Goal: Task Accomplishment & Management: Manage account settings

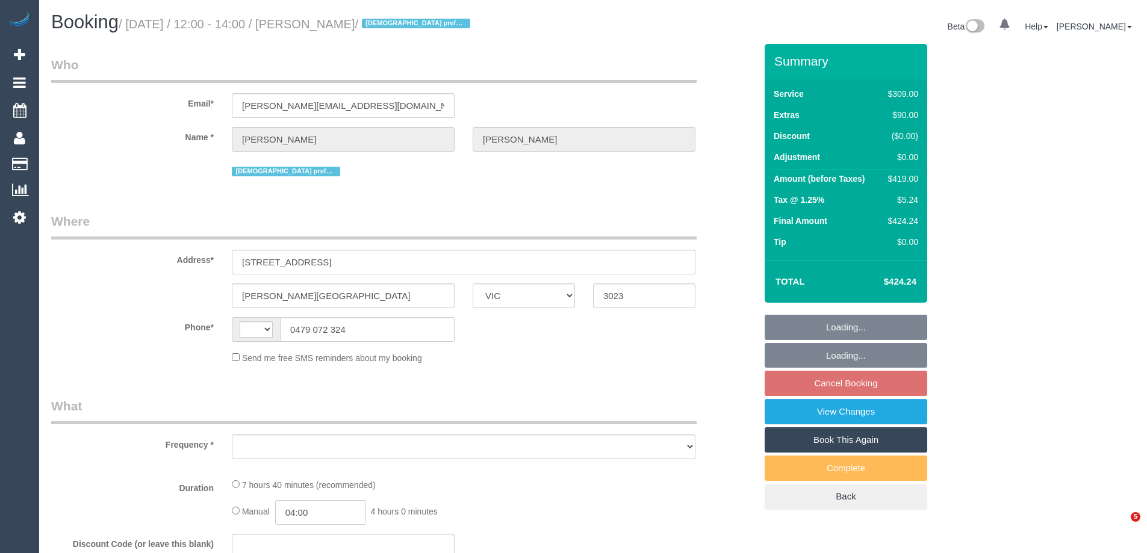
select select "VIC"
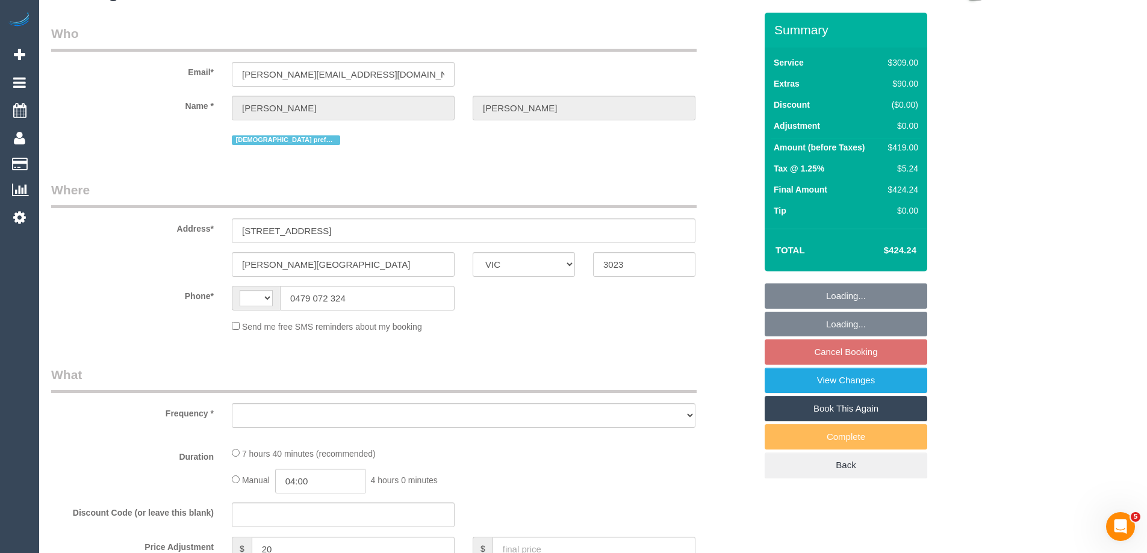
select select "object:294"
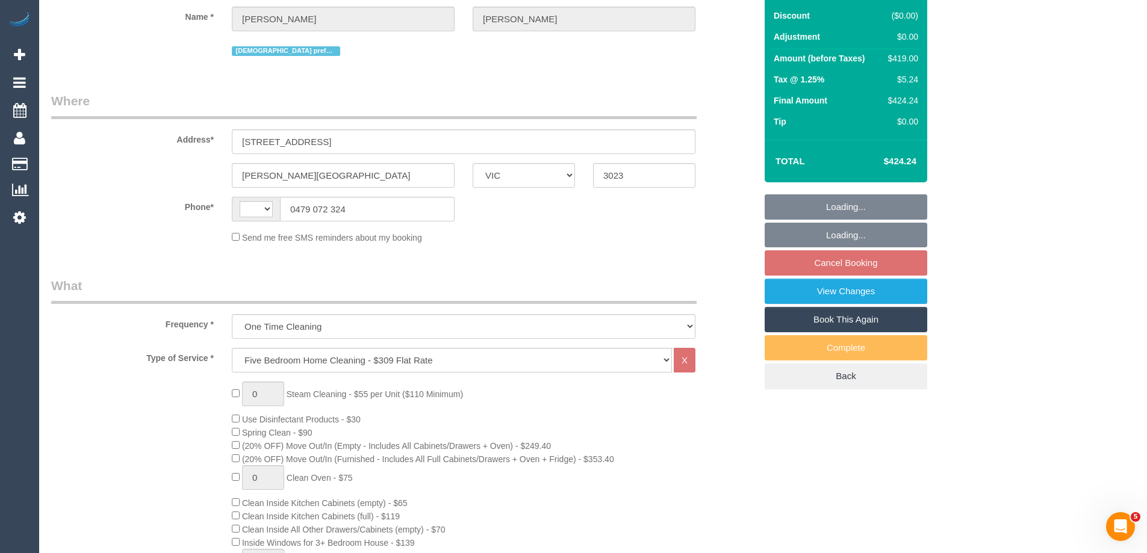
select select "string:stripe-pm_1PxfbW2GScqysDRVeM5F8nHP"
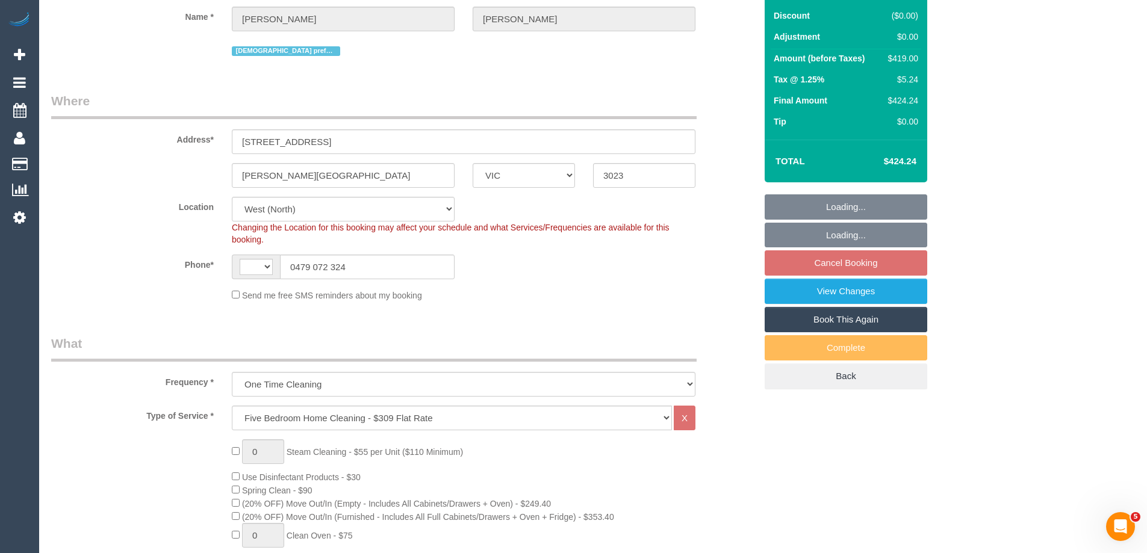
select select "number:27"
select select "number:14"
select select "number:19"
select select "number:36"
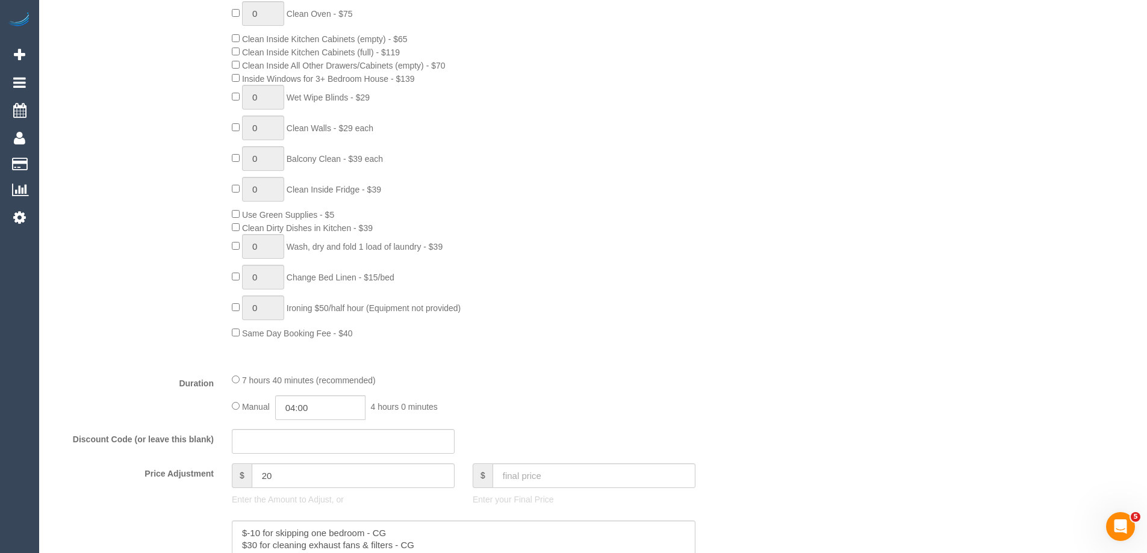
select select "object:617"
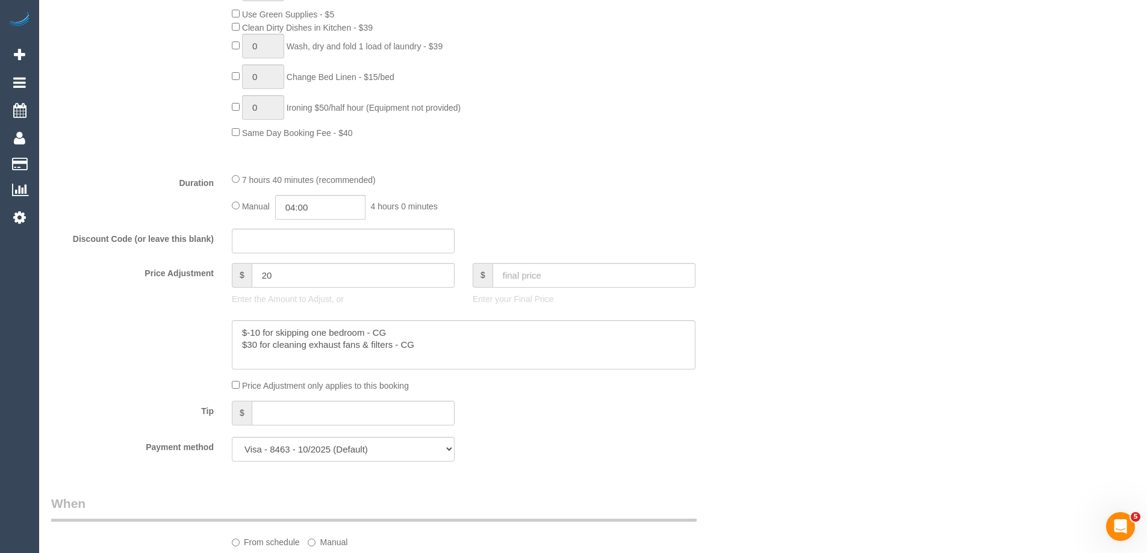
select select "string:AU"
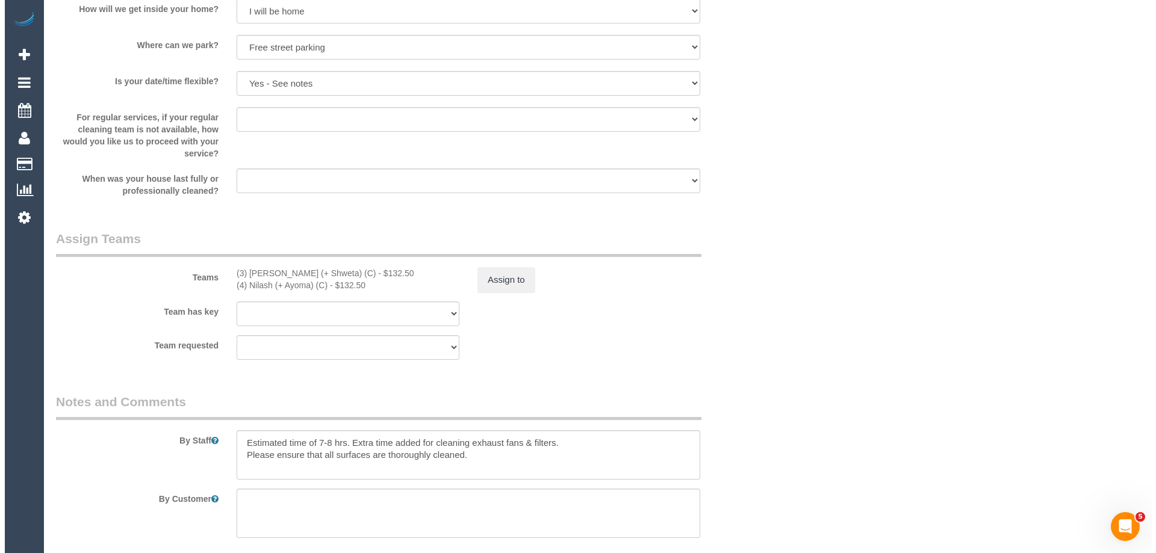
scroll to position [1866, 0]
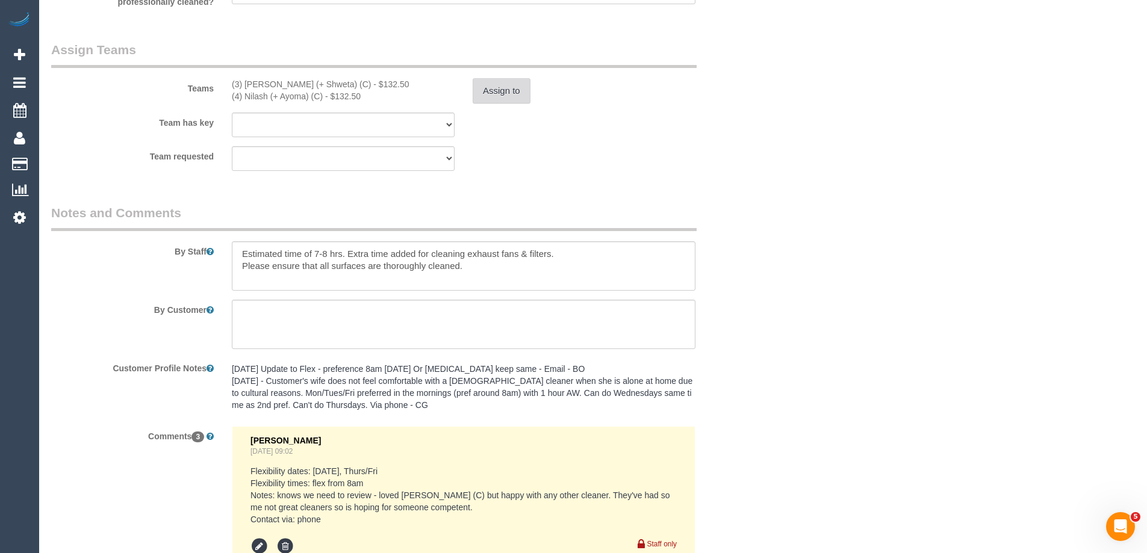
click at [496, 92] on button "Assign to" at bounding box center [502, 90] width 58 height 25
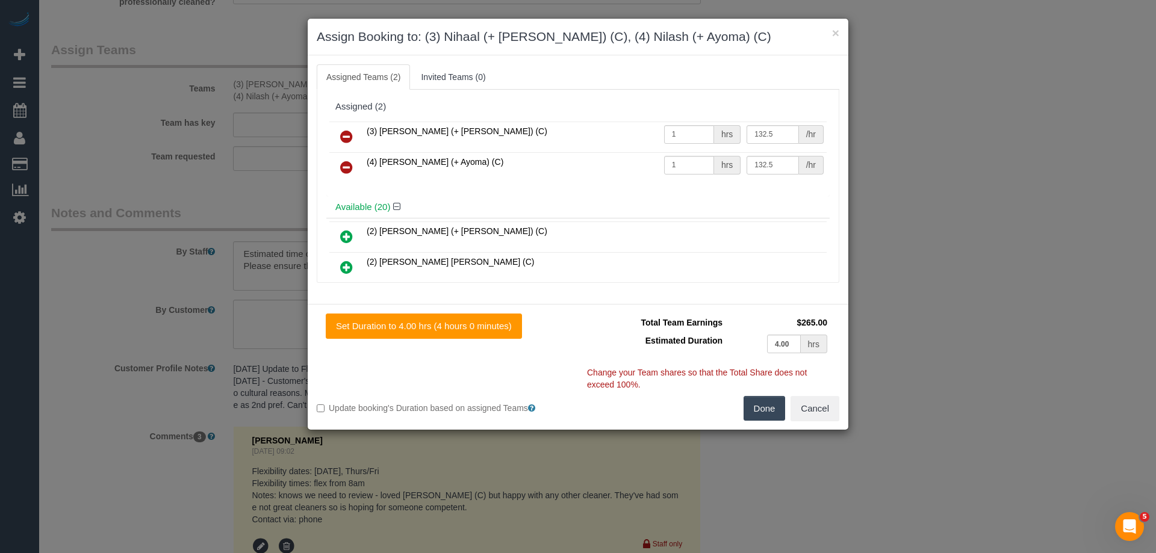
click at [348, 161] on icon at bounding box center [346, 167] width 13 height 14
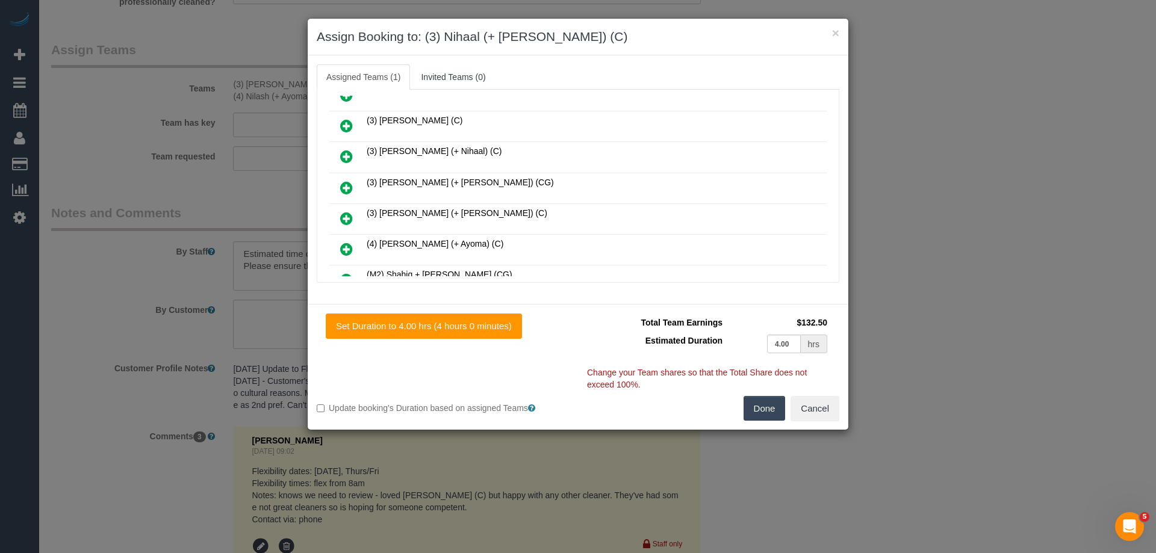
click at [342, 155] on icon at bounding box center [346, 156] width 13 height 14
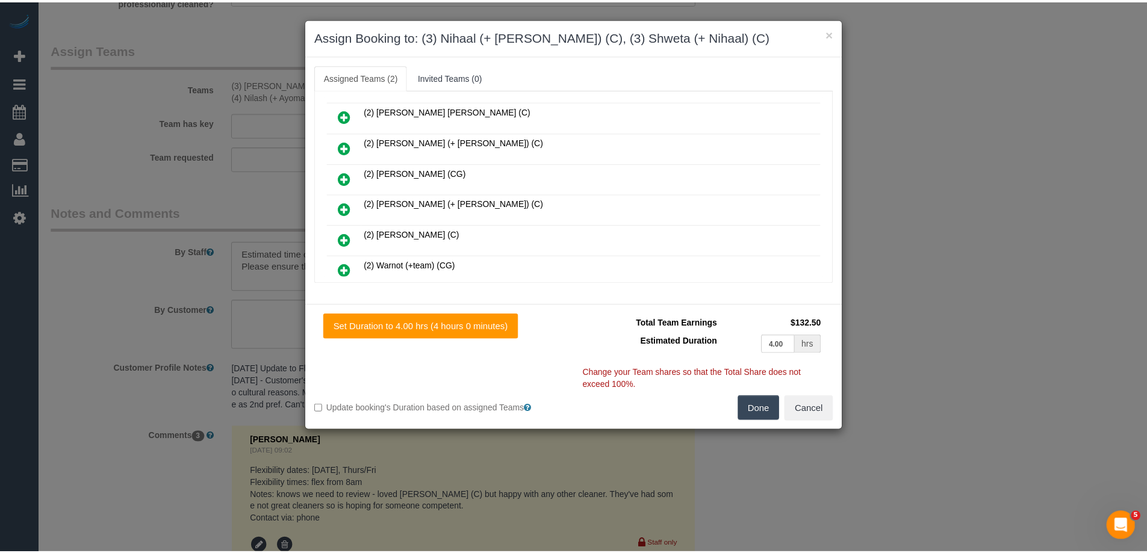
scroll to position [0, 0]
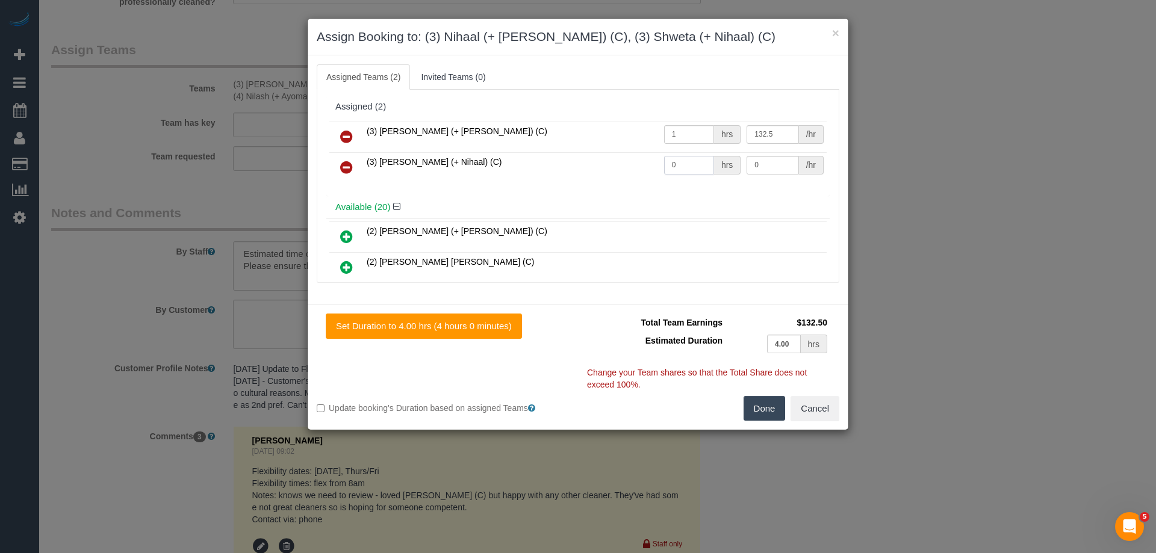
drag, startPoint x: 670, startPoint y: 166, endPoint x: 612, endPoint y: 163, distance: 57.9
click at [612, 163] on tr "(3) Shweta (+ Nihaal) (C) 0 hrs 0 /hr" at bounding box center [577, 167] width 497 height 31
type input "1"
drag, startPoint x: 756, startPoint y: 171, endPoint x: 682, endPoint y: 155, distance: 75.8
click at [682, 155] on tr "(3) Shweta (+ Nihaal) (C) 1 hrs 0 /hr" at bounding box center [577, 167] width 497 height 31
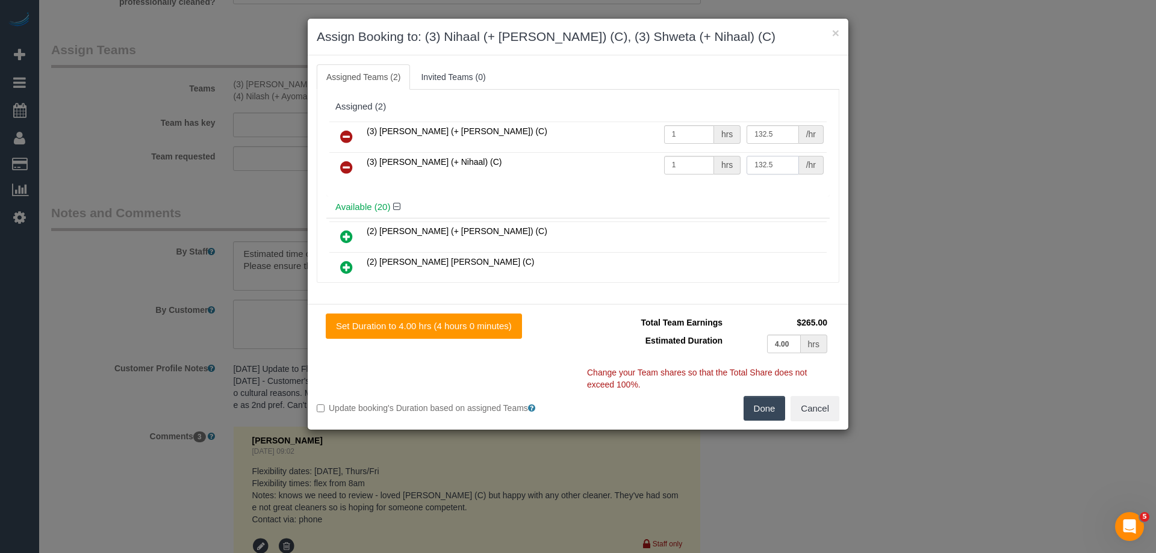
type input "132.5"
click at [768, 408] on button "Done" at bounding box center [765, 408] width 42 height 25
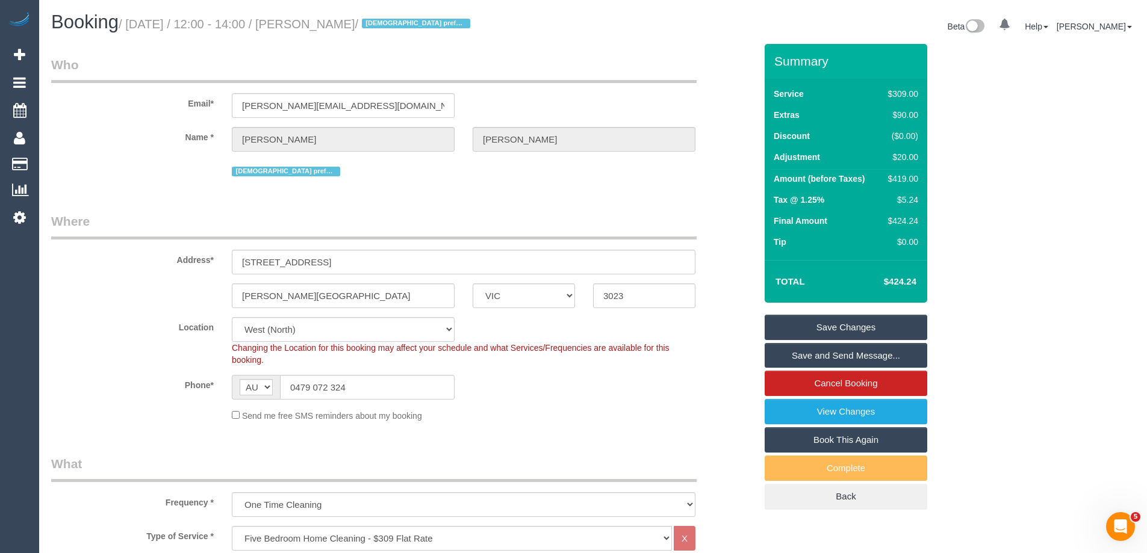
click at [805, 326] on link "Save Changes" at bounding box center [846, 327] width 163 height 25
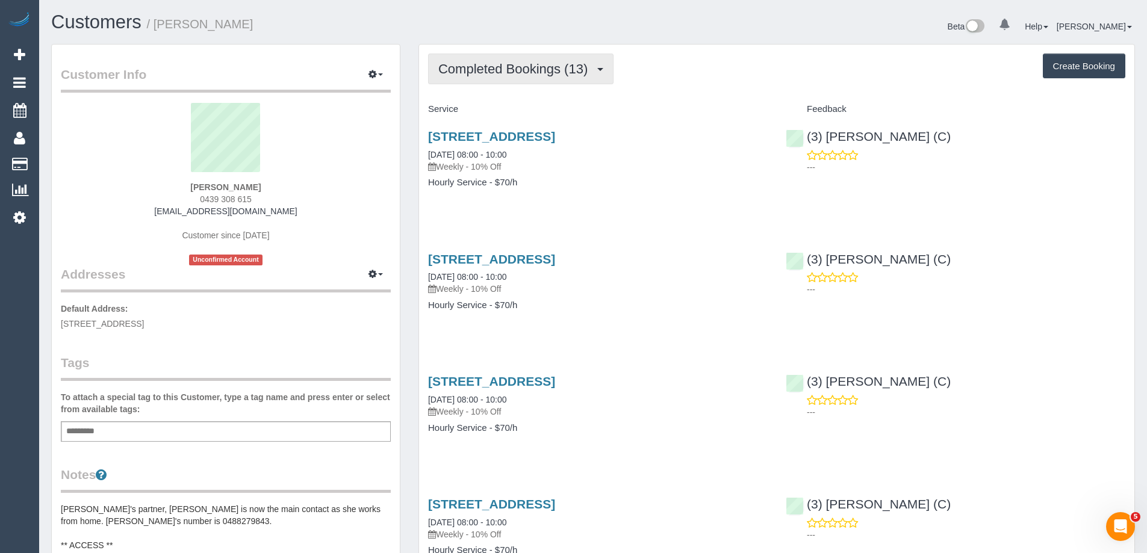
click at [508, 72] on span "Completed Bookings (13)" at bounding box center [515, 68] width 155 height 15
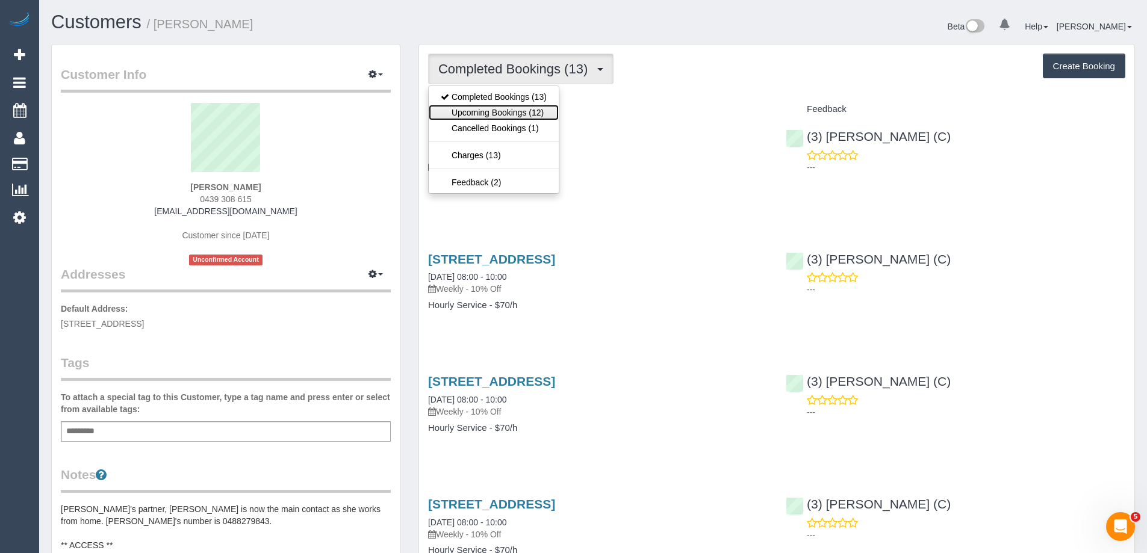
click at [515, 116] on link "Upcoming Bookings (12)" at bounding box center [494, 113] width 130 height 16
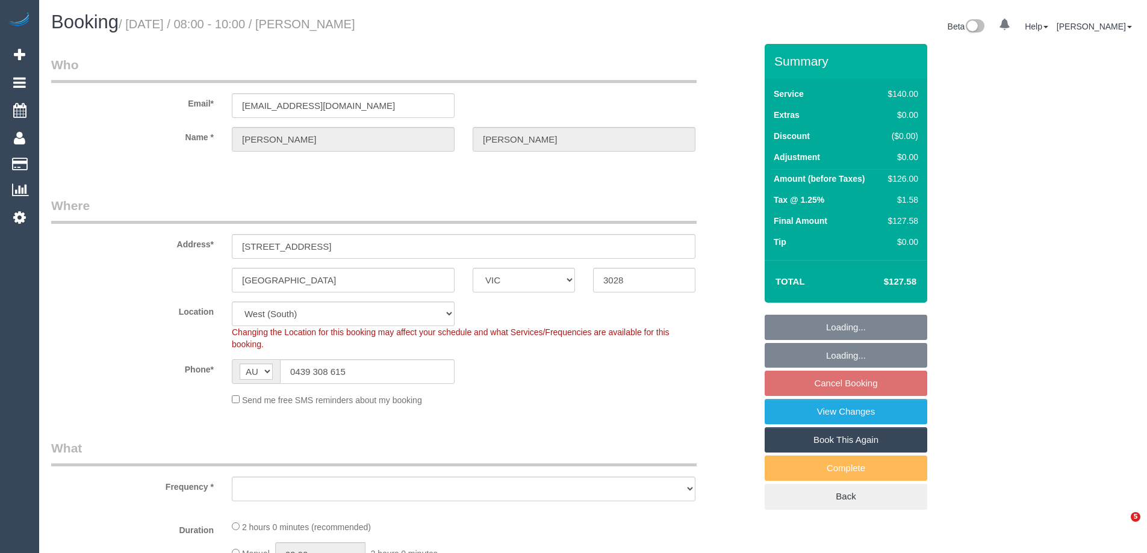
select select "VIC"
select select "string:stripe-pm_1RaCsW2GScqysDRVUwyO7iR6"
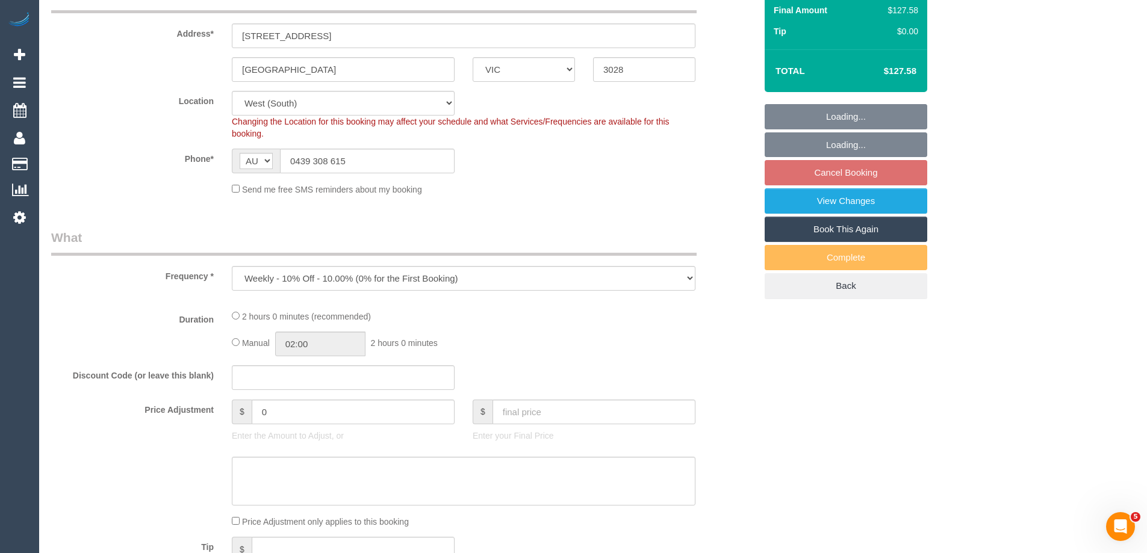
select select "object:724"
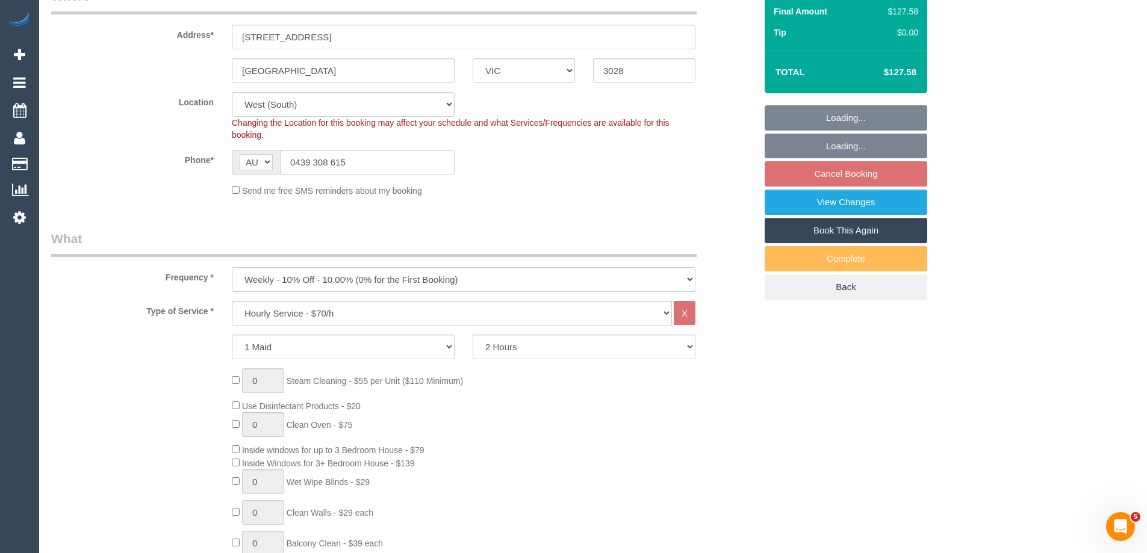
scroll to position [120, 0]
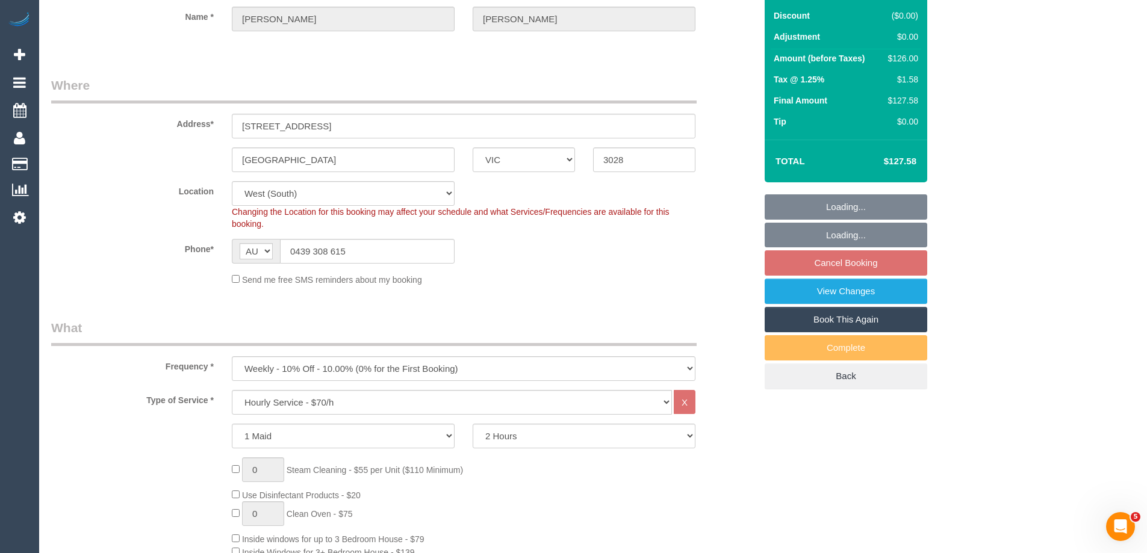
select select "number:29"
select select "number:14"
select select "number:19"
select select "number:22"
select select "number:34"
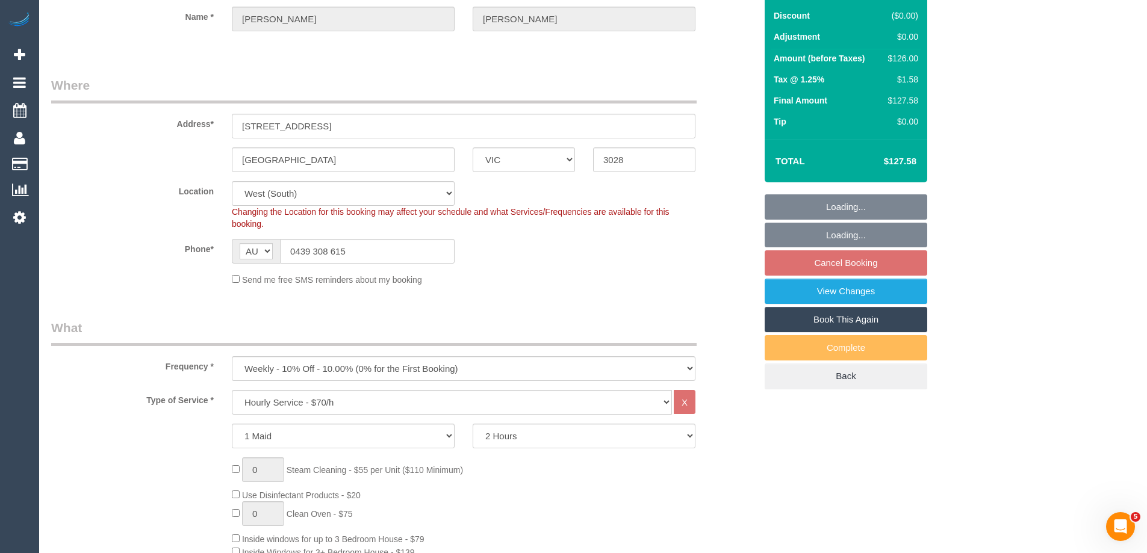
select select "number:12"
click at [267, 196] on select "Office City East (North) East (South) Inner East Inner North (East) Inner North…" at bounding box center [343, 193] width 223 height 25
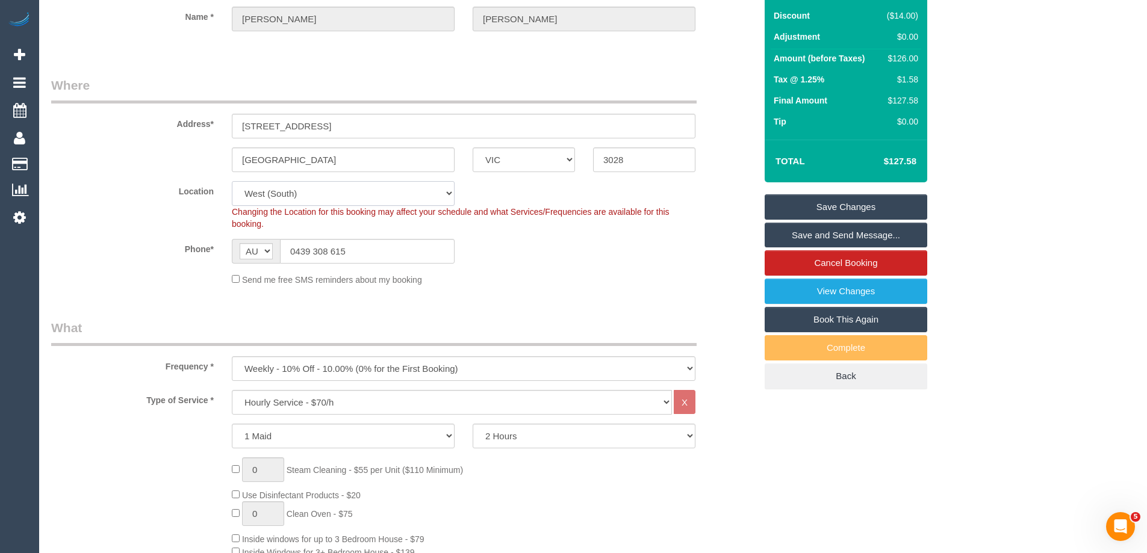
select select "53"
click at [232, 181] on select "Office City East (North) East (South) Inner East Inner North (East) Inner North…" at bounding box center [343, 193] width 223 height 25
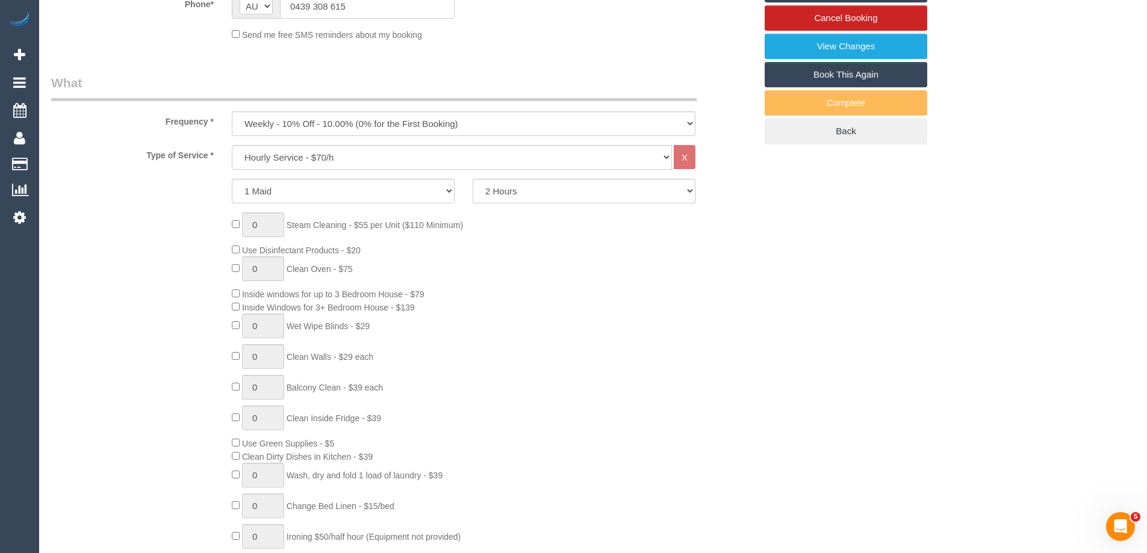
select select "object:1785"
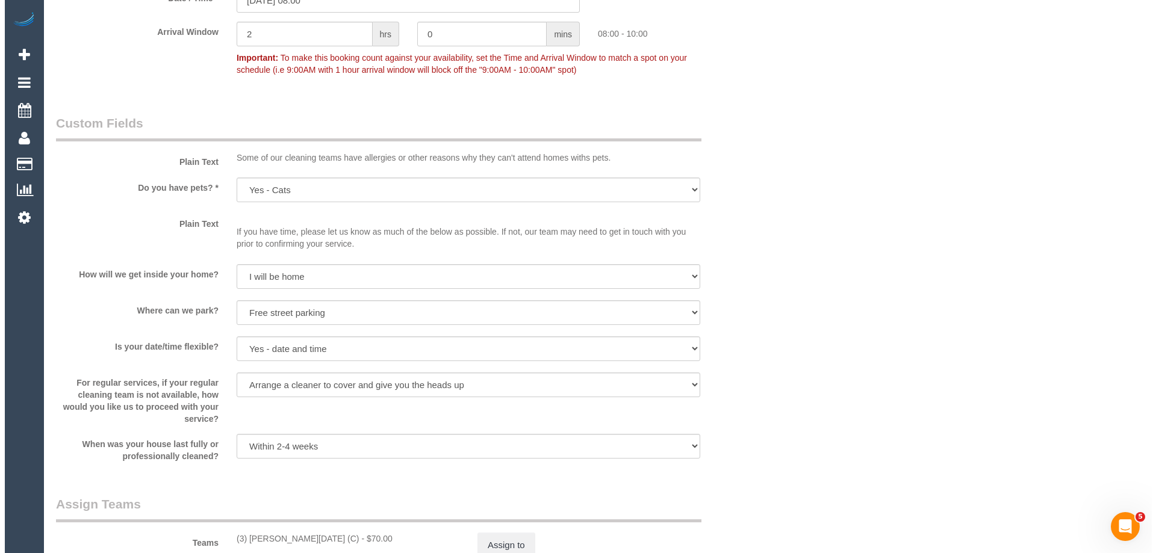
scroll to position [1746, 0]
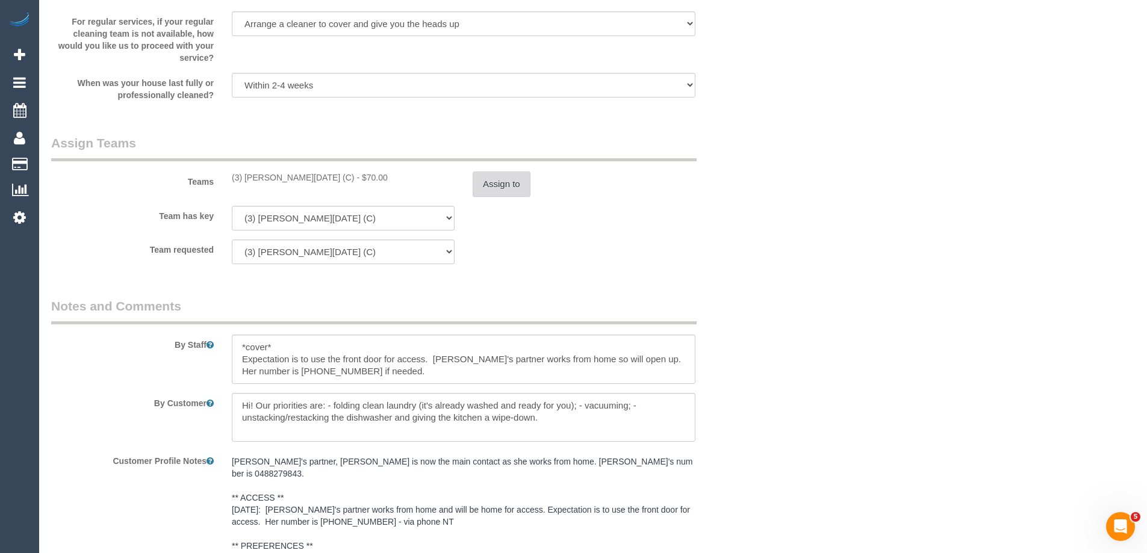
click at [497, 188] on button "Assign to" at bounding box center [502, 184] width 58 height 25
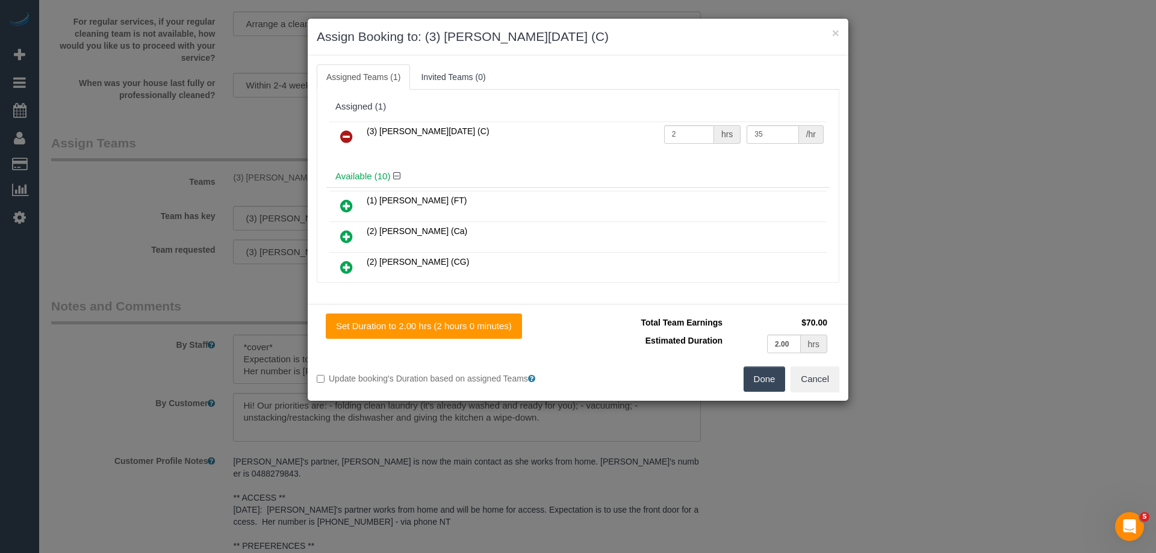
click at [350, 132] on icon at bounding box center [346, 136] width 13 height 14
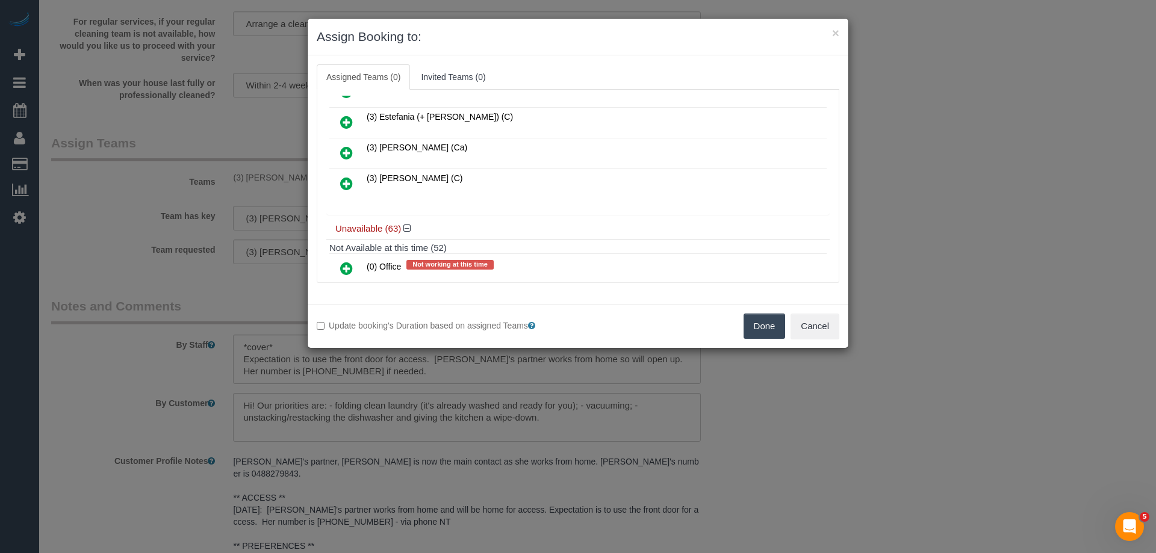
click at [337, 182] on link at bounding box center [346, 184] width 28 height 24
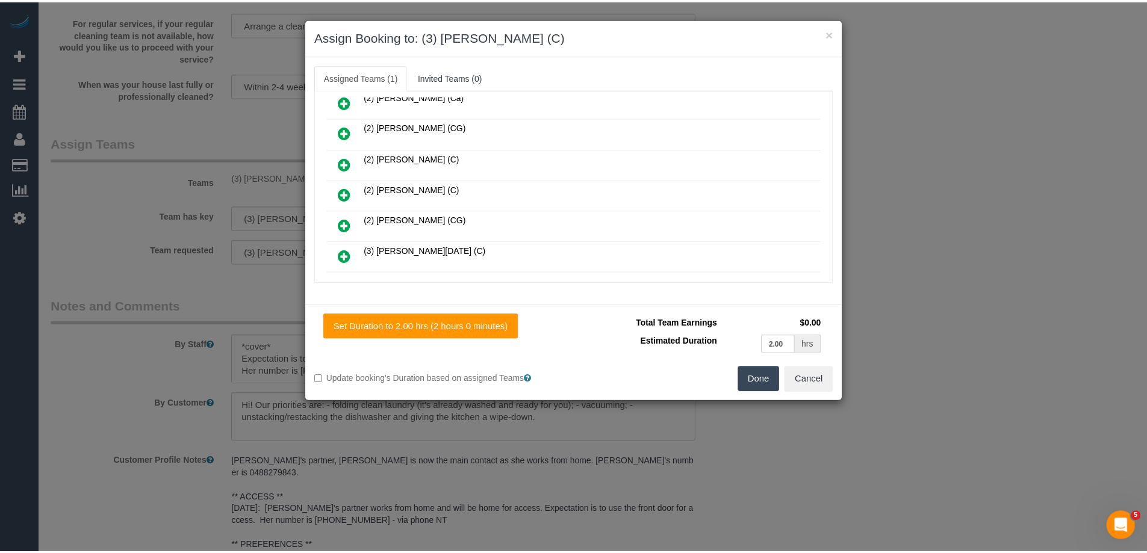
scroll to position [0, 0]
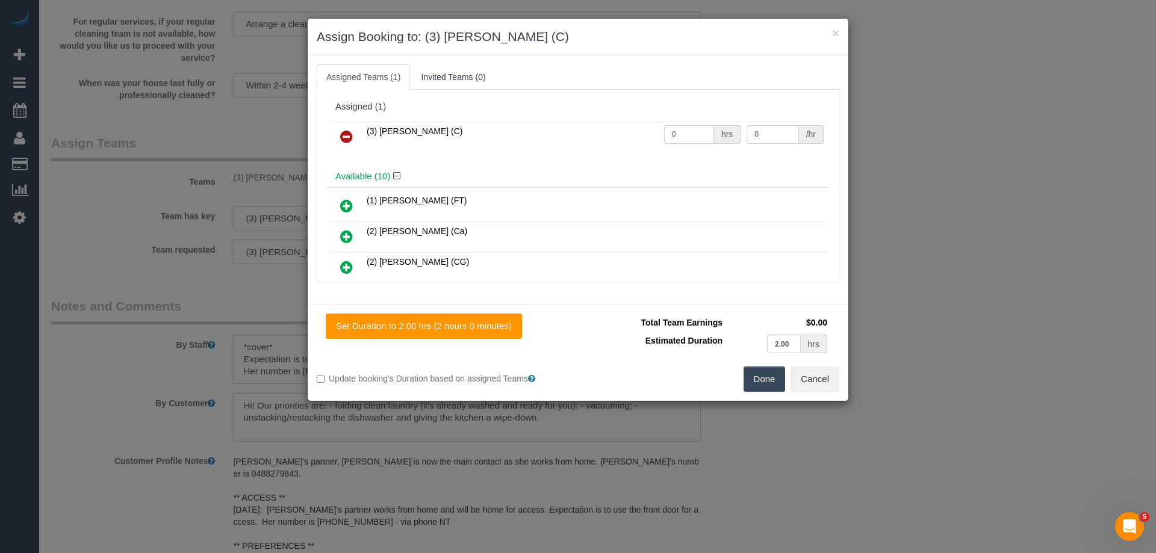
drag, startPoint x: 683, startPoint y: 131, endPoint x: 581, endPoint y: 126, distance: 102.5
click at [581, 126] on tr "(3) Joanne Wenzlau (C) 0 hrs 0 /hr" at bounding box center [577, 137] width 497 height 31
type input "2"
drag, startPoint x: 759, startPoint y: 130, endPoint x: 638, endPoint y: 128, distance: 120.4
click at [646, 128] on tr "(3) Joanne Wenzlau (C) 2 hrs 0 /hr" at bounding box center [577, 137] width 497 height 31
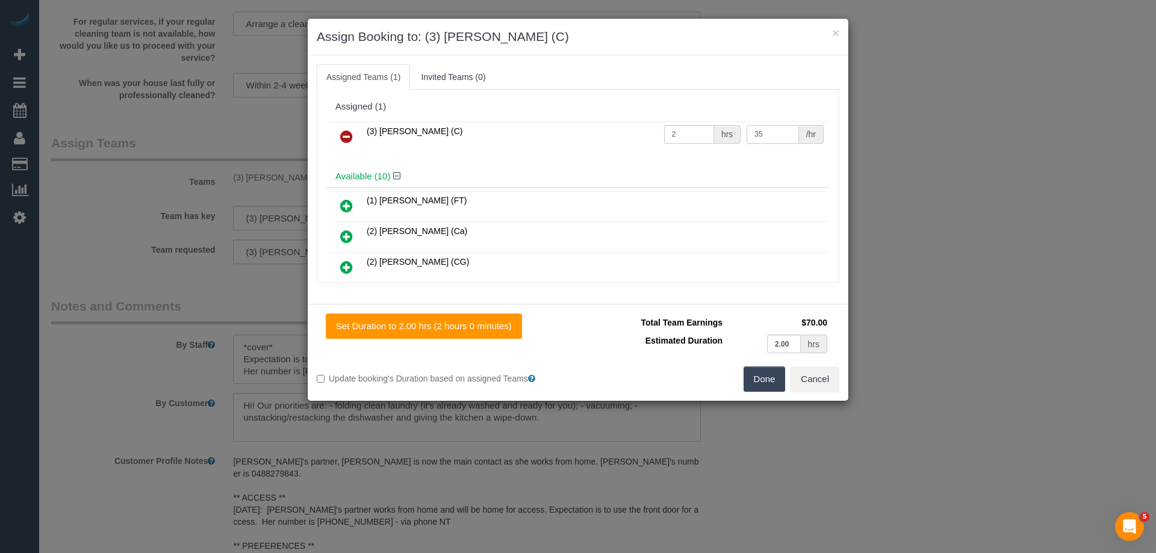
type input "35"
click at [752, 391] on button "Done" at bounding box center [765, 379] width 42 height 25
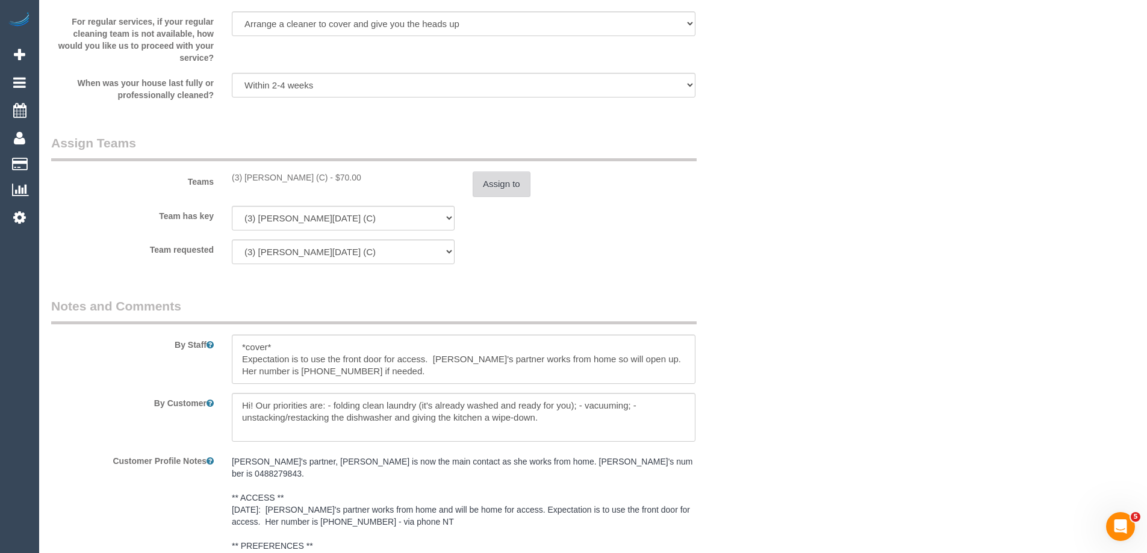
scroll to position [2151, 0]
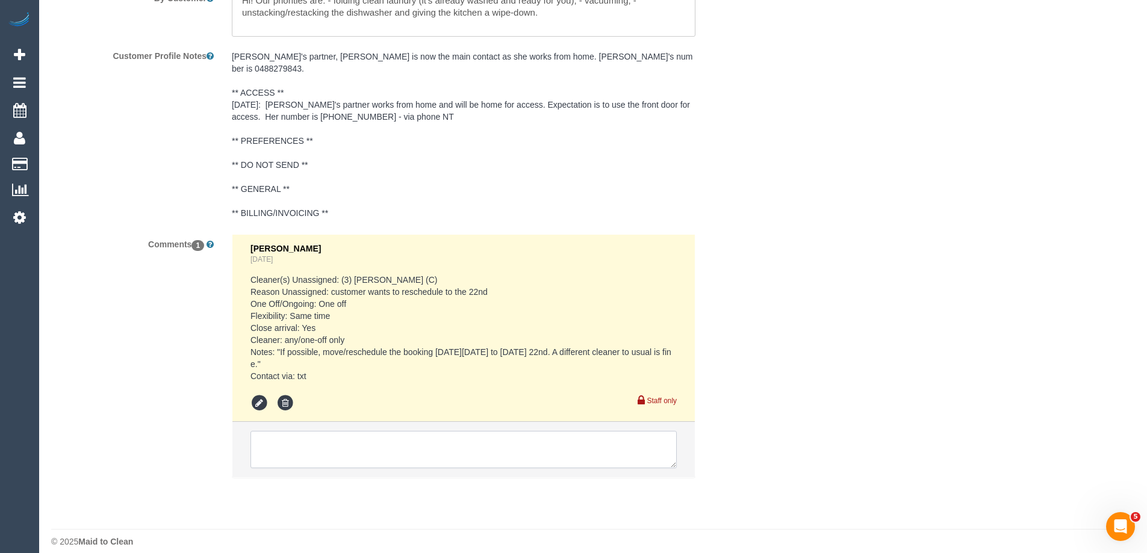
click at [318, 431] on textarea at bounding box center [463, 449] width 426 height 37
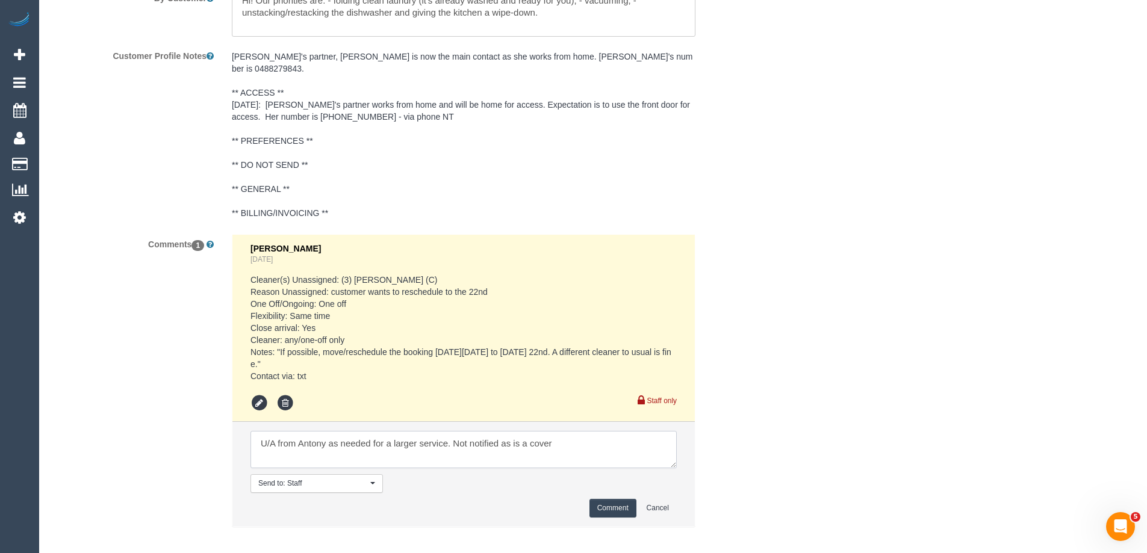
type textarea "U/A from Antony as needed for a larger service. Not notified as is a cover"
click at [609, 499] on button "Comment" at bounding box center [612, 508] width 47 height 19
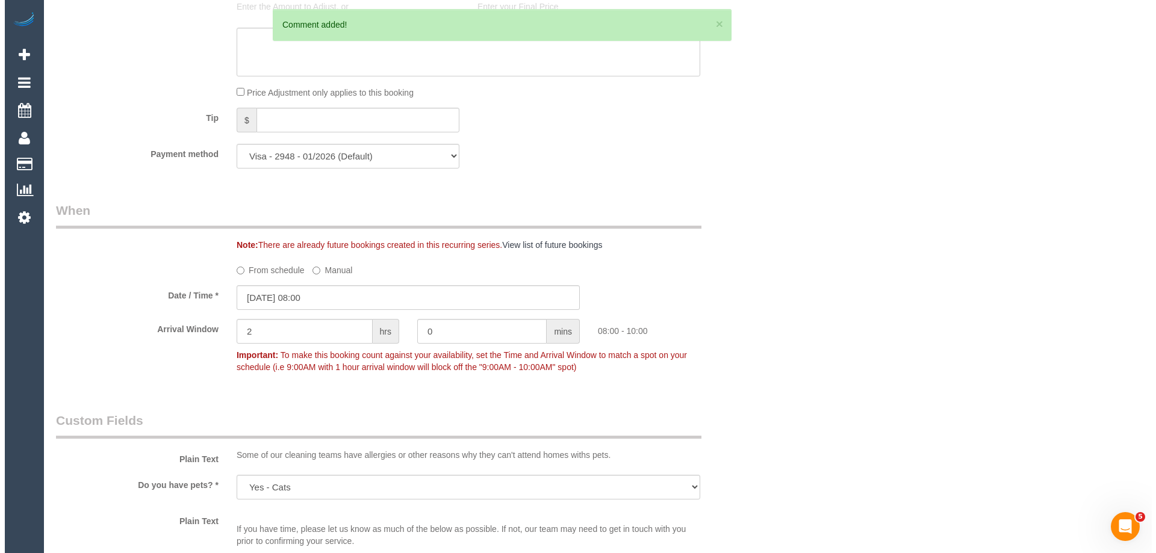
scroll to position [0, 0]
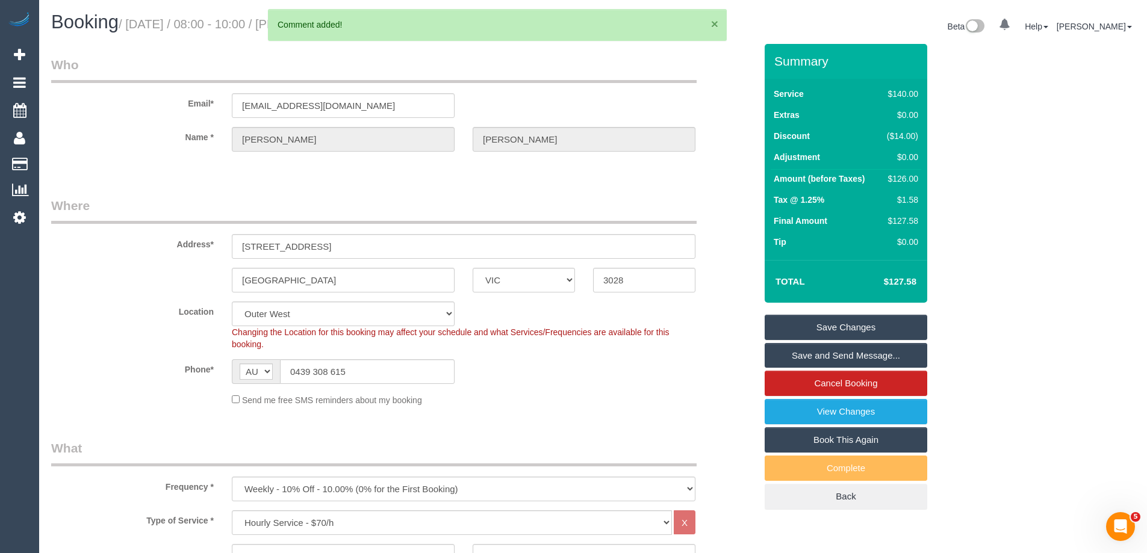
click at [714, 22] on button "×" at bounding box center [714, 23] width 7 height 13
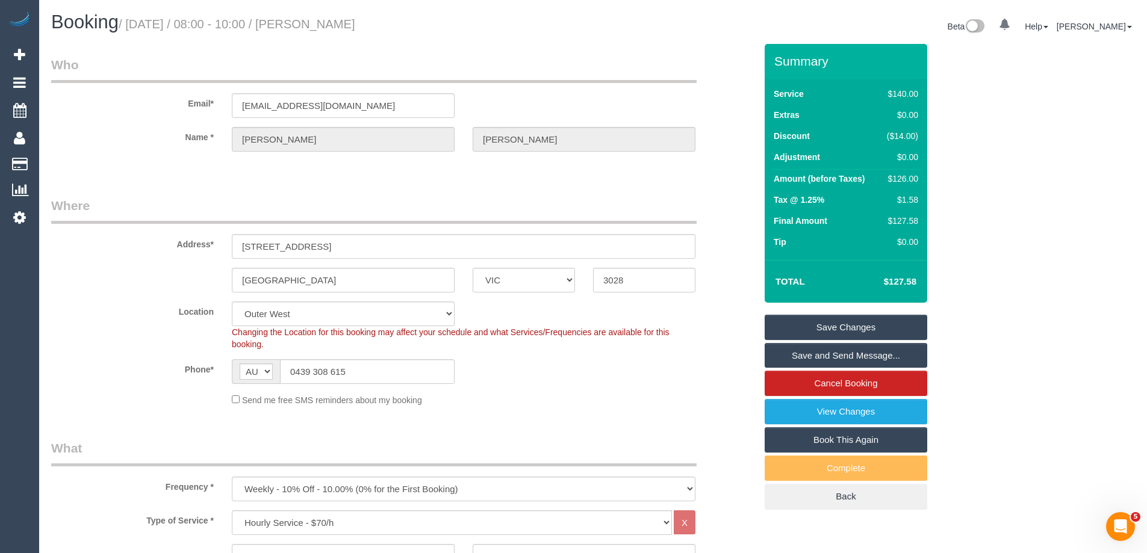
drag, startPoint x: 446, startPoint y: 26, endPoint x: 335, endPoint y: 18, distance: 110.5
click at [335, 18] on h1 "Booking / September 22, 2025 / 08:00 - 10:00 / Noah O'Connor" at bounding box center [317, 22] width 533 height 20
copy small "Noah O'Connor"
click at [801, 324] on link "Save Changes" at bounding box center [846, 327] width 163 height 25
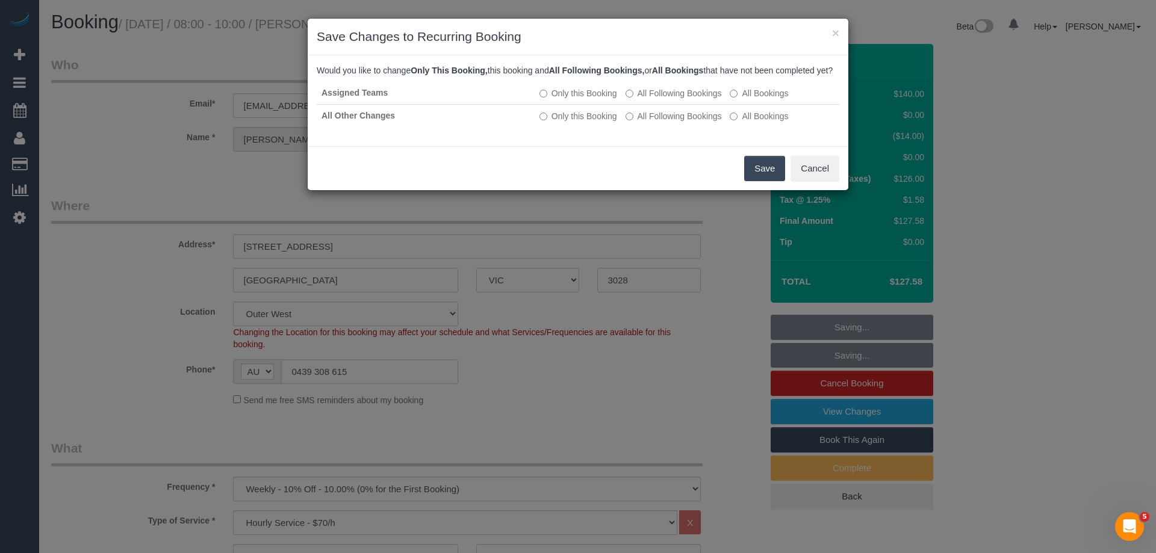
click at [756, 181] on button "Save" at bounding box center [764, 168] width 41 height 25
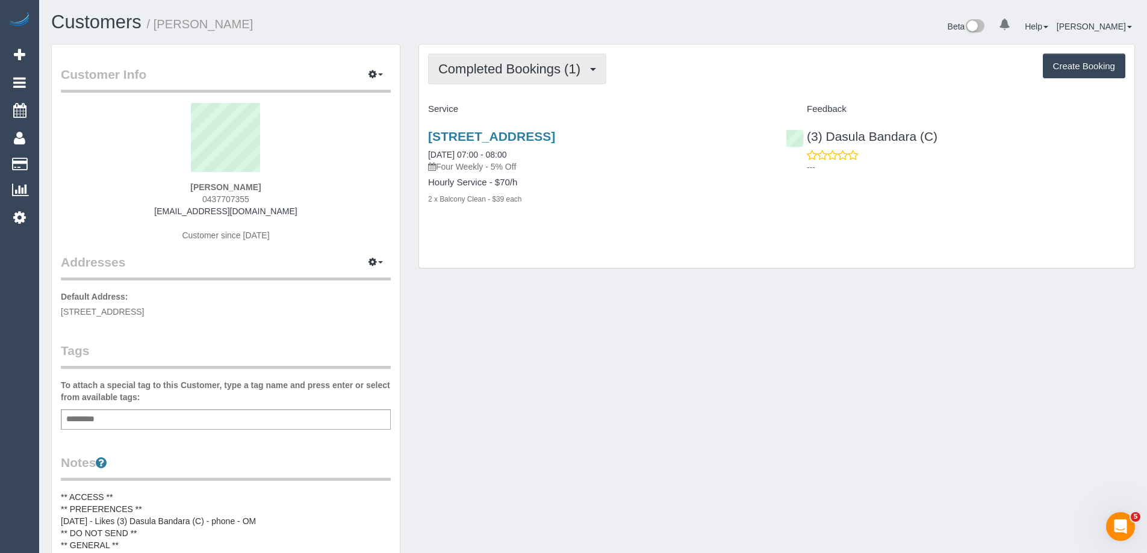
click at [507, 73] on span "Completed Bookings (1)" at bounding box center [512, 68] width 148 height 15
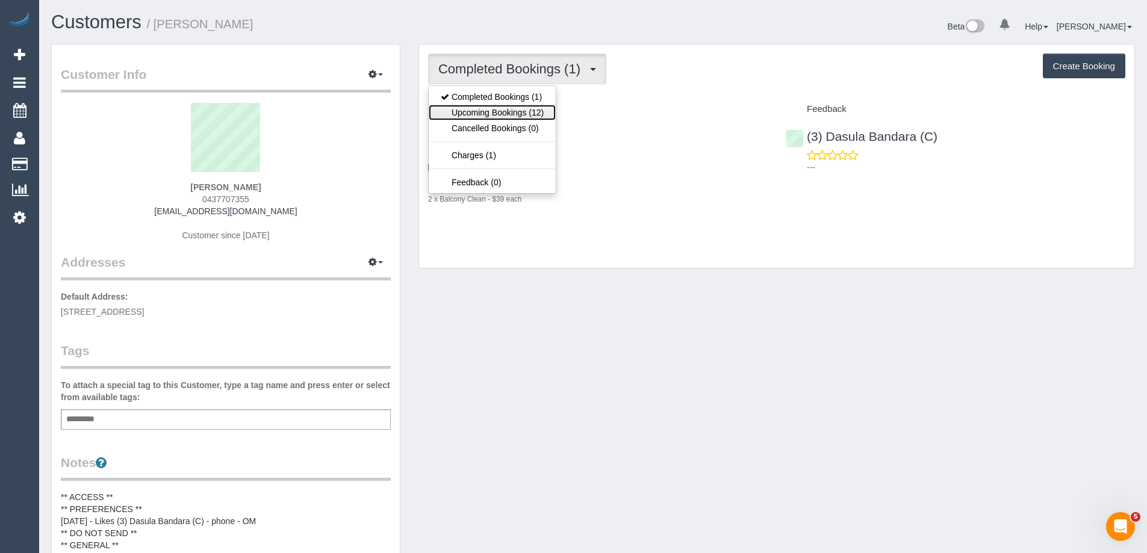
click at [504, 115] on link "Upcoming Bookings (12)" at bounding box center [492, 113] width 127 height 16
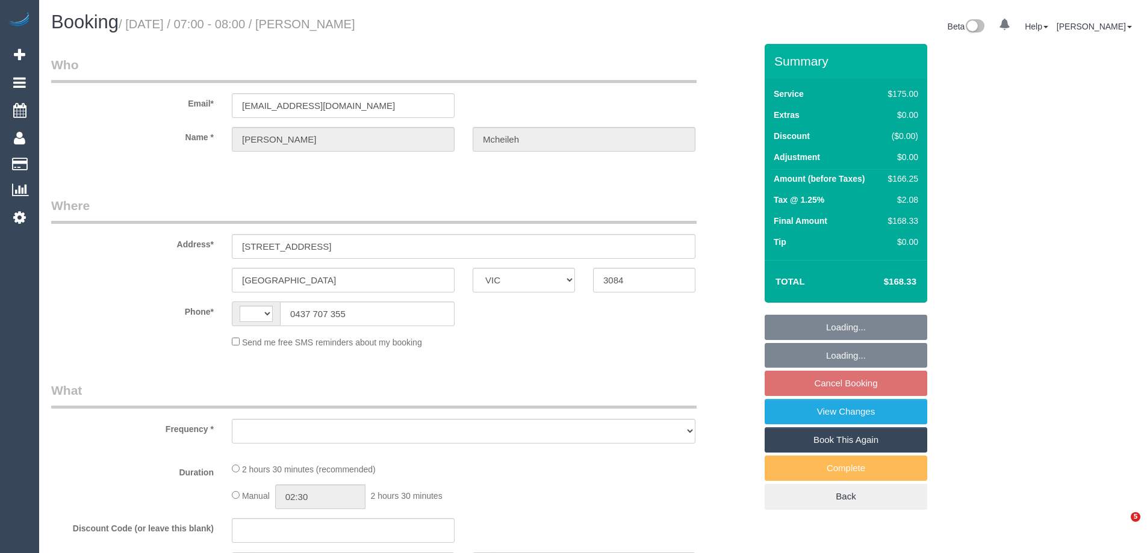
select select "VIC"
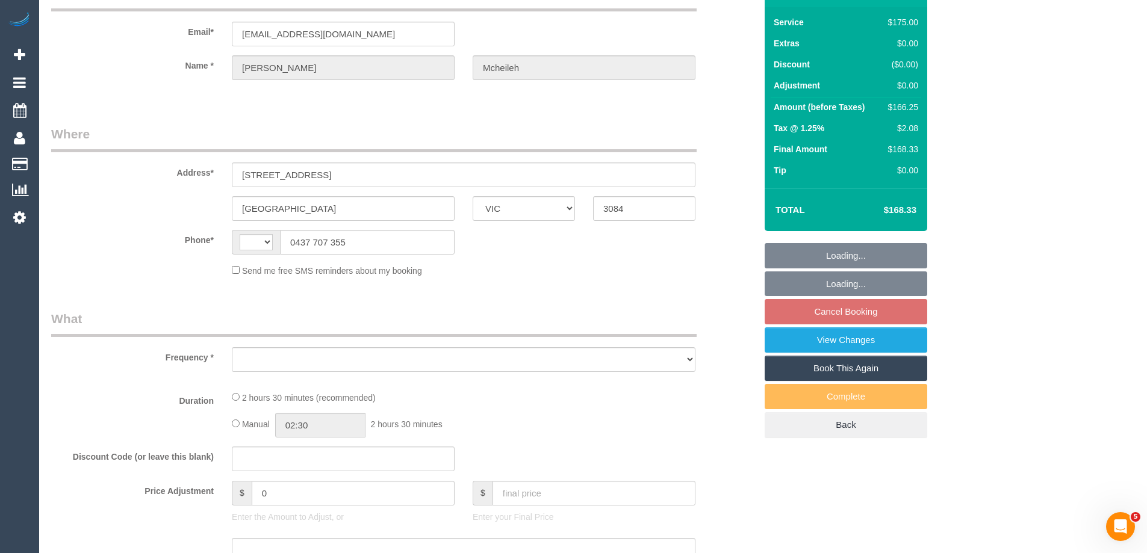
select select "object:281"
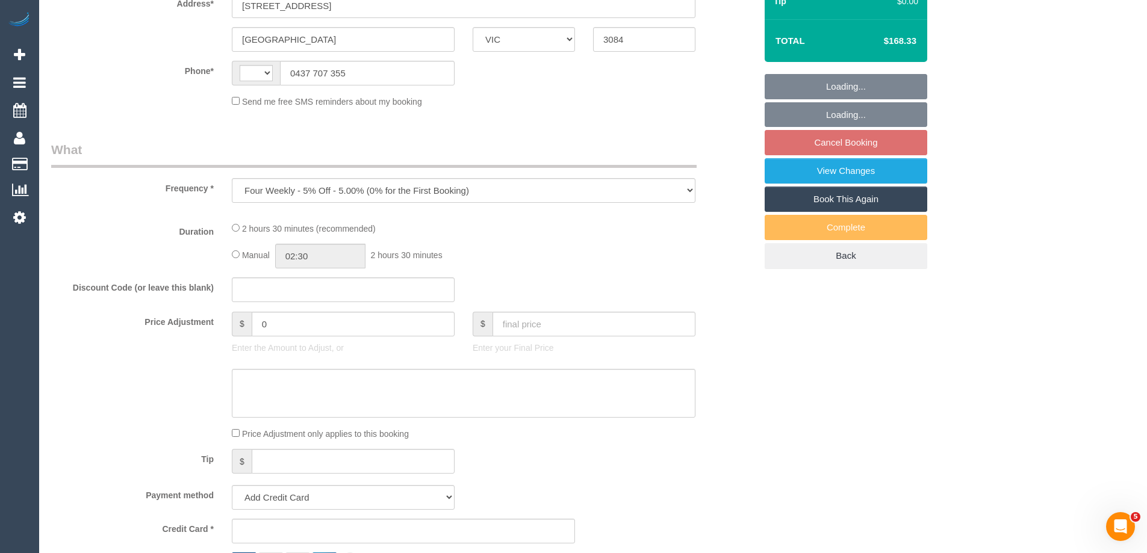
select select "150"
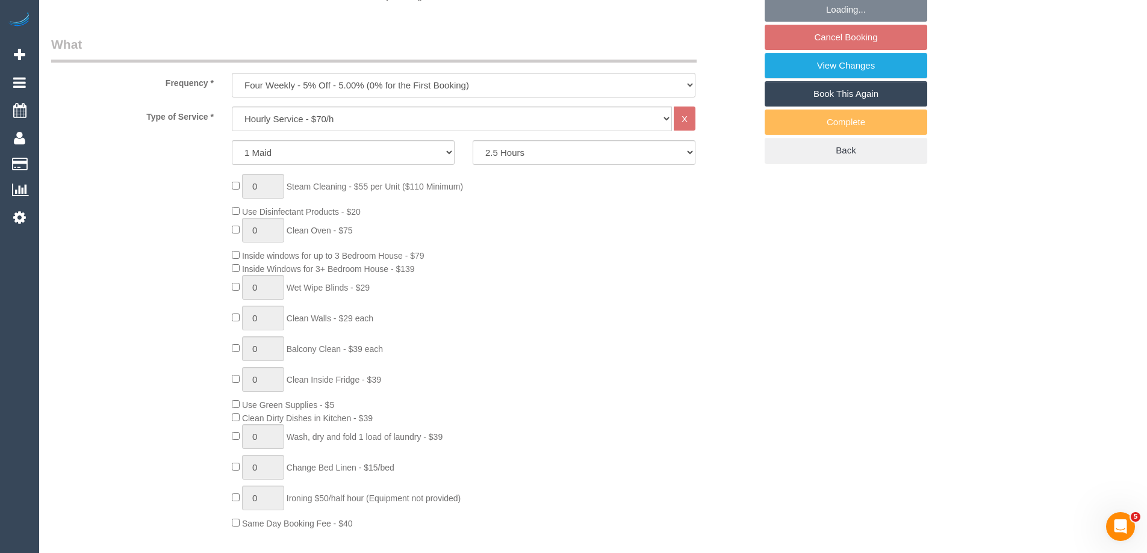
select select "string:AU"
select select "string:stripe-pm_1RwOvx2GScqysDRVeUefEy69"
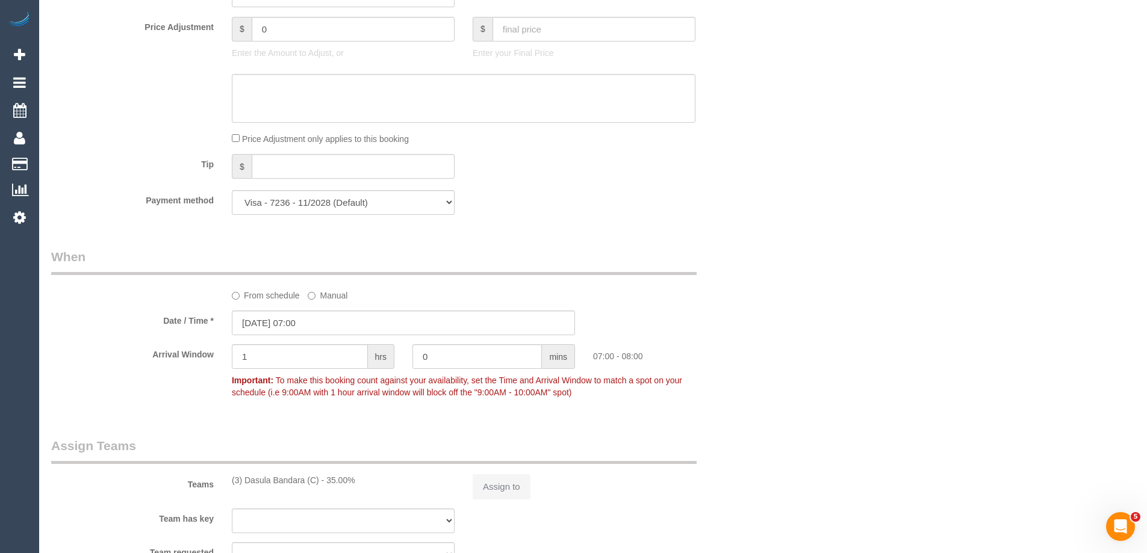
select select "number:29"
select select "number:14"
select select "number:19"
select select "number:25"
select select "number:35"
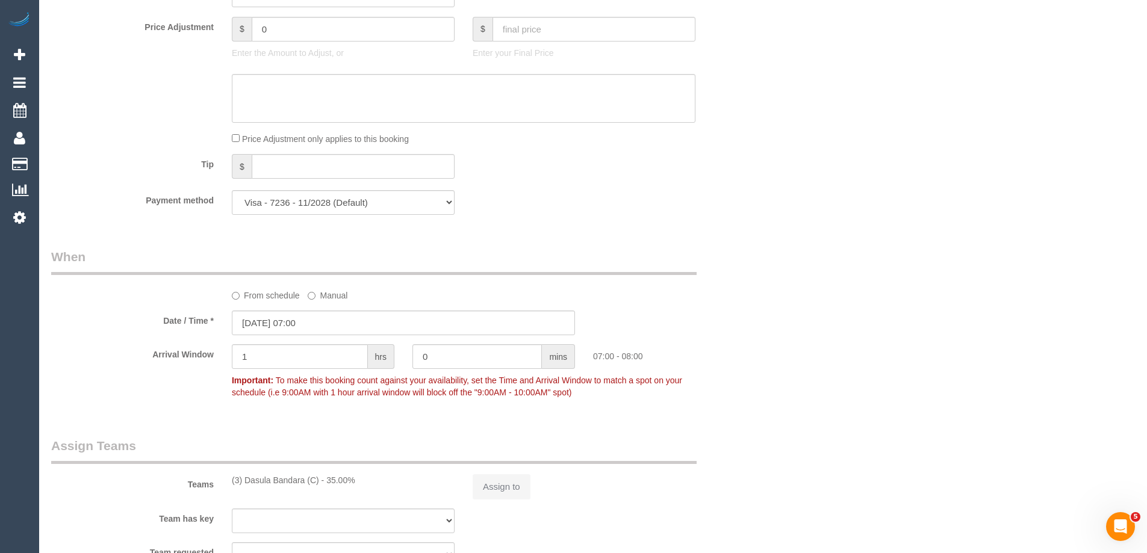
select select "number:12"
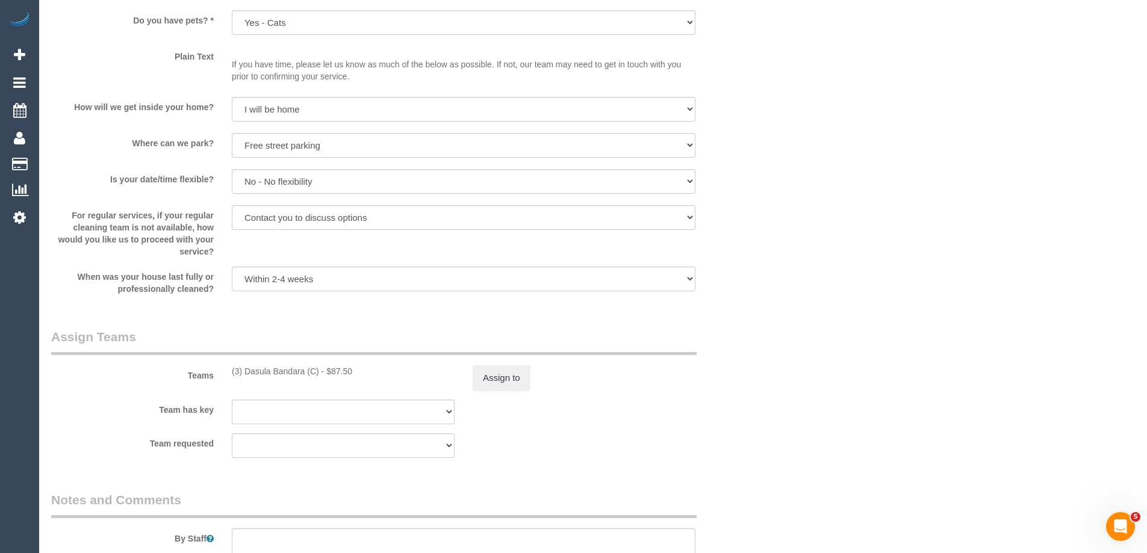
select select "object:2169"
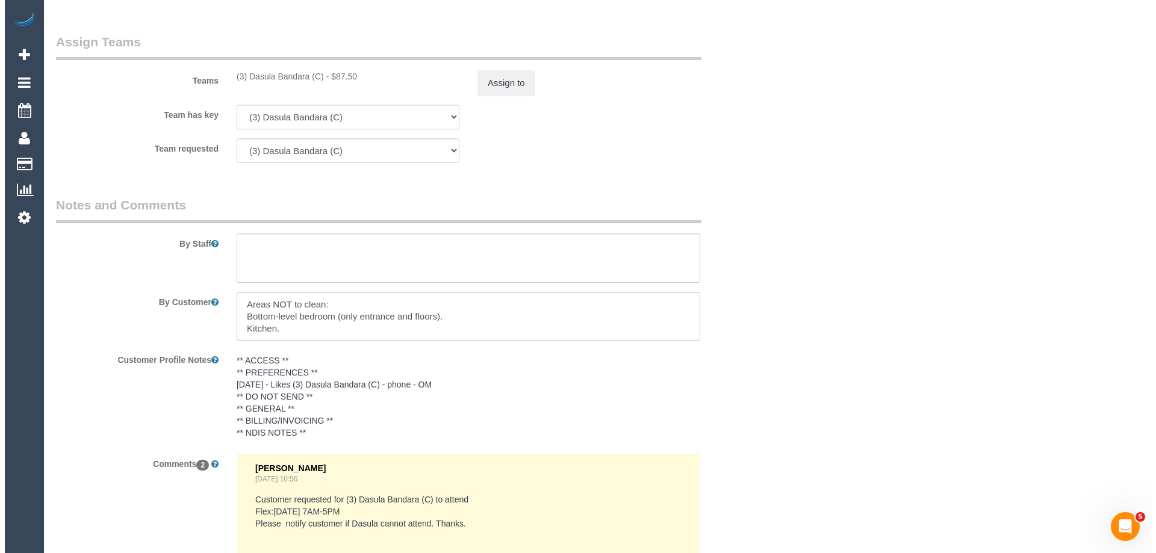
scroll to position [1621, 0]
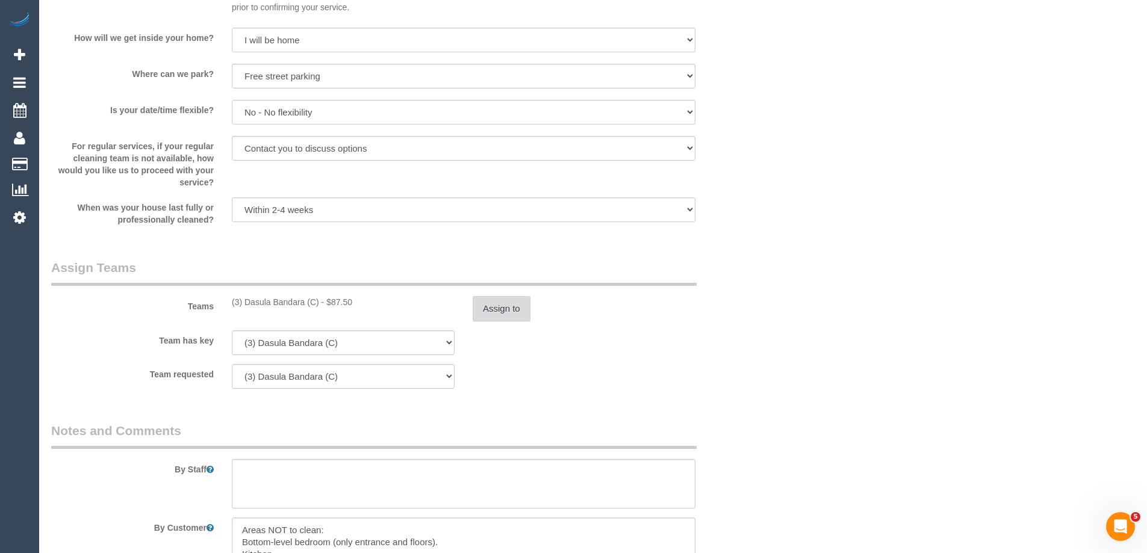
click at [503, 309] on button "Assign to" at bounding box center [502, 308] width 58 height 25
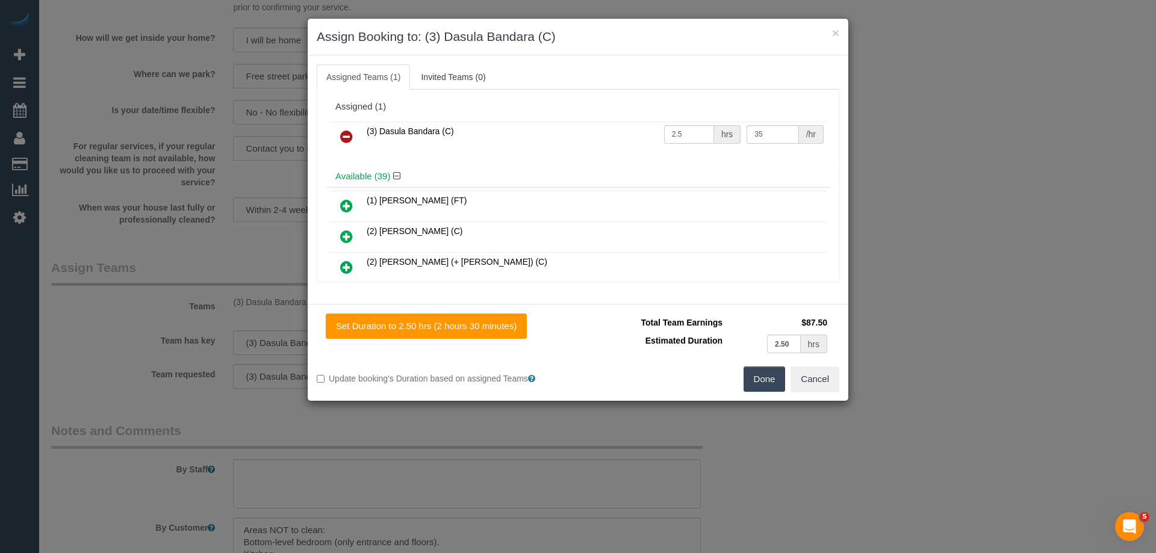
click at [346, 134] on icon at bounding box center [346, 136] width 13 height 14
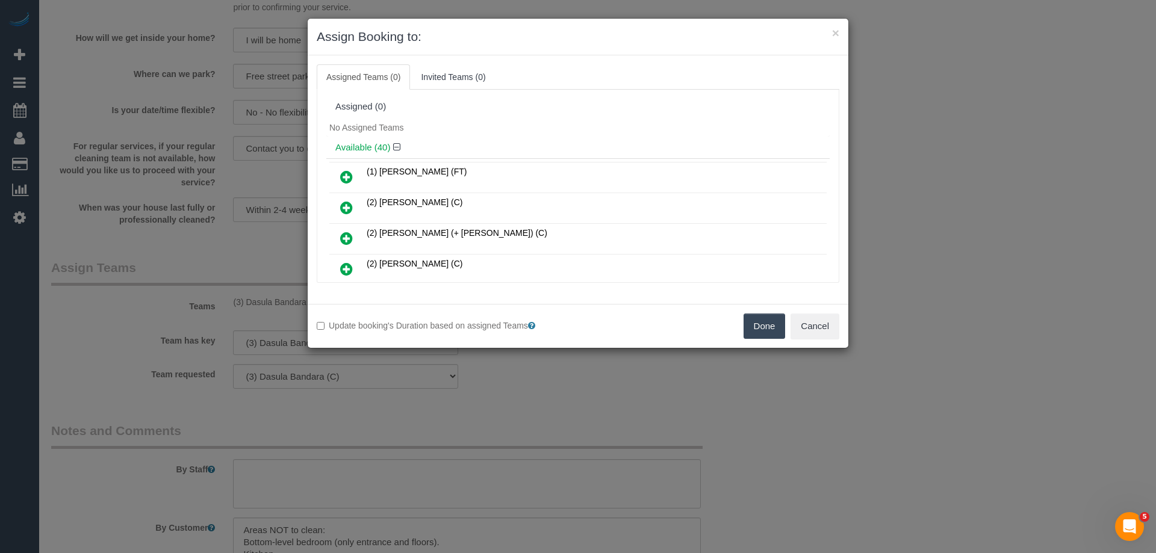
click at [748, 330] on button "Done" at bounding box center [765, 326] width 42 height 25
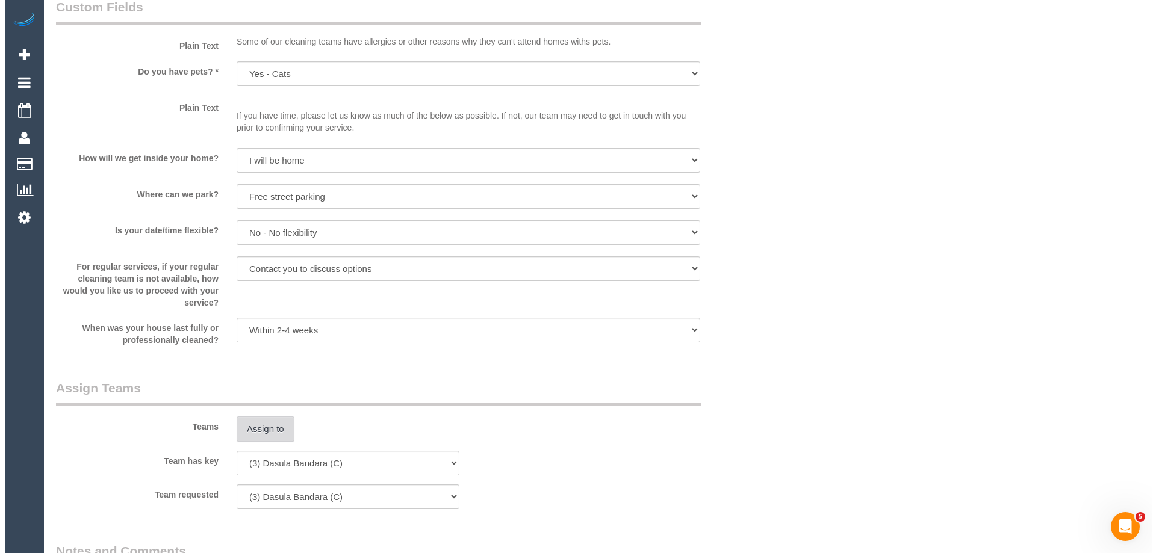
scroll to position [1802, 0]
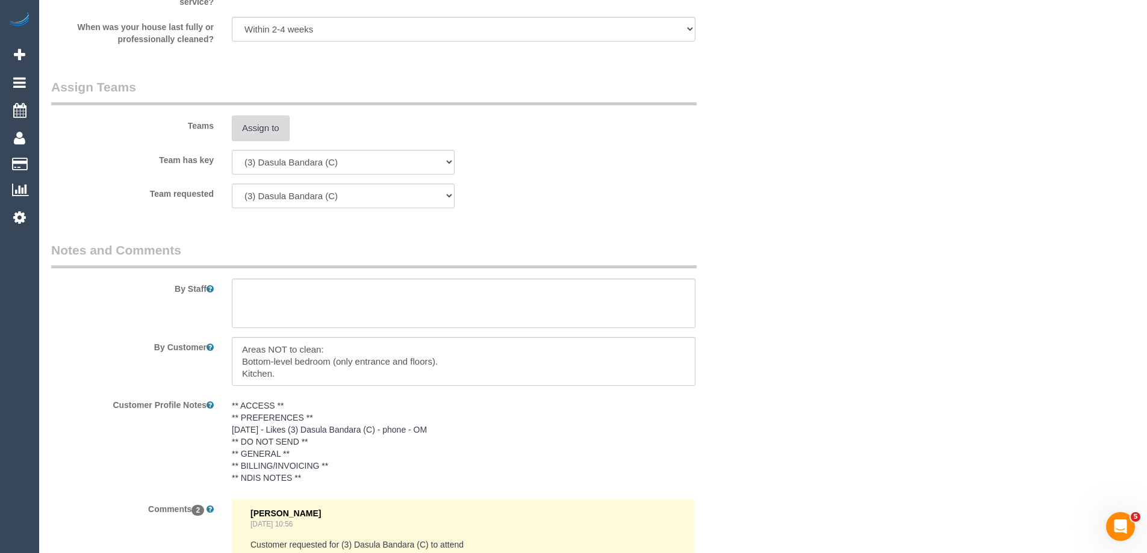
click at [254, 132] on button "Assign to" at bounding box center [261, 128] width 58 height 25
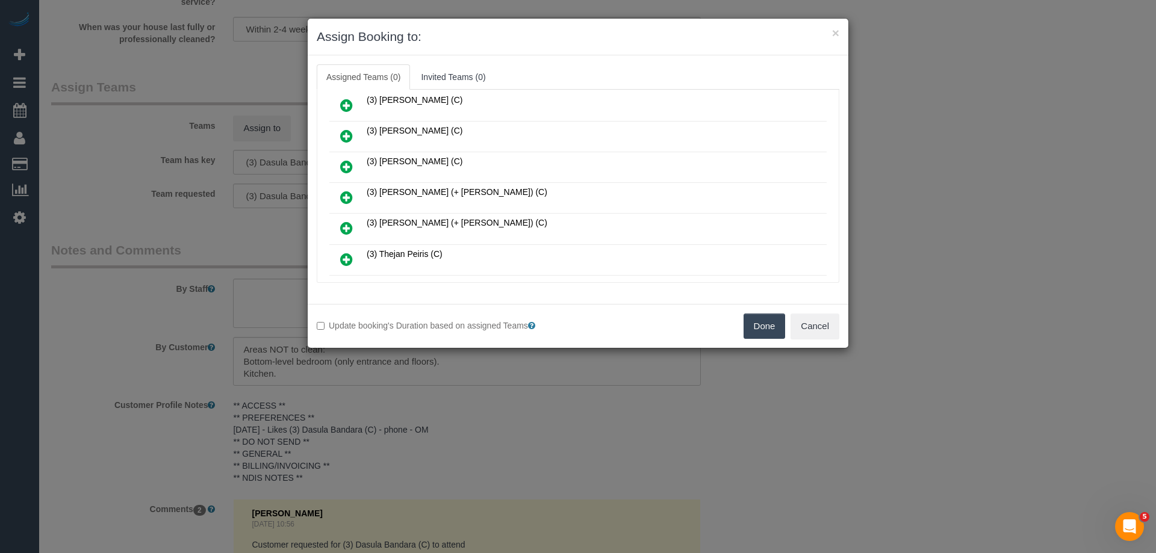
click at [341, 162] on icon at bounding box center [346, 167] width 13 height 14
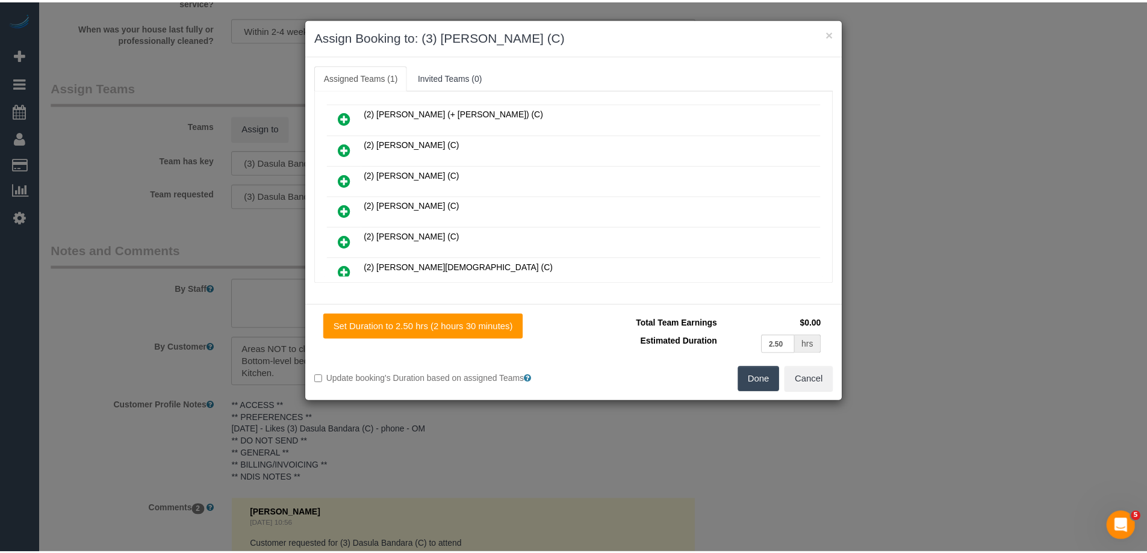
scroll to position [0, 0]
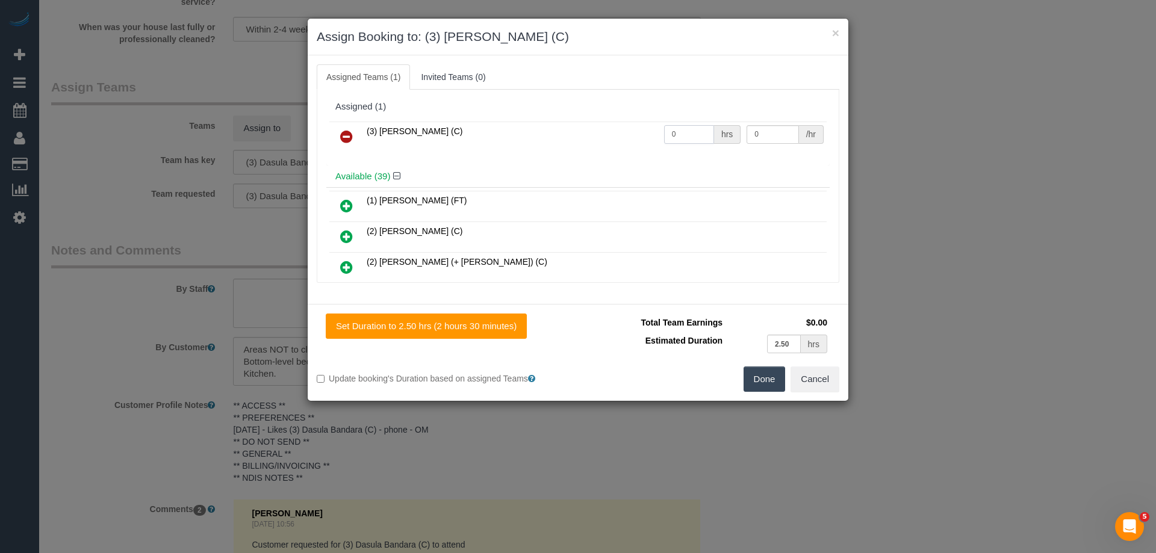
drag, startPoint x: 678, startPoint y: 132, endPoint x: 442, endPoint y: 126, distance: 236.1
click at [632, 133] on tr "(3) Raj Suram (C) 0 hrs 0 /hr" at bounding box center [577, 137] width 497 height 31
click at [684, 164] on div "(3) Raj Suram (C) 0 hrs 0 /hr" at bounding box center [577, 142] width 503 height 47
drag, startPoint x: 690, startPoint y: 135, endPoint x: 576, endPoint y: 129, distance: 114.5
click at [597, 132] on tr "(3) Raj Suram (C) 0 hrs 0 /hr" at bounding box center [577, 137] width 497 height 31
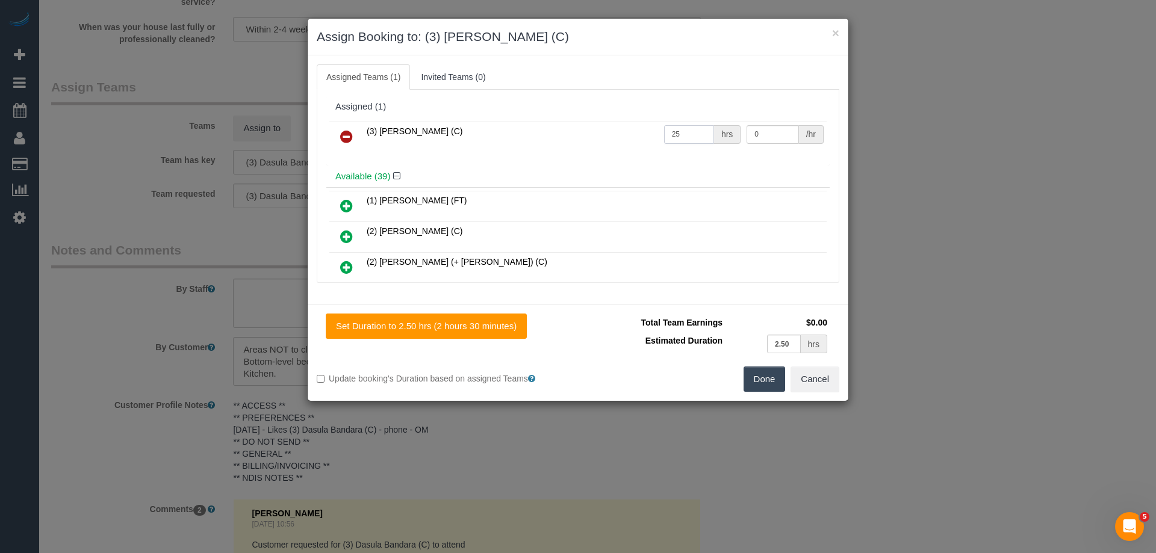
drag, startPoint x: 683, startPoint y: 133, endPoint x: 526, endPoint y: 128, distance: 157.2
click at [526, 128] on tr "(3) Raj Suram (C) 25 hrs 0 /hr" at bounding box center [577, 137] width 497 height 31
type input "2.5"
drag, startPoint x: 774, startPoint y: 135, endPoint x: 624, endPoint y: 119, distance: 150.7
click at [624, 119] on div "(3) Raj Suram (C) 2.5 hrs 0 /hr" at bounding box center [577, 142] width 503 height 47
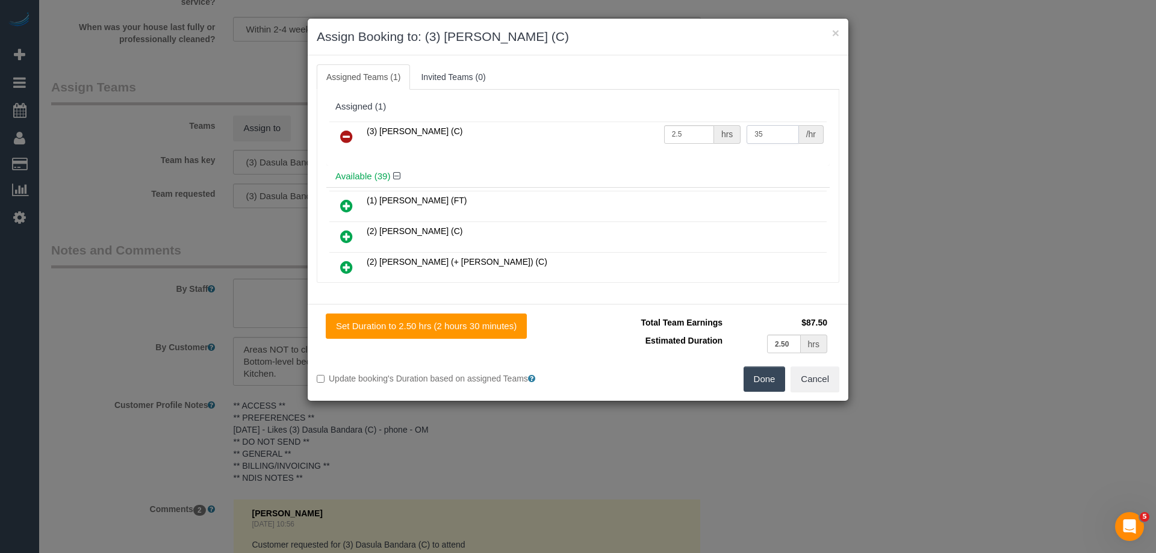
type input "35"
click at [763, 381] on button "Done" at bounding box center [765, 379] width 42 height 25
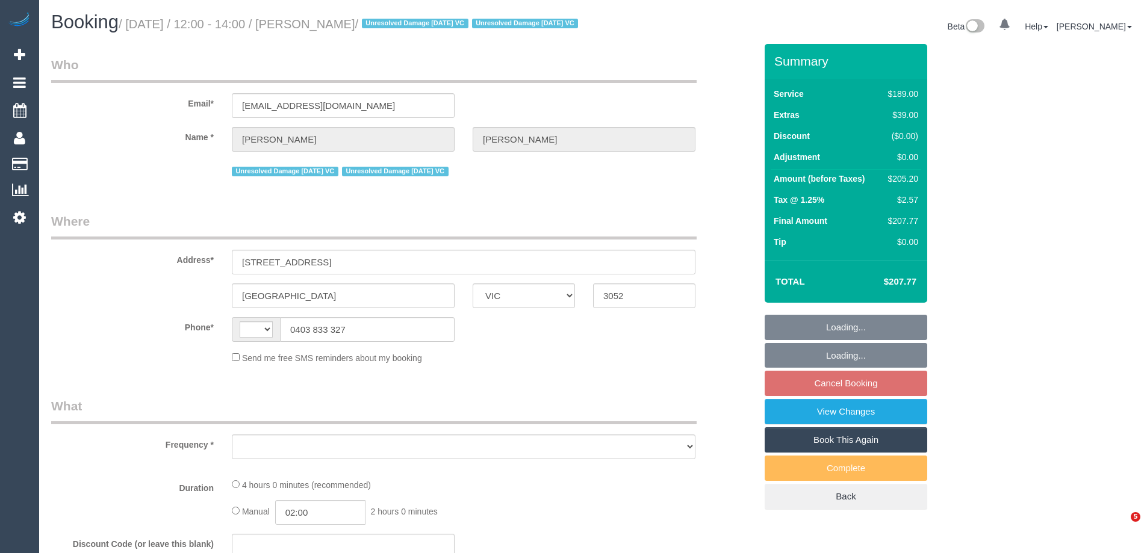
select select "VIC"
select select "string:AU"
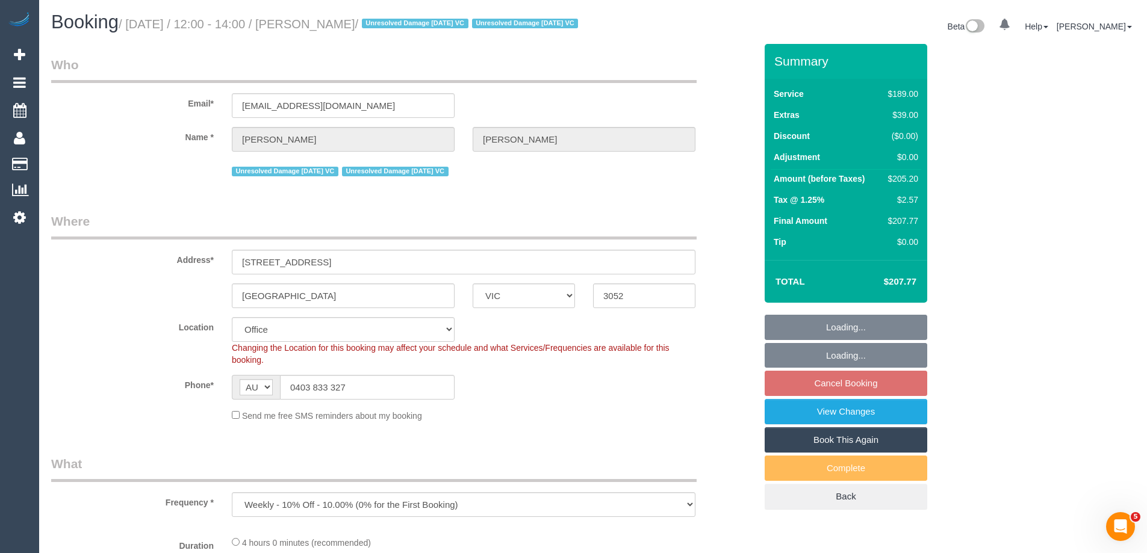
select select "object:888"
select select "string:stripe-pm_1PvTZw2GScqysDRVe0SddR0N"
select select "number:29"
select select "number:14"
select select "number:21"
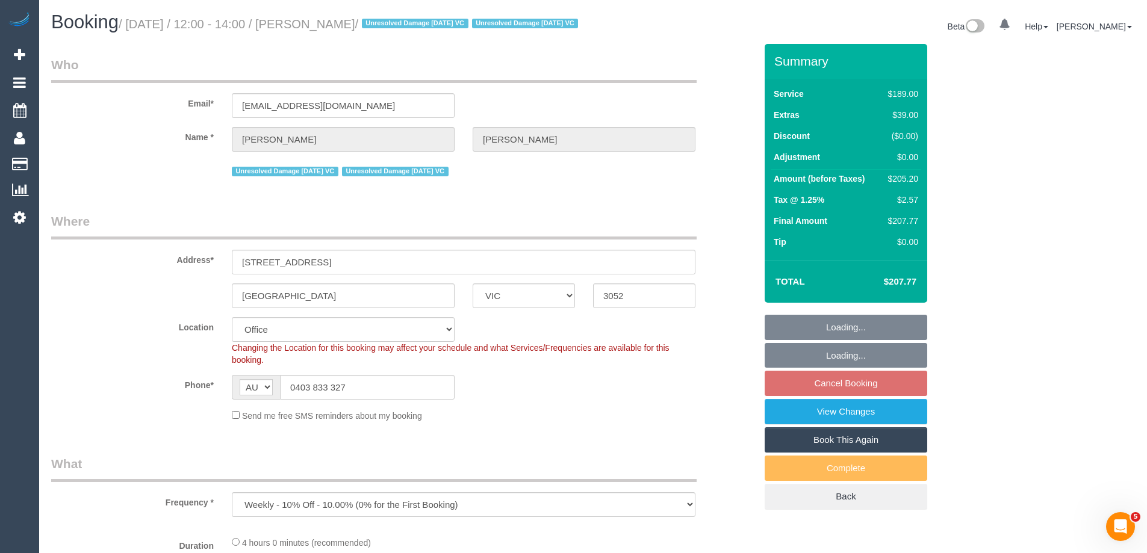
select select "number:36"
select select "number:34"
select select "number:13"
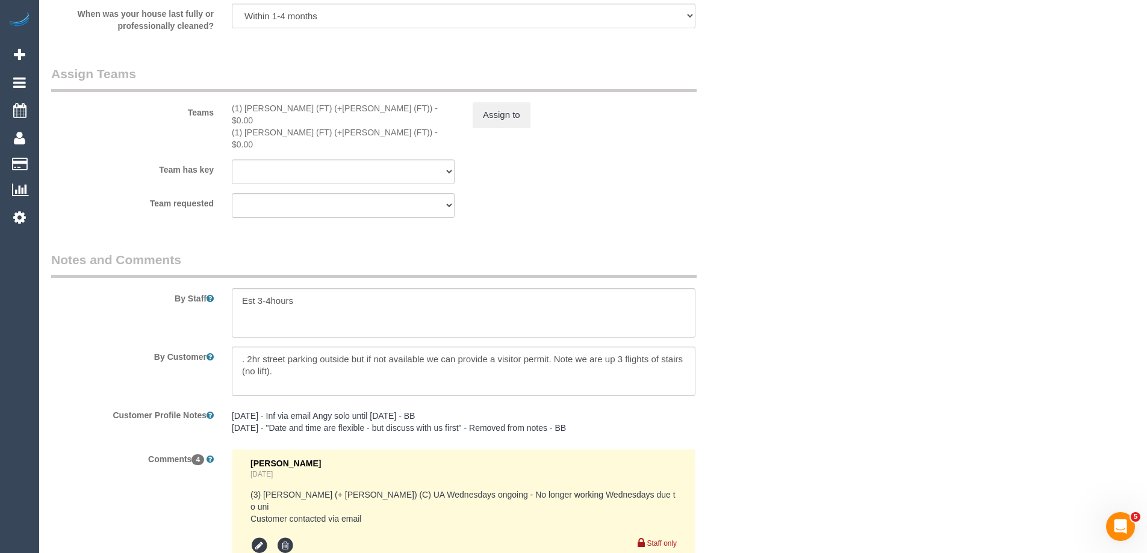
scroll to position [1866, 0]
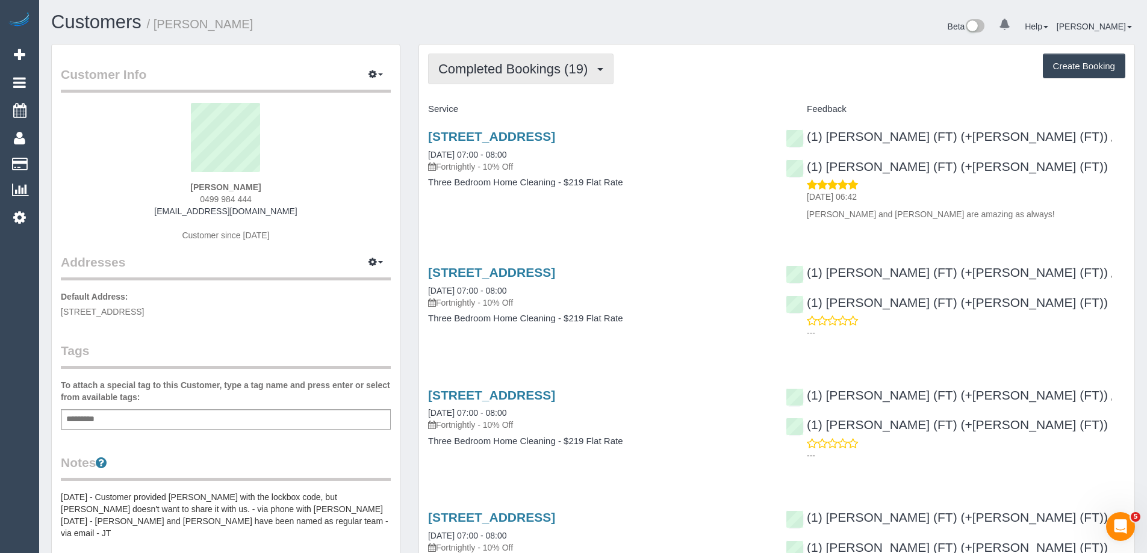
click at [515, 69] on span "Completed Bookings (19)" at bounding box center [515, 68] width 155 height 15
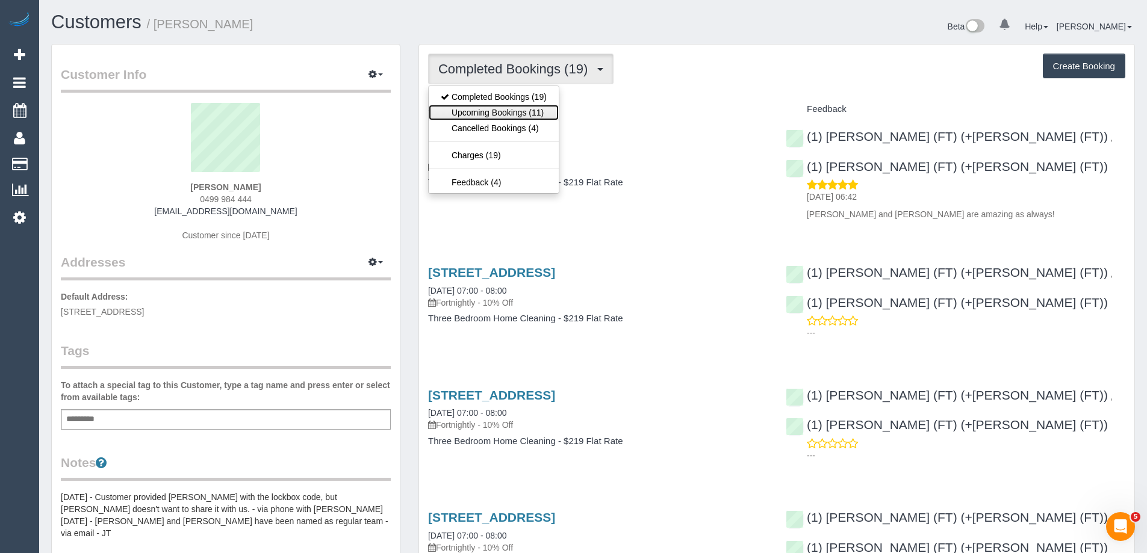
click at [517, 108] on link "Upcoming Bookings (11)" at bounding box center [494, 113] width 130 height 16
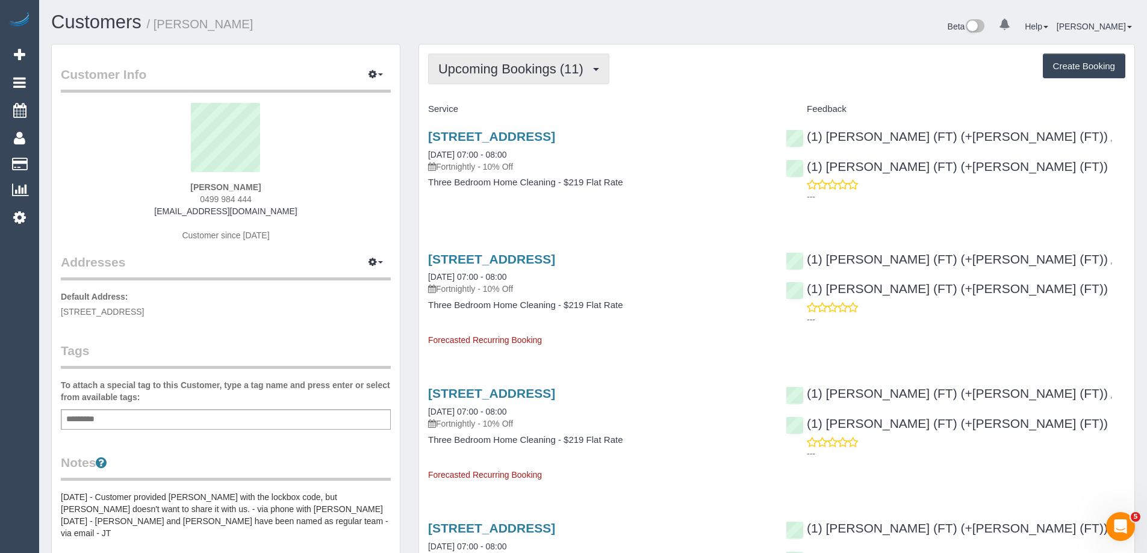
click at [508, 70] on span "Upcoming Bookings (11)" at bounding box center [513, 68] width 151 height 15
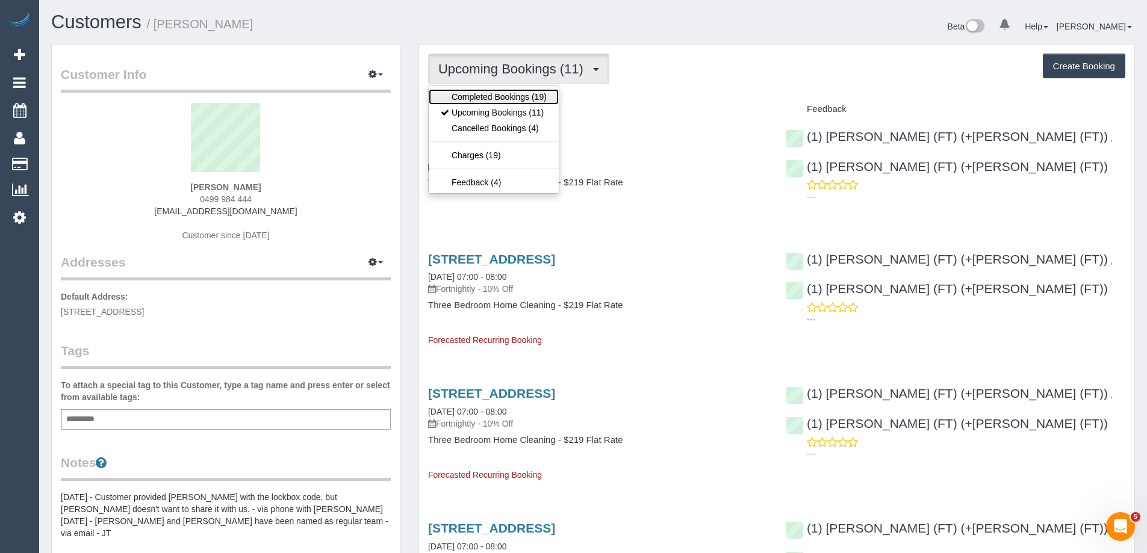
click at [479, 95] on link "Completed Bookings (19)" at bounding box center [494, 97] width 130 height 16
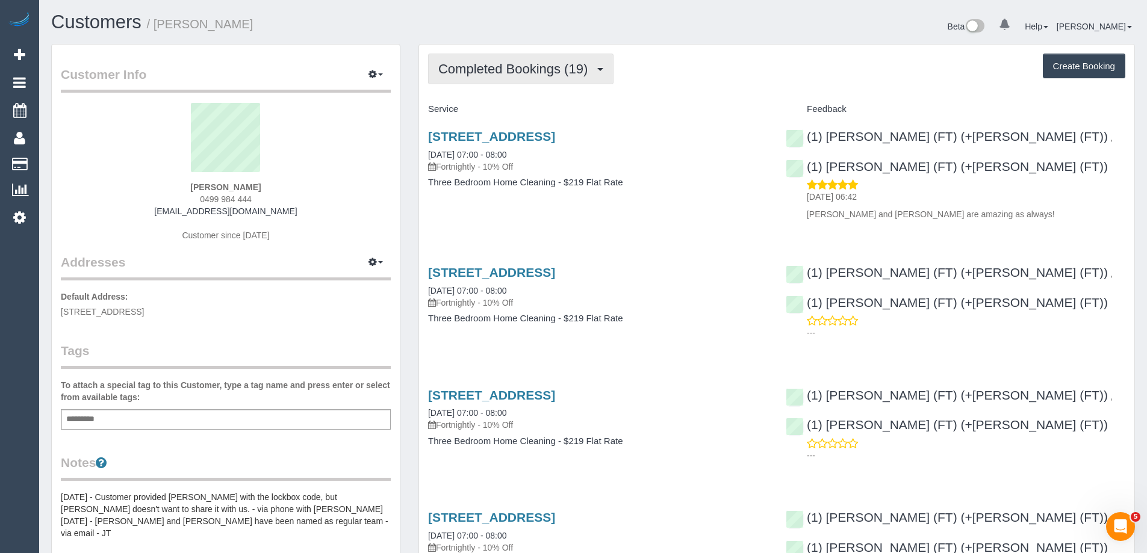
click at [500, 73] on span "Completed Bookings (19)" at bounding box center [515, 68] width 155 height 15
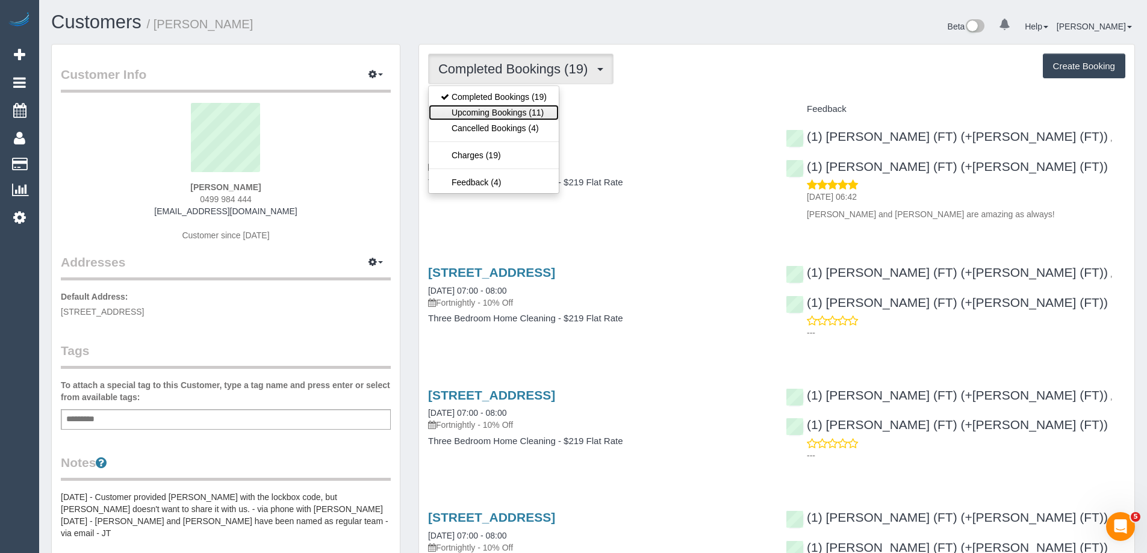
click at [494, 110] on link "Upcoming Bookings (11)" at bounding box center [494, 113] width 130 height 16
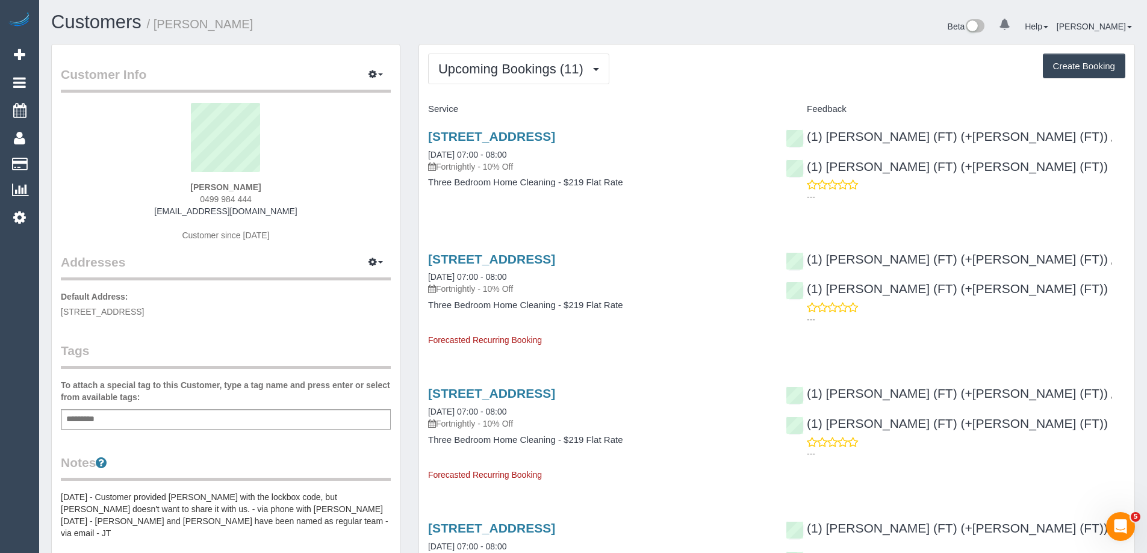
click at [686, 243] on div "19 Kannan Boulevard, Braybrook, VIC 3019 07/10/2025 07:00 - 08:00 Fortnightly -…" at bounding box center [598, 294] width 358 height 105
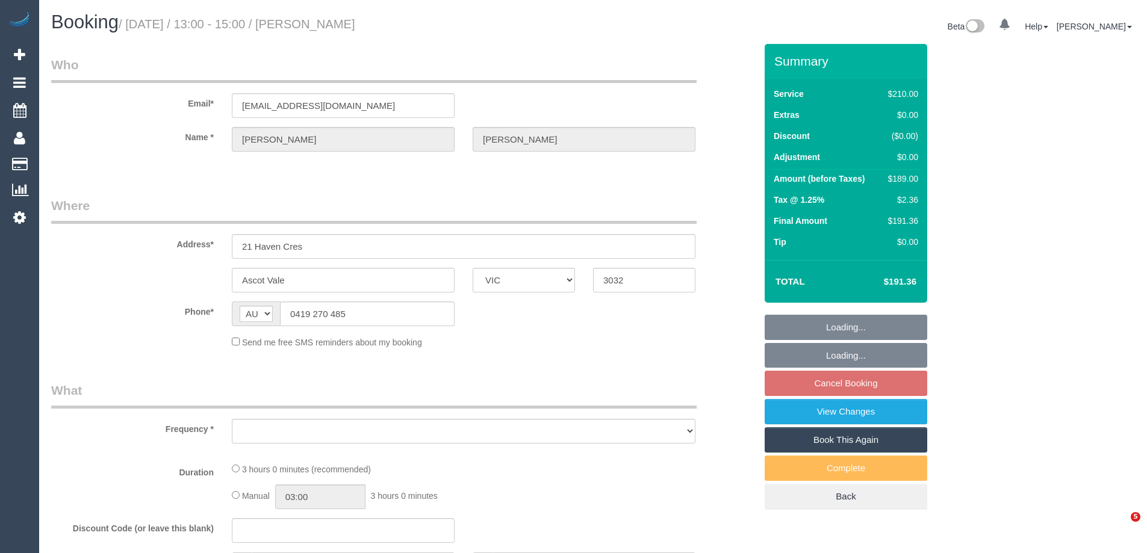
select select "VIC"
select select "string:stripe-pm_1OxJSC2GScqysDRVh1VYzNhJ"
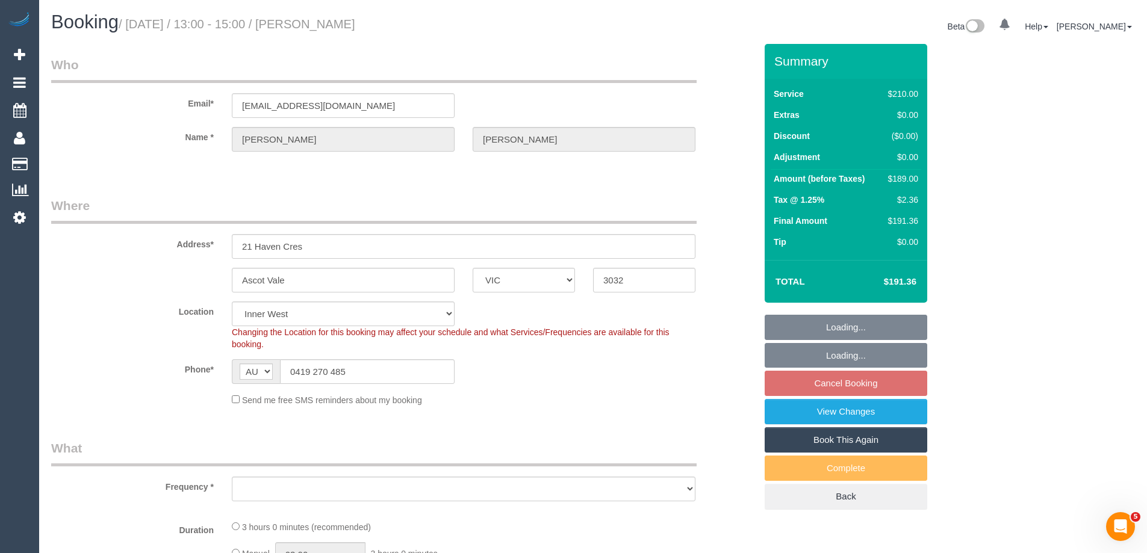
select select "object:840"
select select "180"
select select "number:28"
select select "number:14"
select select "number:21"
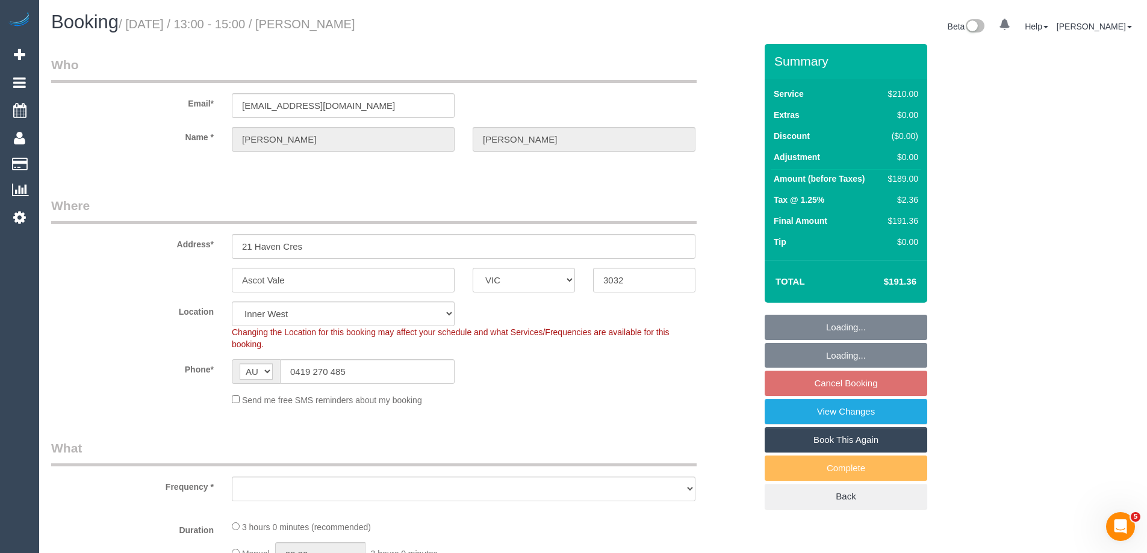
select select "number:24"
select select "object:1529"
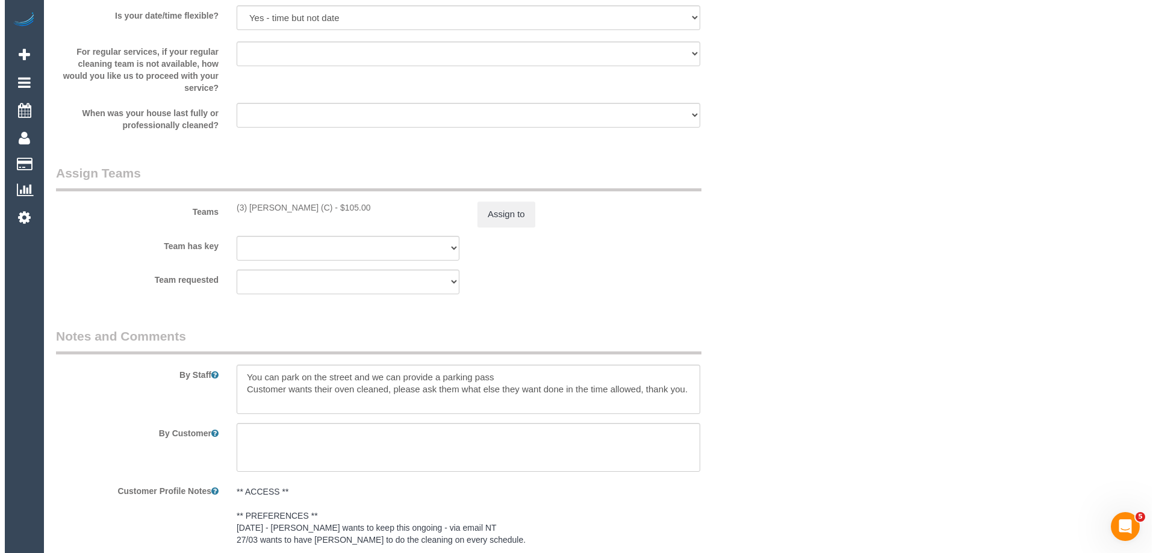
scroll to position [1806, 0]
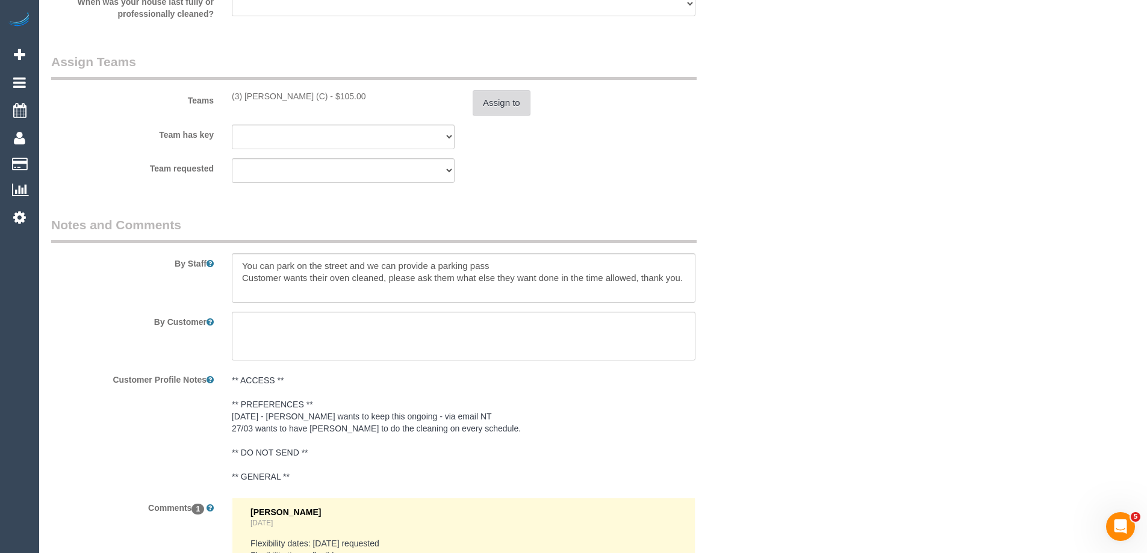
click at [488, 99] on button "Assign to" at bounding box center [502, 102] width 58 height 25
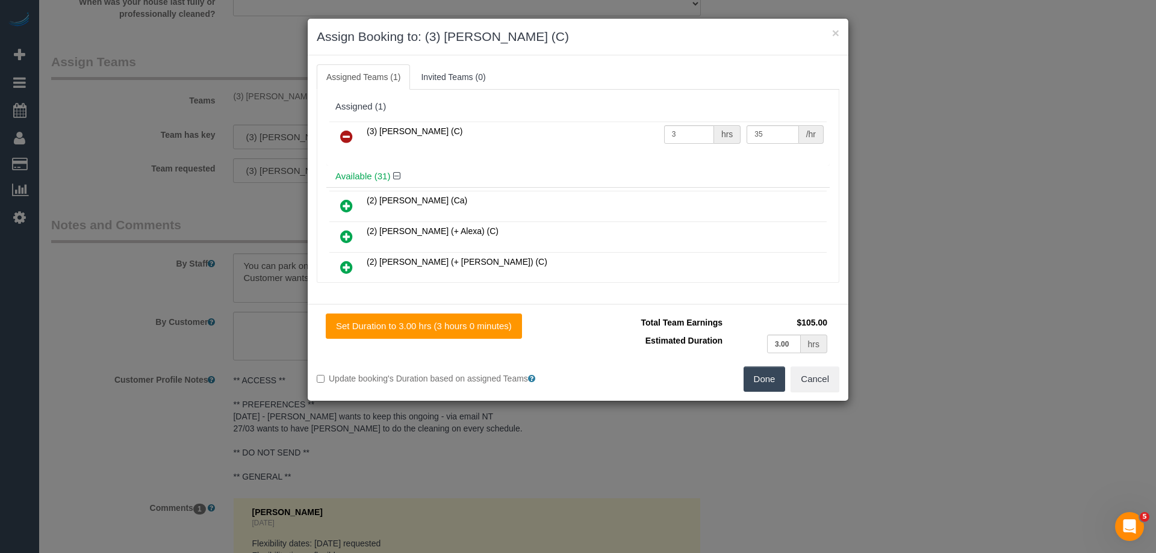
click at [346, 135] on icon at bounding box center [346, 136] width 13 height 14
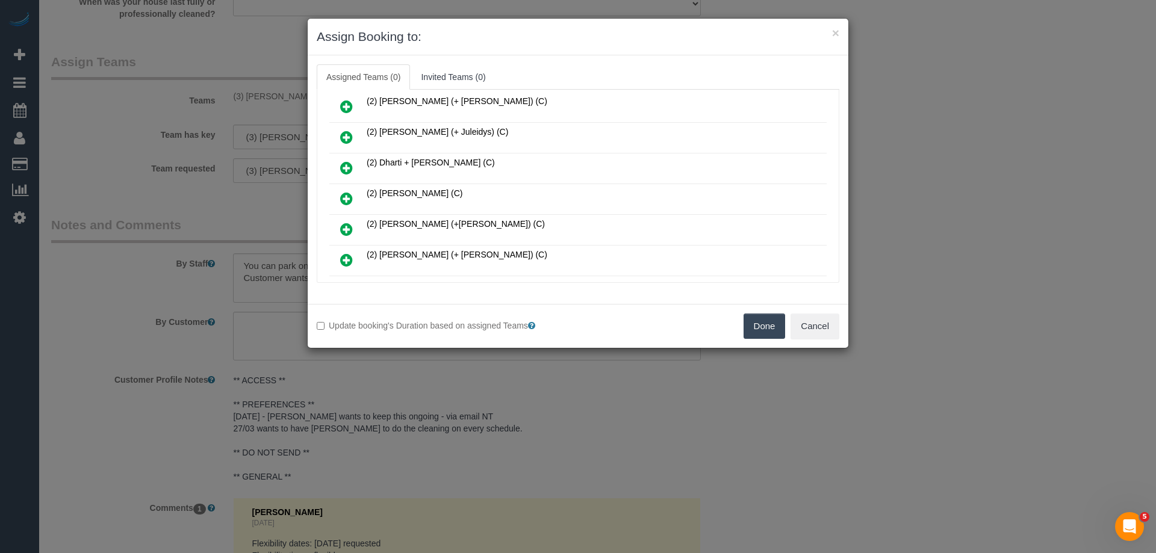
scroll to position [241, 0]
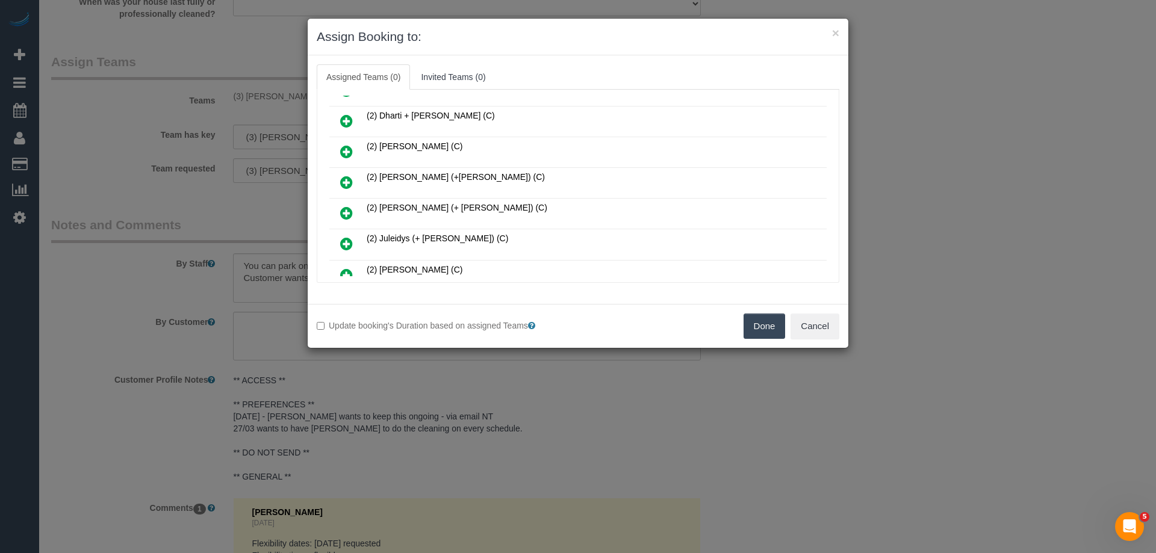
click at [347, 152] on icon at bounding box center [346, 151] width 13 height 14
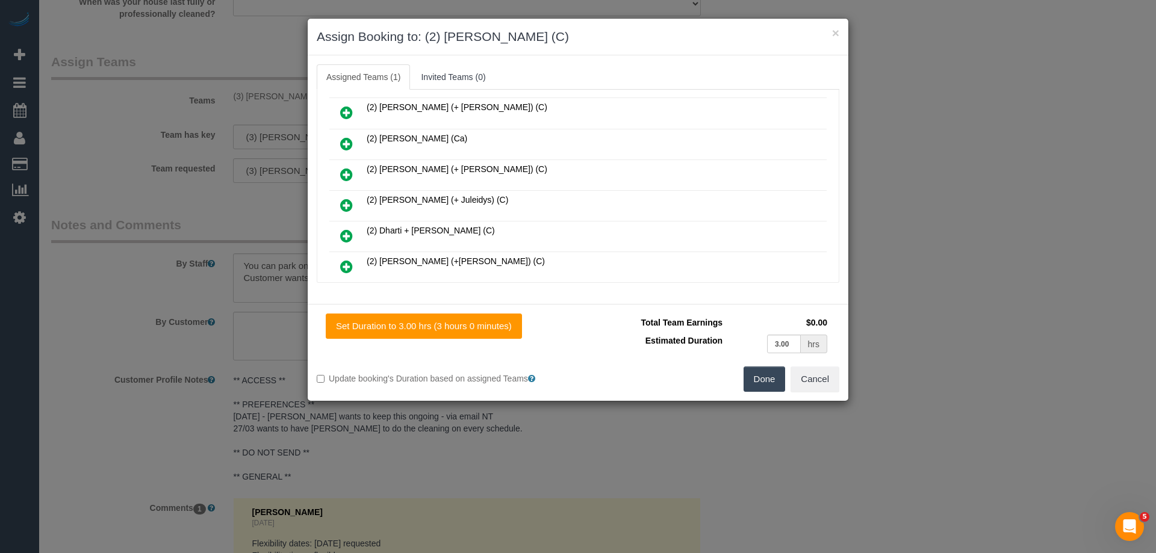
scroll to position [0, 0]
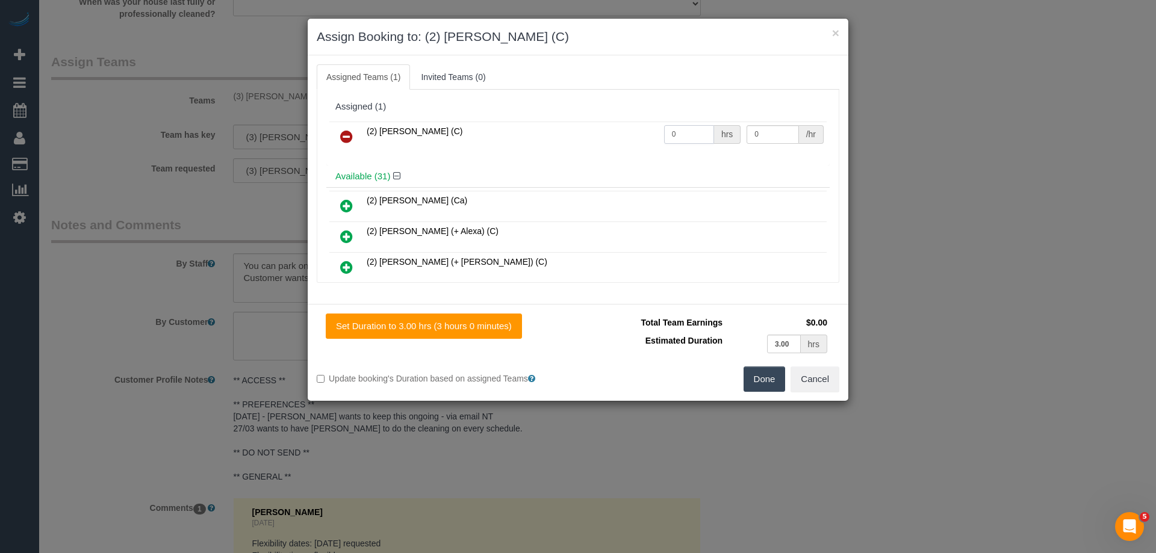
drag, startPoint x: 651, startPoint y: 131, endPoint x: 625, endPoint y: 130, distance: 25.9
click at [625, 130] on tr "(2) Eray Mertturk (C) 0 hrs 0 /hr" at bounding box center [577, 137] width 497 height 31
type input "2"
drag, startPoint x: 759, startPoint y: 131, endPoint x: 614, endPoint y: 125, distance: 145.2
click at [648, 129] on tr "(2) Eray Mertturk (C) 2 hrs 0 /hr" at bounding box center [577, 137] width 497 height 31
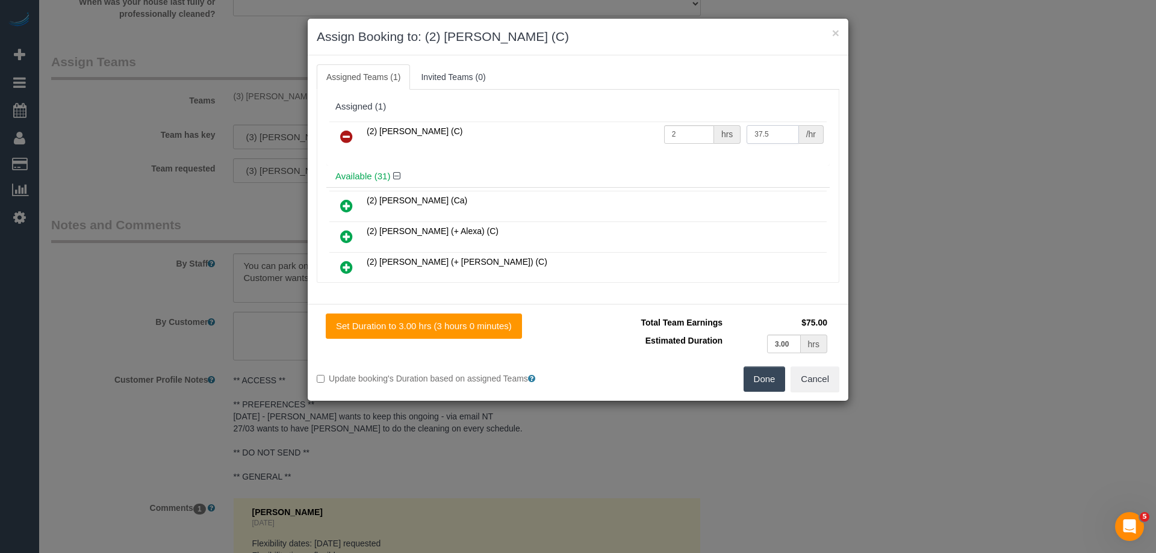
type input "37.5"
click at [769, 381] on button "Done" at bounding box center [765, 379] width 42 height 25
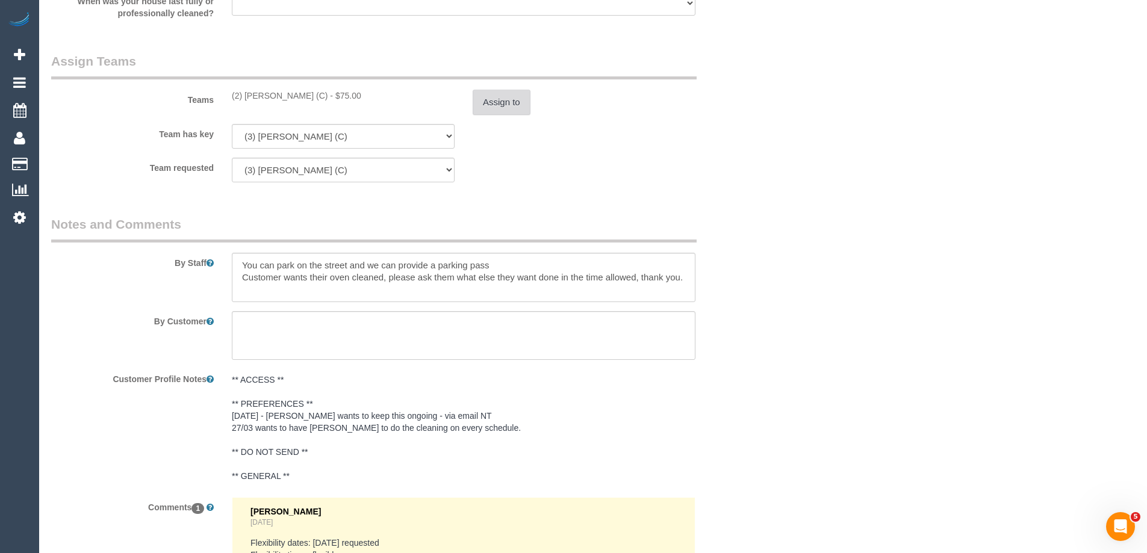
scroll to position [2022, 0]
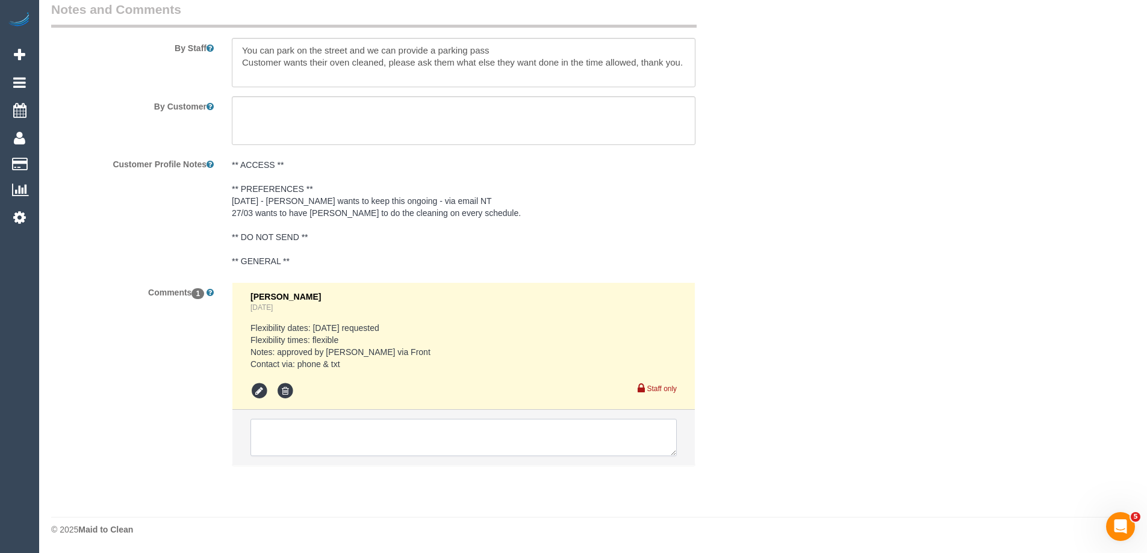
click at [266, 443] on textarea at bounding box center [463, 437] width 426 height 37
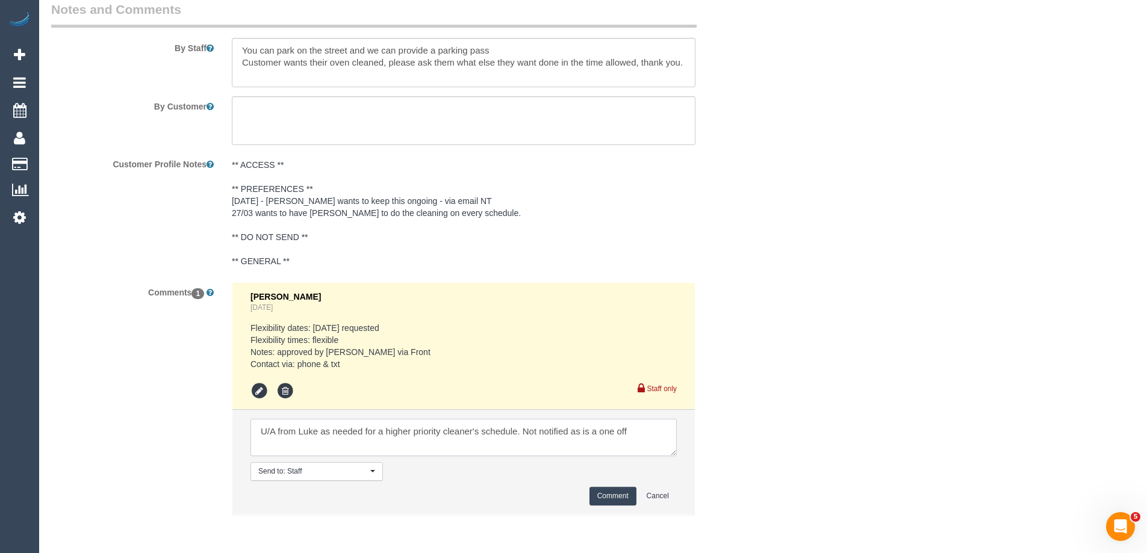
type textarea "U/A from Luke as needed for a higher priority cleaner's schedule. Not notified …"
click at [605, 498] on button "Comment" at bounding box center [612, 496] width 47 height 19
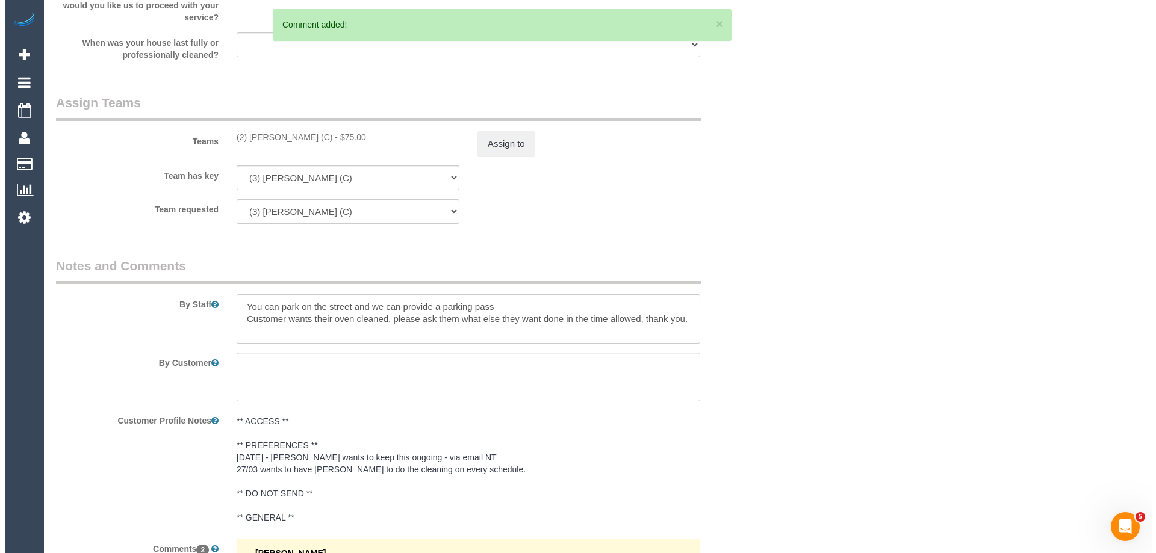
scroll to position [0, 0]
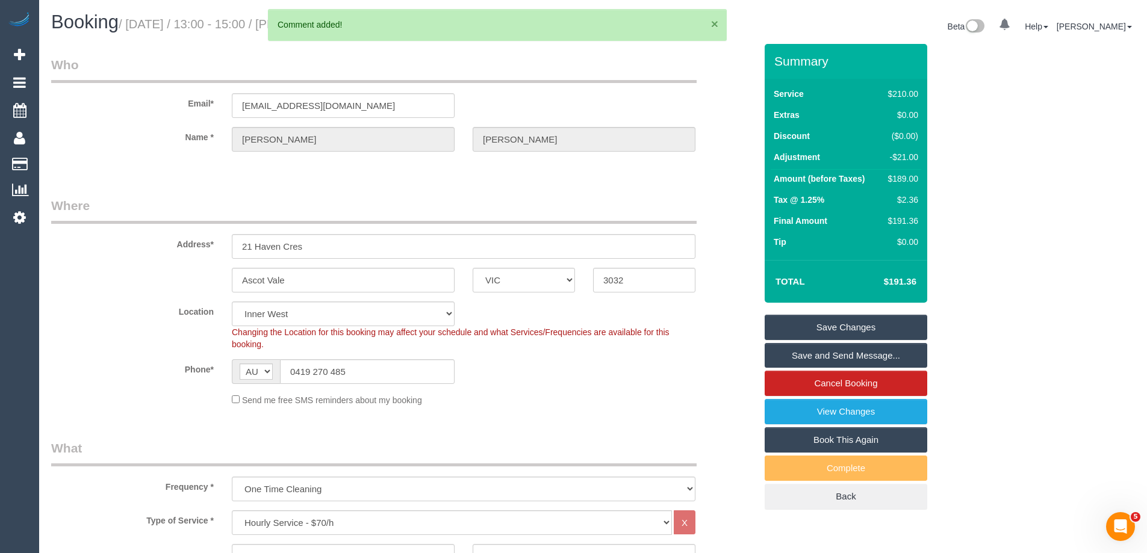
click at [716, 23] on button "×" at bounding box center [714, 23] width 7 height 13
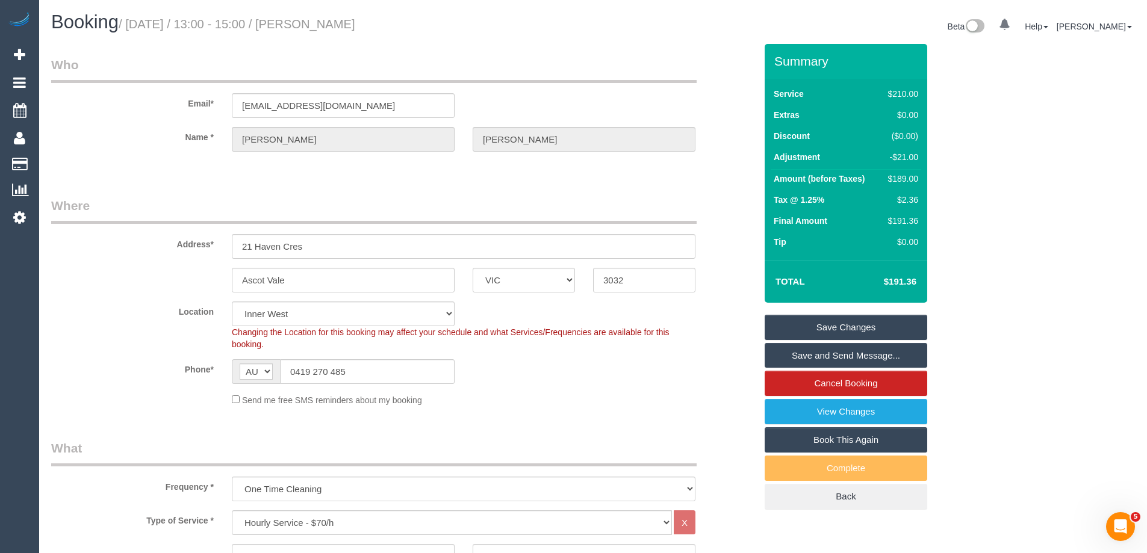
drag, startPoint x: 427, startPoint y: 20, endPoint x: 332, endPoint y: 23, distance: 94.6
click at [332, 23] on h1 "Booking / September 18, 2025 / 13:00 - 15:00 / Jasmine Aslan" at bounding box center [317, 22] width 533 height 20
copy small "Jasmine Aslan"
click at [800, 331] on link "Save Changes" at bounding box center [846, 327] width 163 height 25
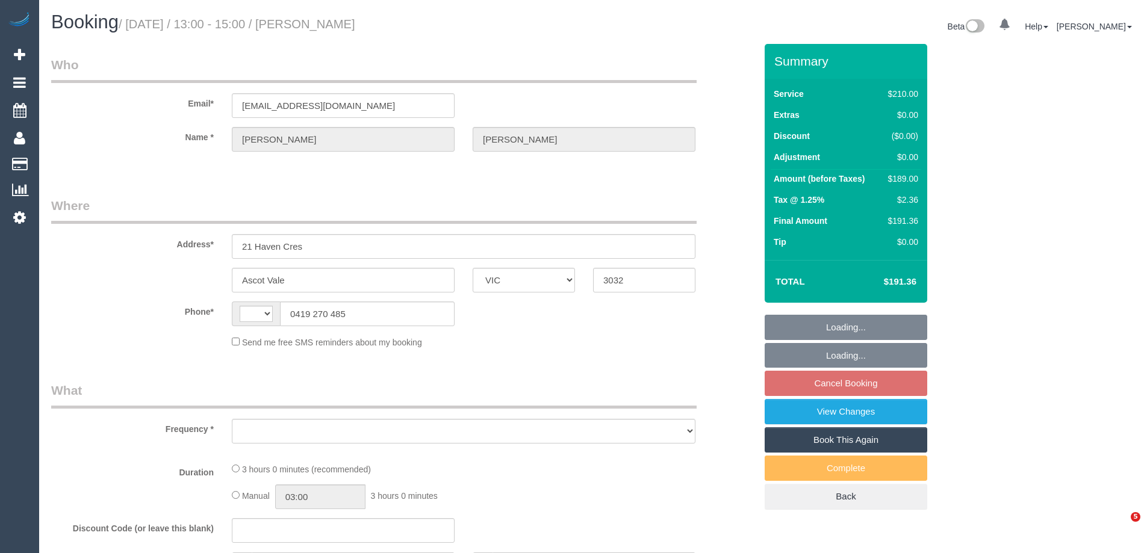
select select "VIC"
select select "string:AU"
select select "object:567"
select select "180"
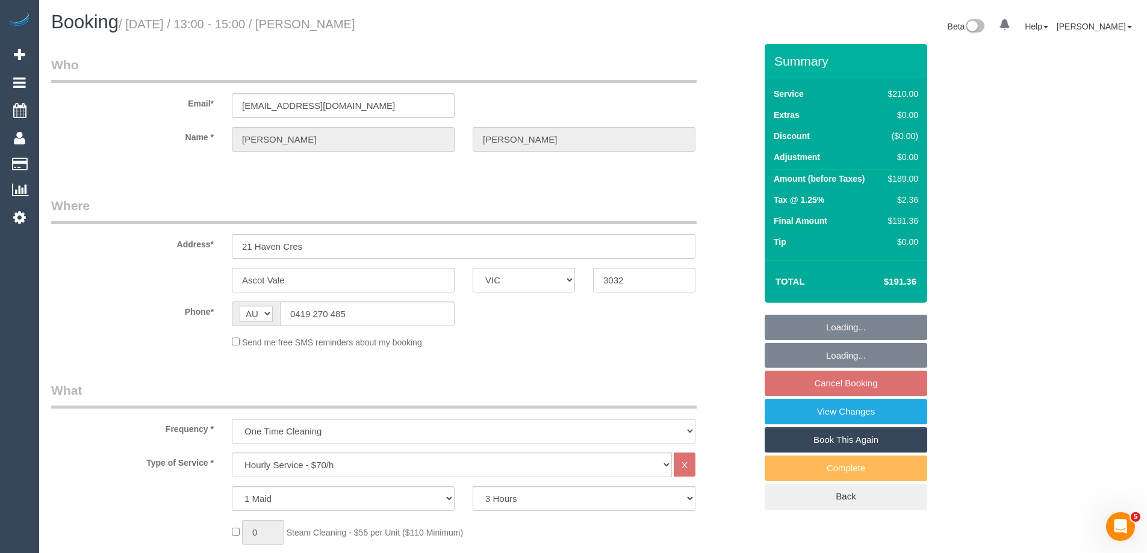
select select "string:stripe-pm_1OxJSC2GScqysDRVh1VYzNhJ"
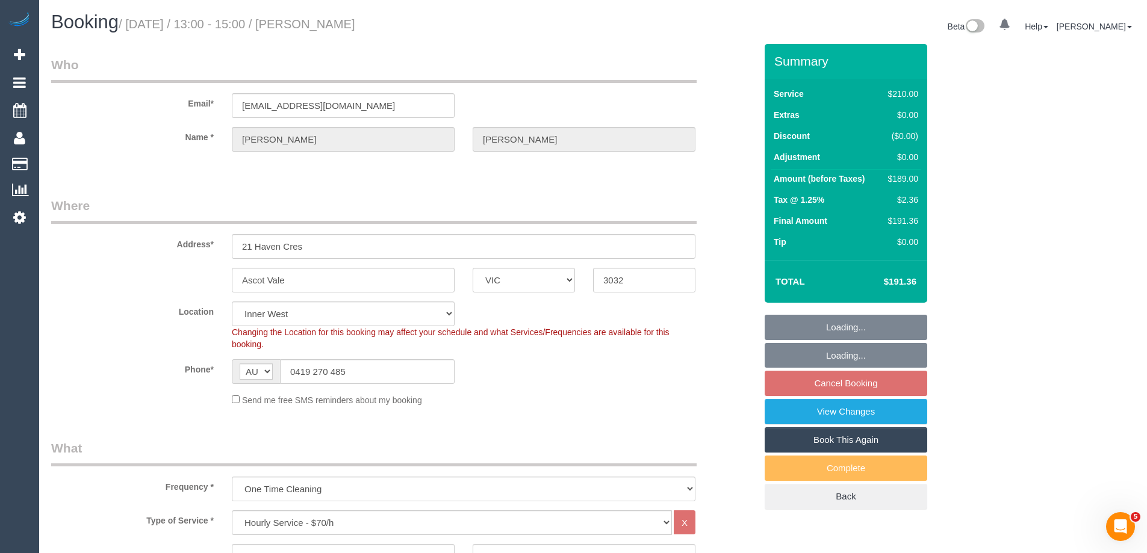
select select "number:28"
select select "number:14"
select select "number:21"
select select "number:24"
select select "object:884"
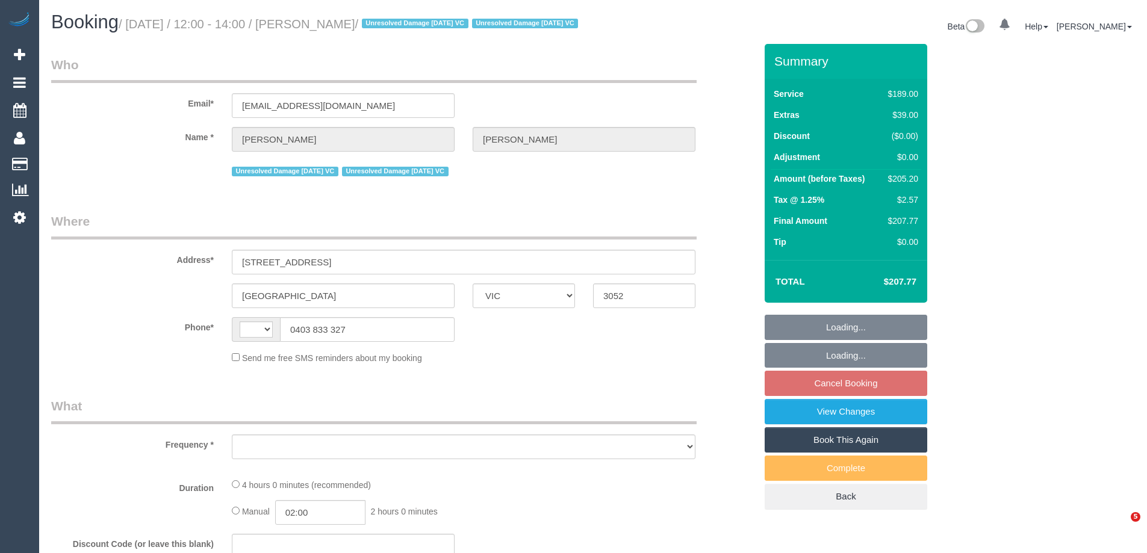
select select "VIC"
select select "string:AU"
select select "object:631"
select select "string:stripe-pm_1PvTZw2GScqysDRVe0SddR0N"
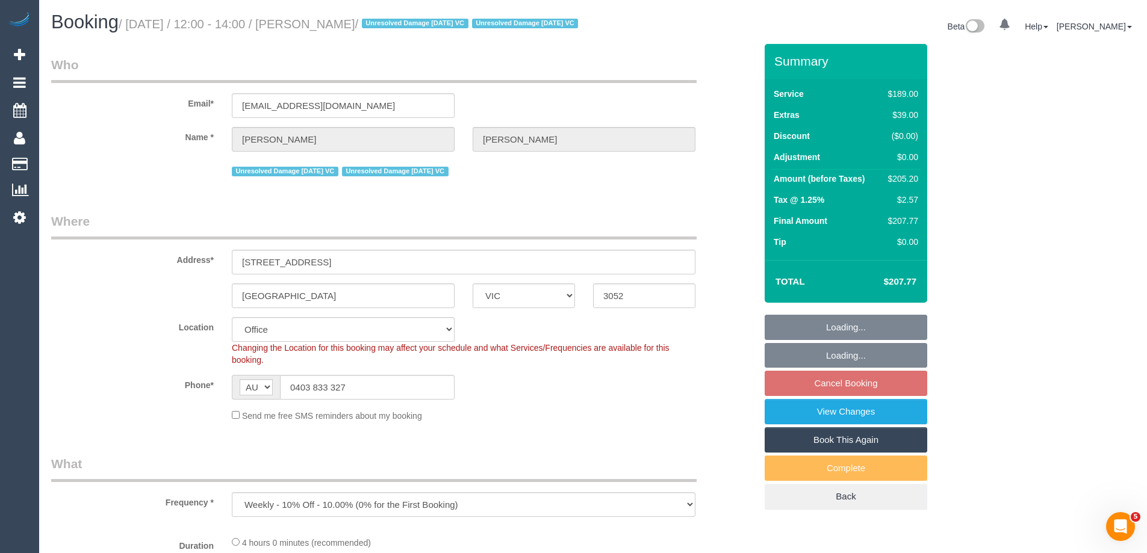
select select "number:29"
select select "number:14"
select select "number:21"
select select "number:36"
select select "number:34"
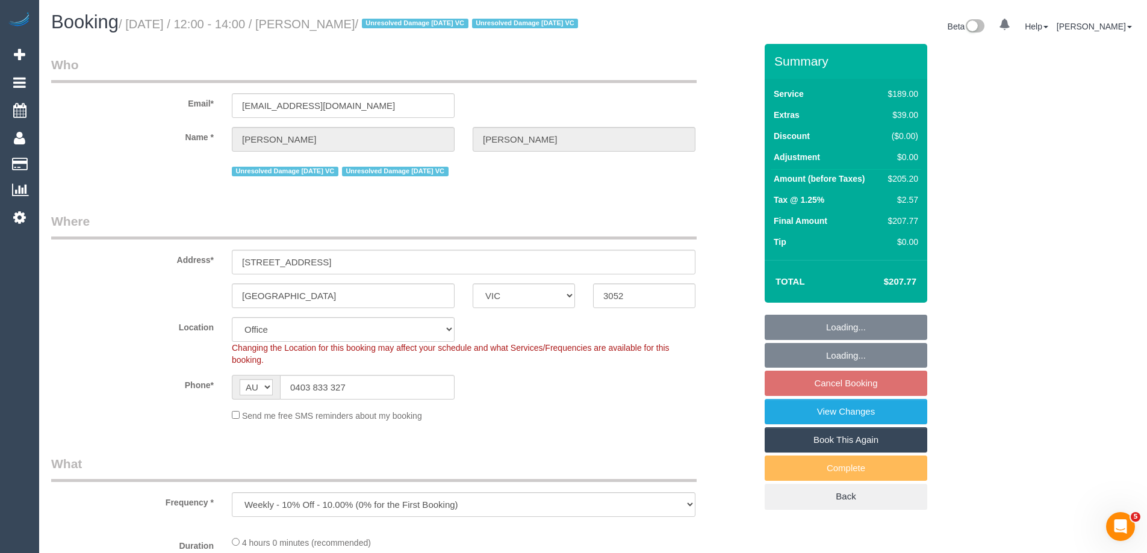
select select "number:13"
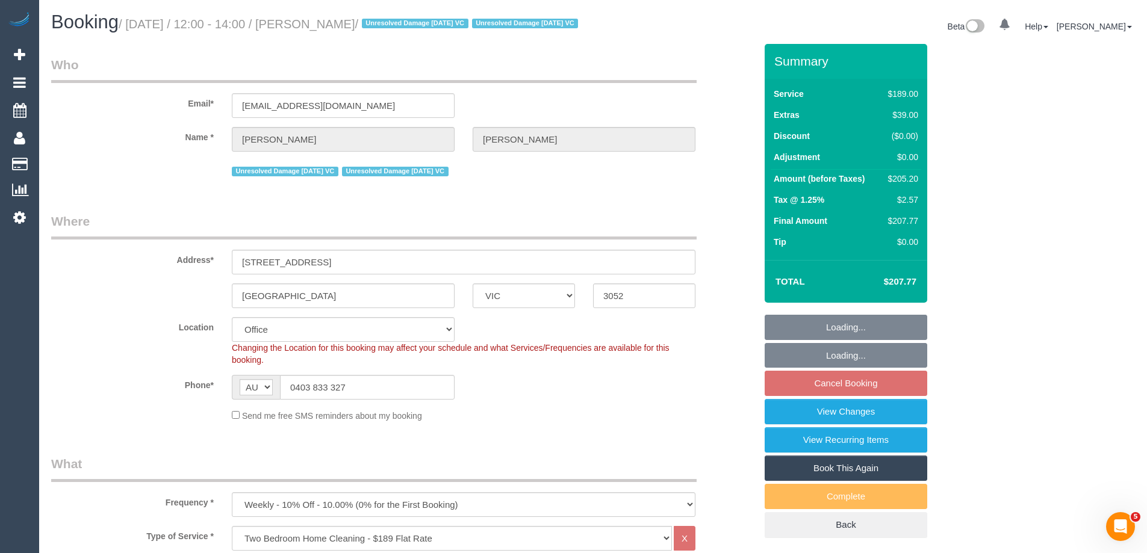
select select "object:882"
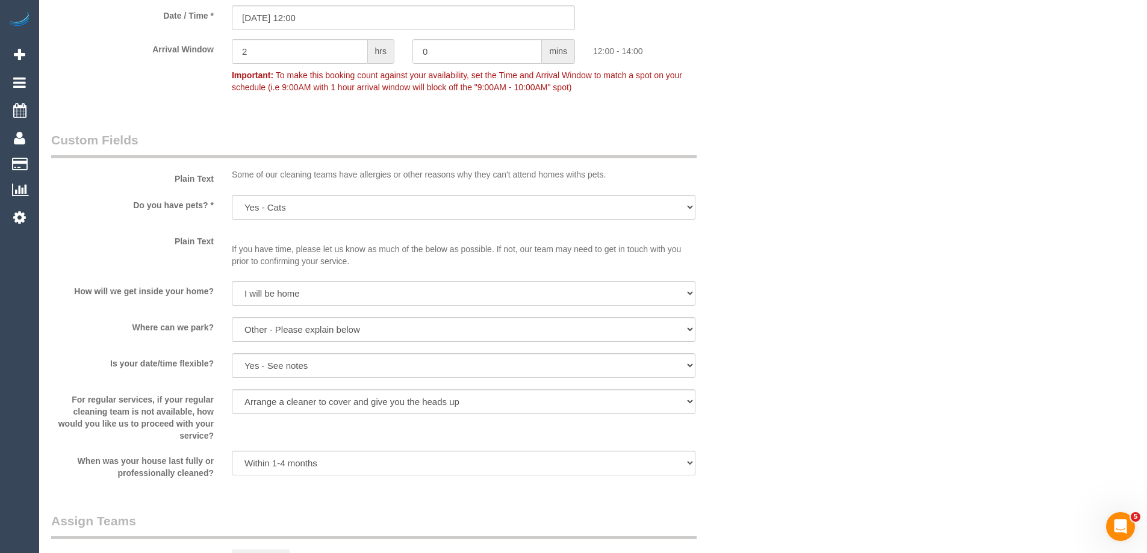
scroll to position [1264, 0]
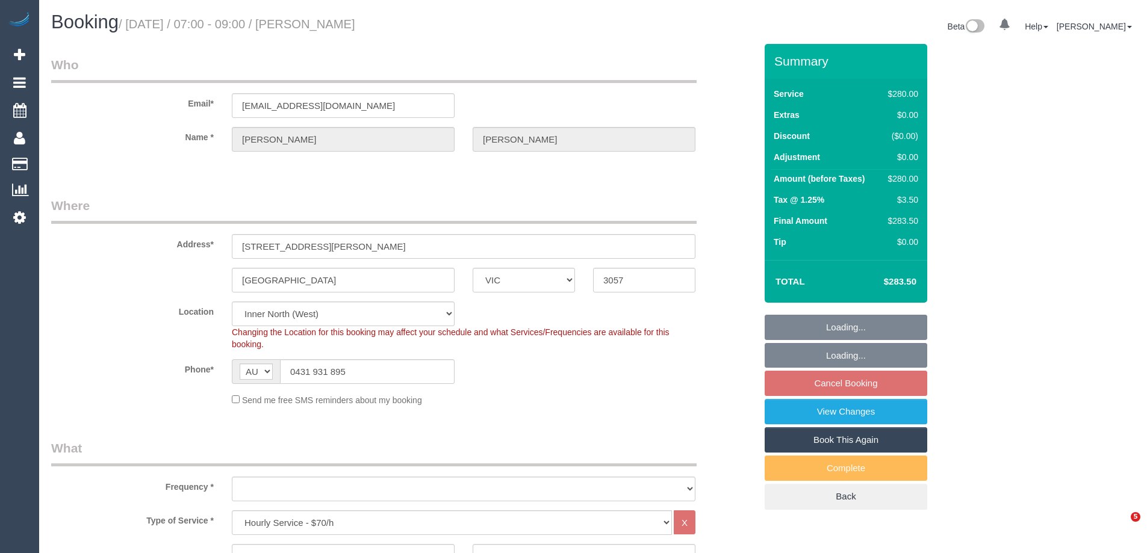
select select "VIC"
select select "240"
select select "string:stripe-pm_1PbdM32GScqysDRV38oOqW04"
select select "object:1709"
select select "spot1"
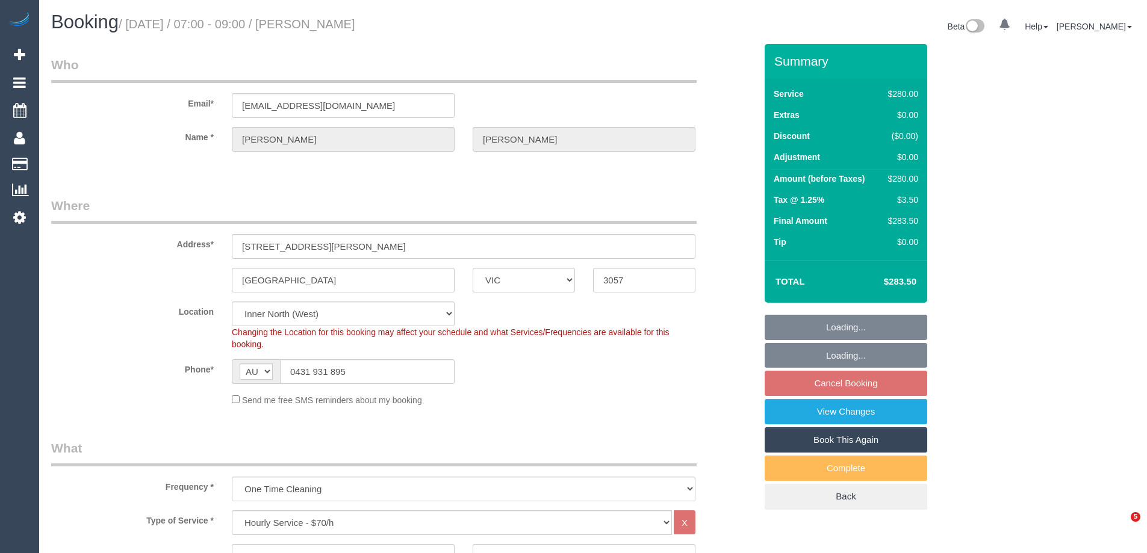
select select "number:28"
select select "number:14"
select select "number:21"
select select "number:22"
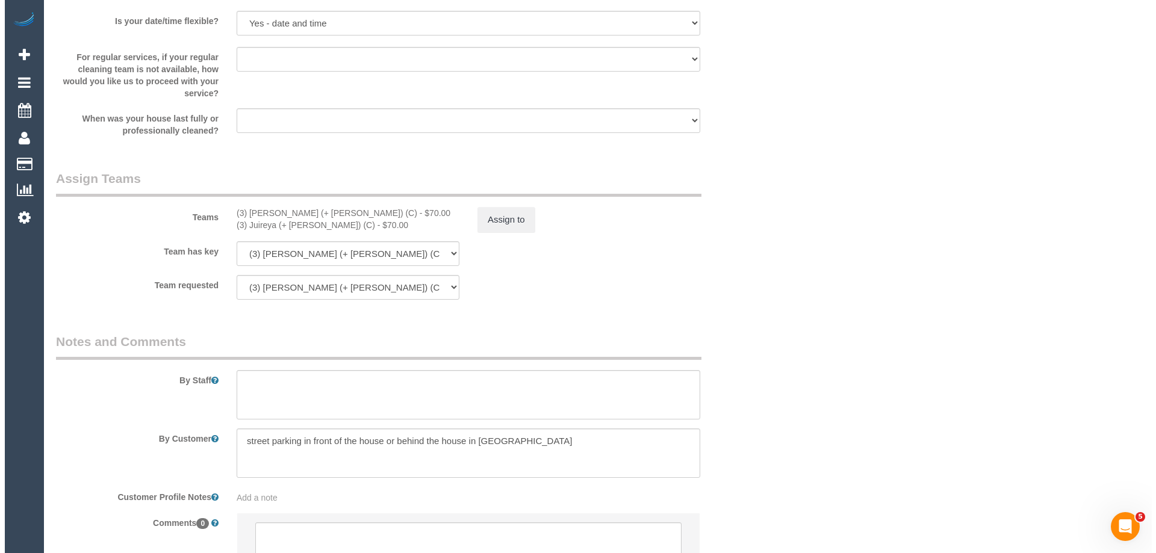
scroll to position [1626, 0]
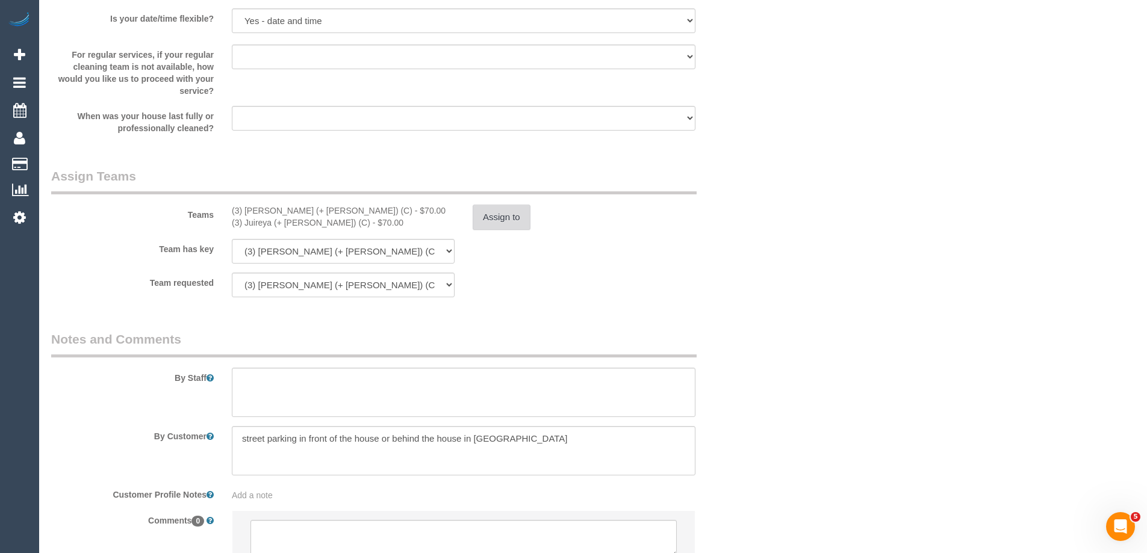
click at [508, 206] on button "Assign to" at bounding box center [502, 217] width 58 height 25
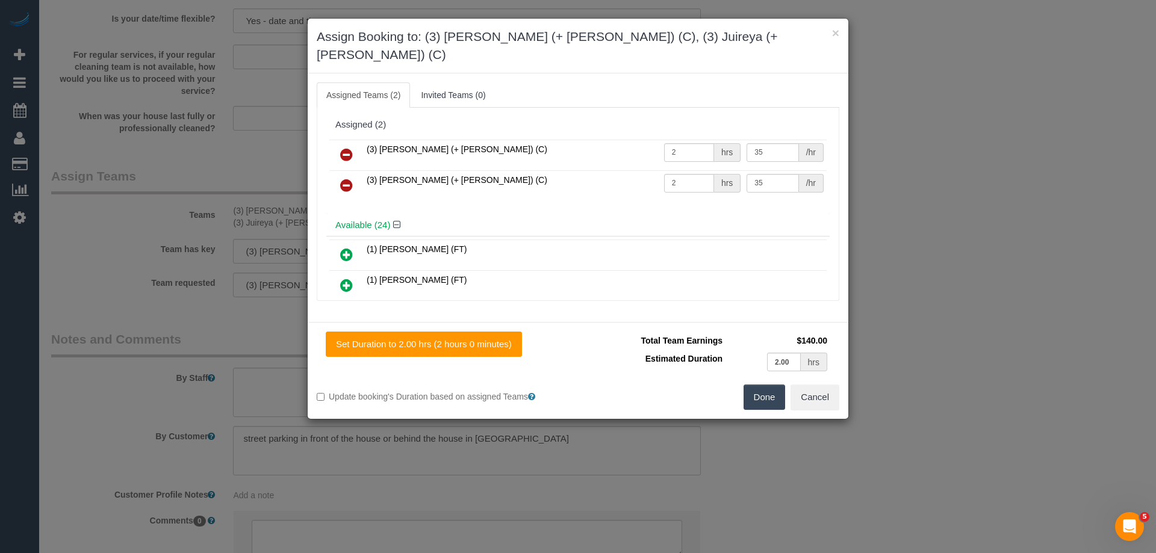
click at [348, 148] on icon at bounding box center [346, 155] width 13 height 14
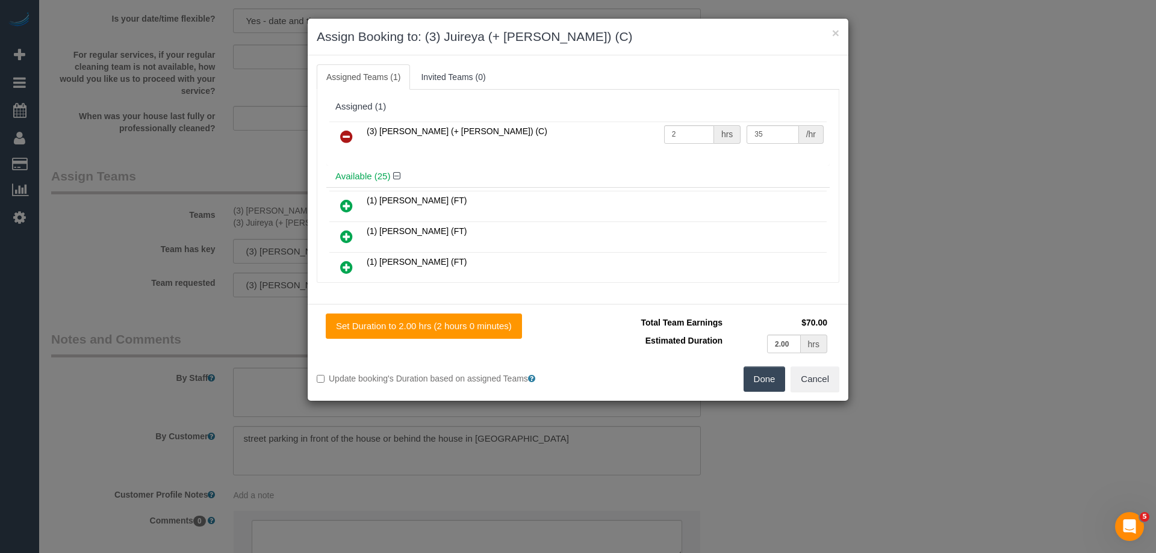
click at [346, 131] on icon at bounding box center [346, 136] width 13 height 14
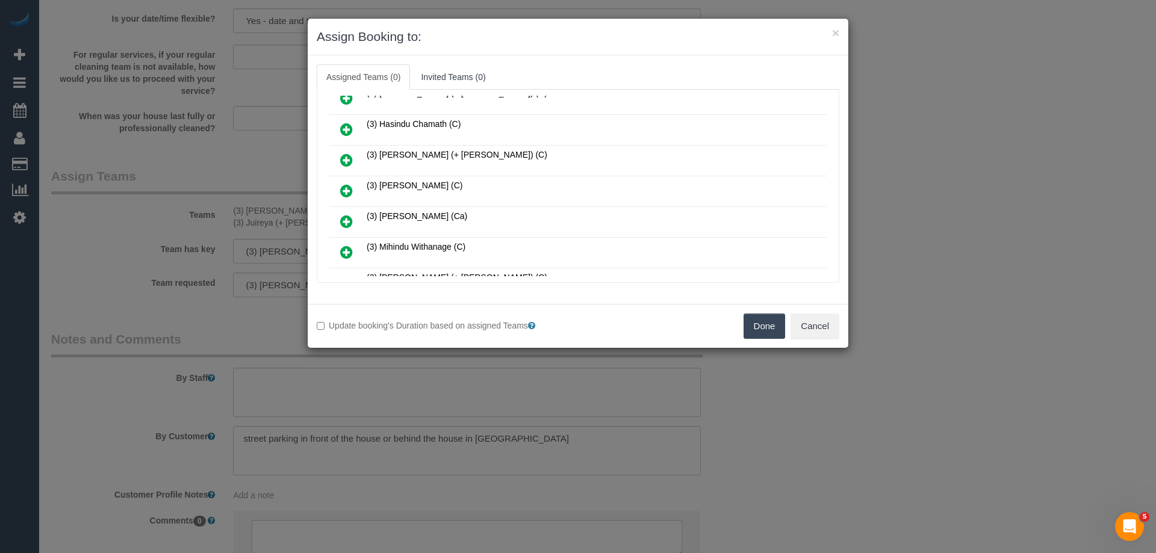
click at [350, 187] on icon at bounding box center [346, 191] width 13 height 14
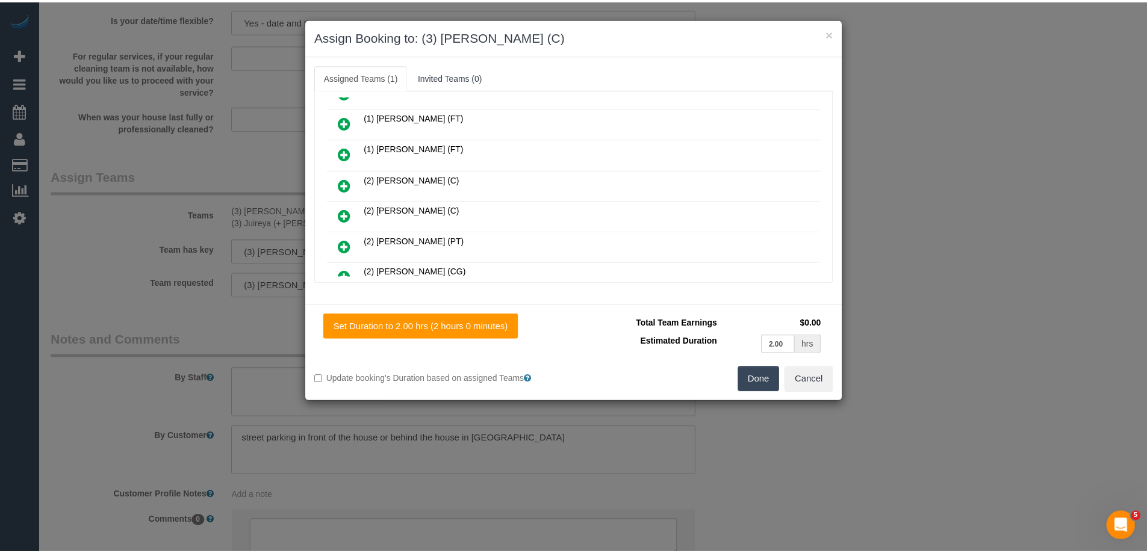
scroll to position [0, 0]
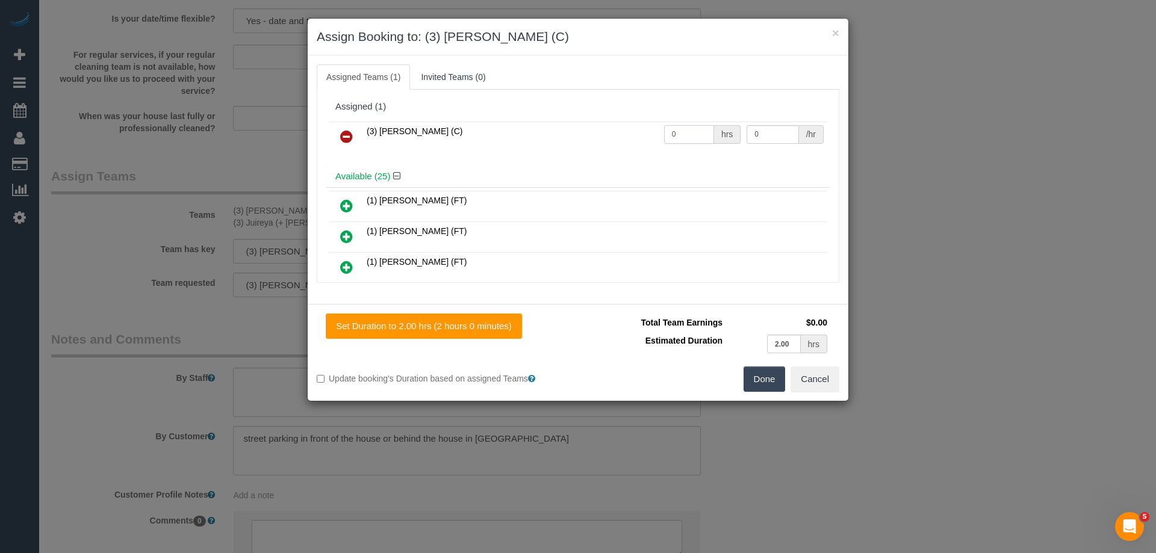
drag, startPoint x: 697, startPoint y: 134, endPoint x: 595, endPoint y: 133, distance: 102.4
click at [592, 134] on tr "(3) Luke HJ (C) 0 hrs 0 /hr" at bounding box center [577, 137] width 497 height 31
type input "4"
drag, startPoint x: 760, startPoint y: 133, endPoint x: 654, endPoint y: 127, distance: 106.1
click at [656, 128] on tr "(3) Luke HJ (C) 4 hrs 0 /hr" at bounding box center [577, 137] width 497 height 31
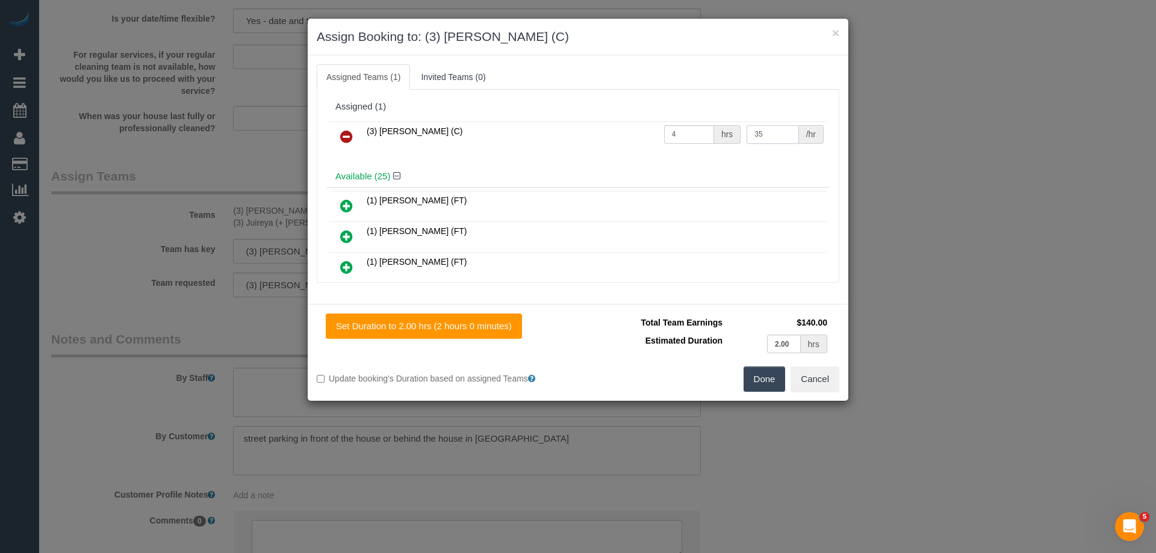
type input "35"
click at [766, 373] on button "Done" at bounding box center [765, 379] width 42 height 25
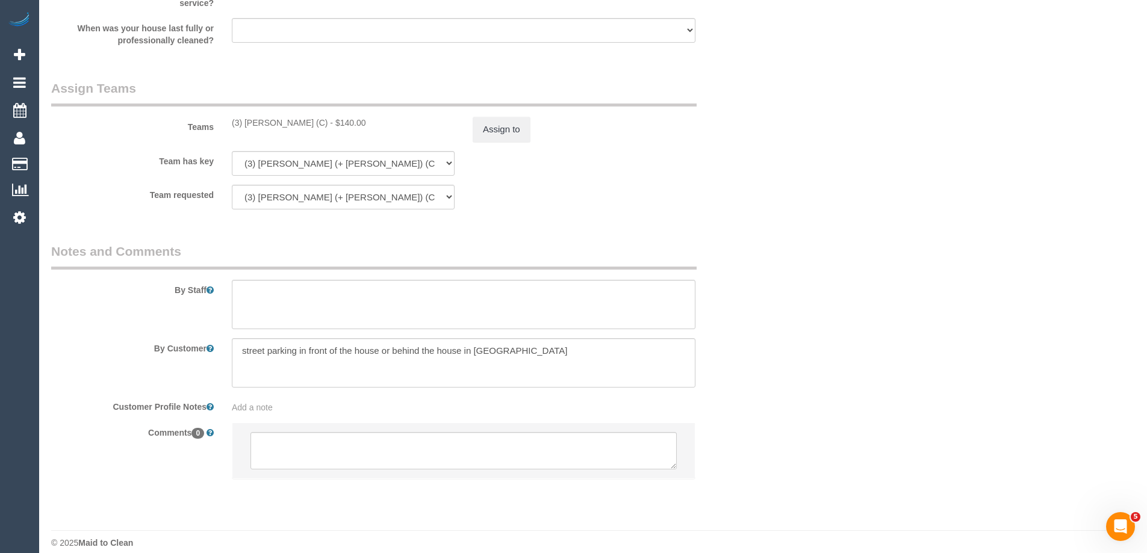
scroll to position [1727, 0]
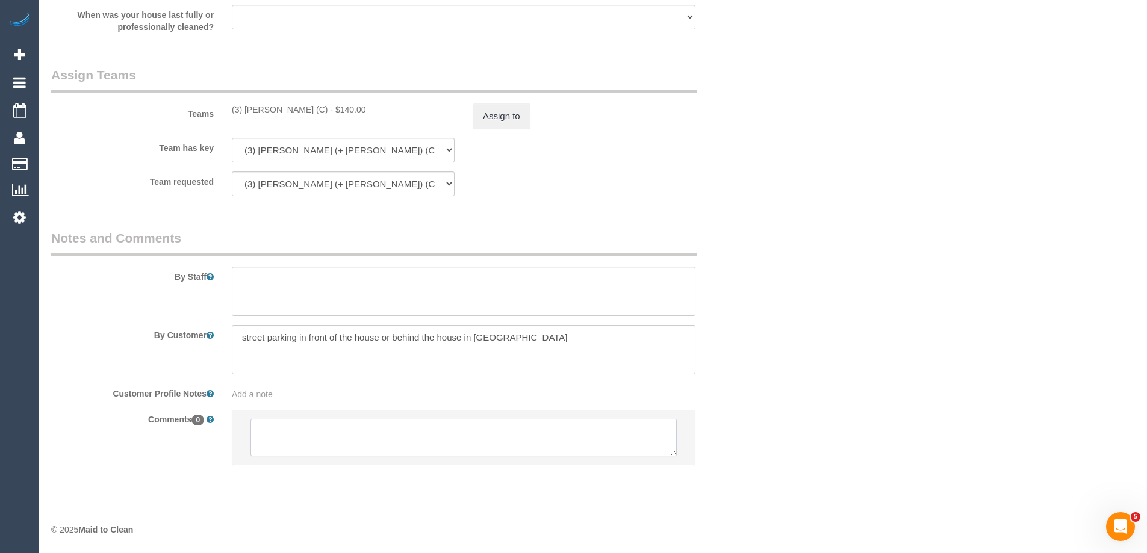
click at [284, 441] on textarea at bounding box center [463, 437] width 426 height 37
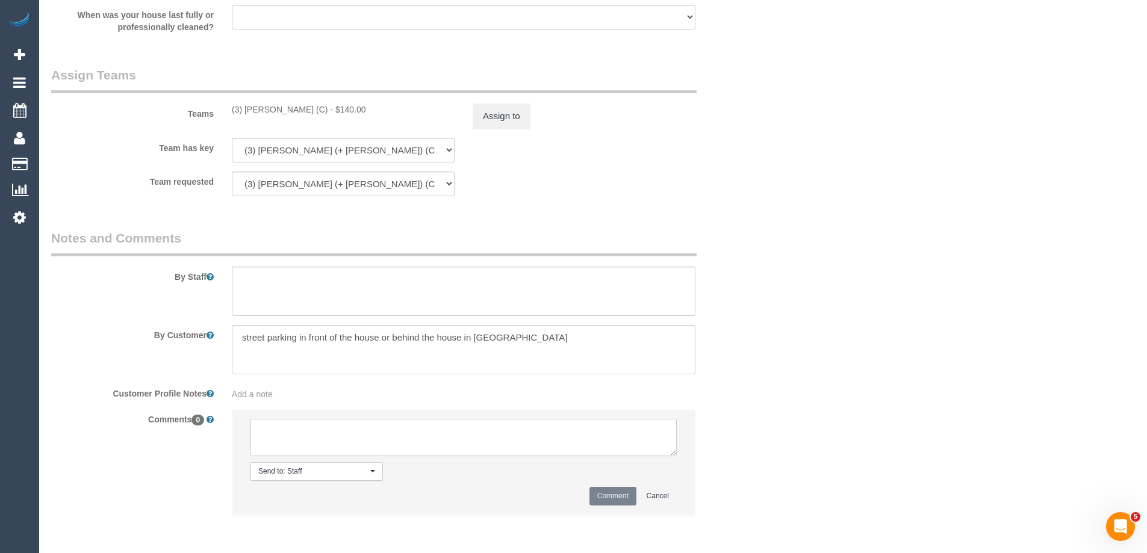
type textarea "U"
select select "spot6"
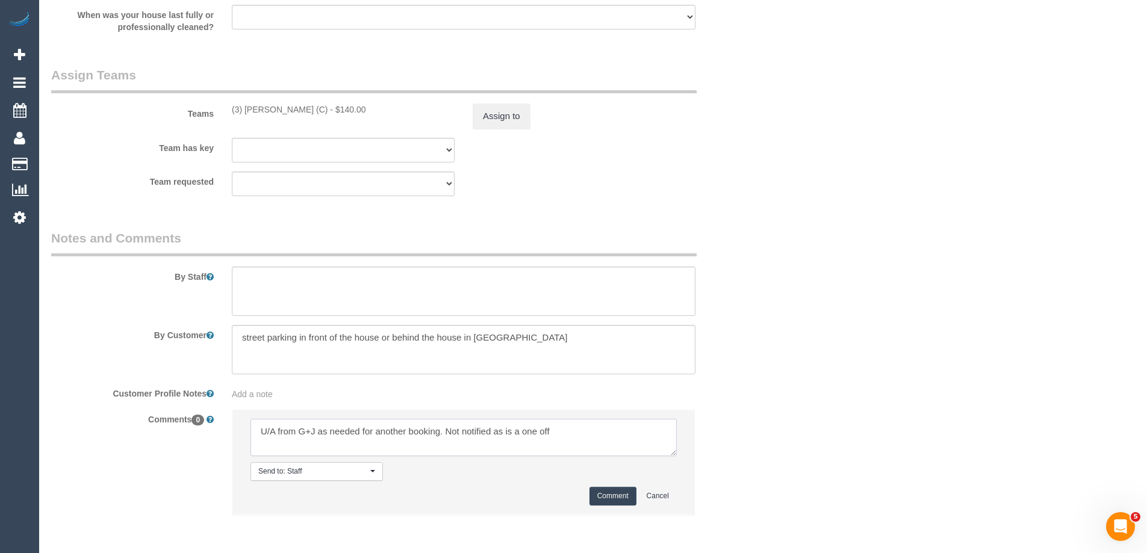
type textarea "U/A from G+J as needed for another booking. Not notified as is a one off"
click at [629, 497] on button "Comment" at bounding box center [612, 496] width 47 height 19
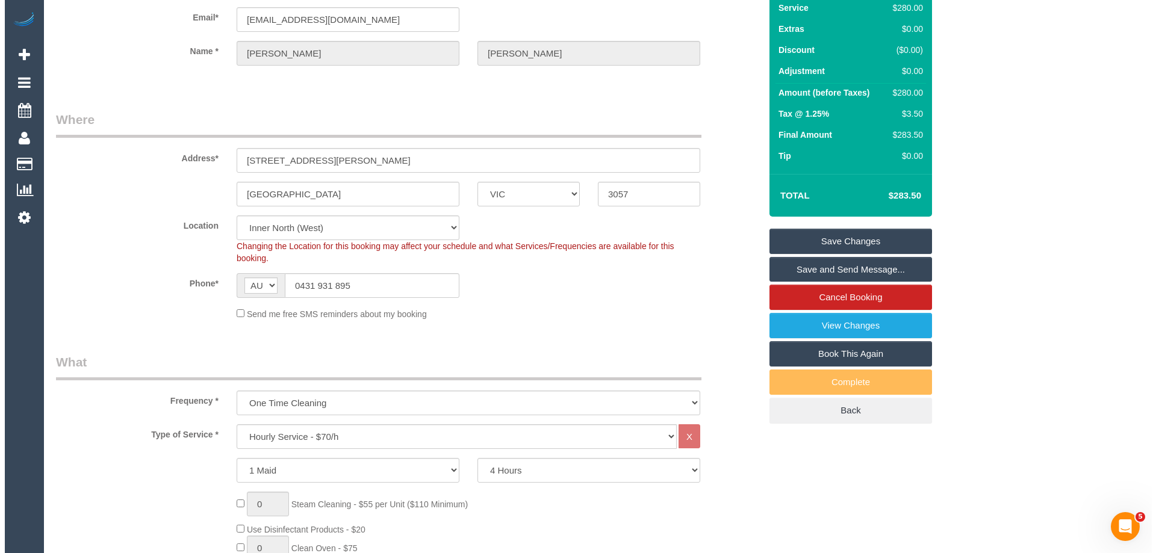
scroll to position [0, 0]
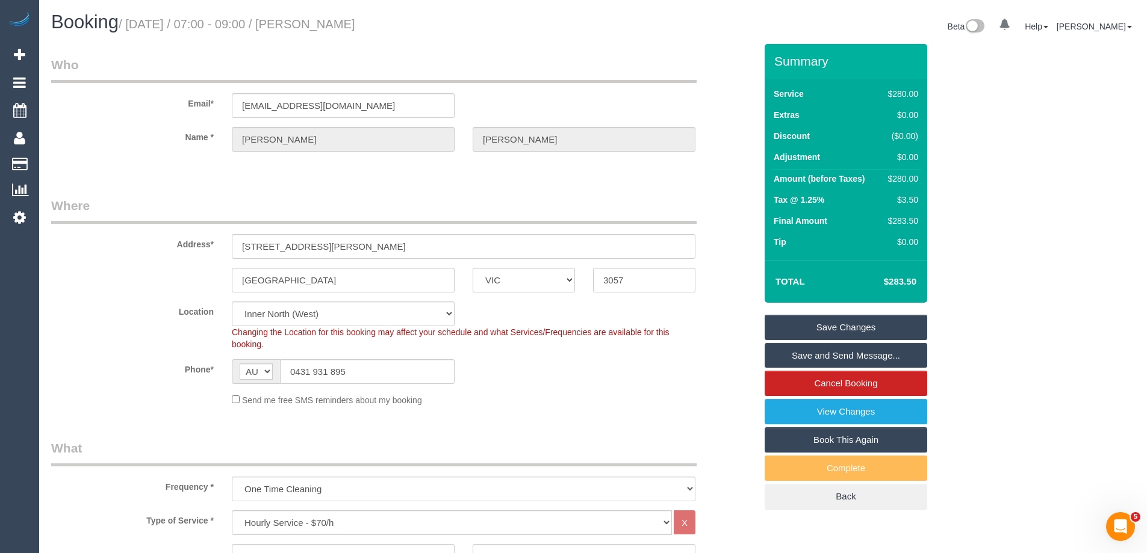
drag, startPoint x: 449, startPoint y: 23, endPoint x: 333, endPoint y: 20, distance: 115.6
click at [333, 20] on h1 "Booking / September 18, 2025 / 07:00 - 09:00 / Jyothirmayi Velaga" at bounding box center [317, 22] width 533 height 20
copy small "Jyothirmayi Velaga"
click at [804, 326] on link "Save Changes" at bounding box center [846, 327] width 163 height 25
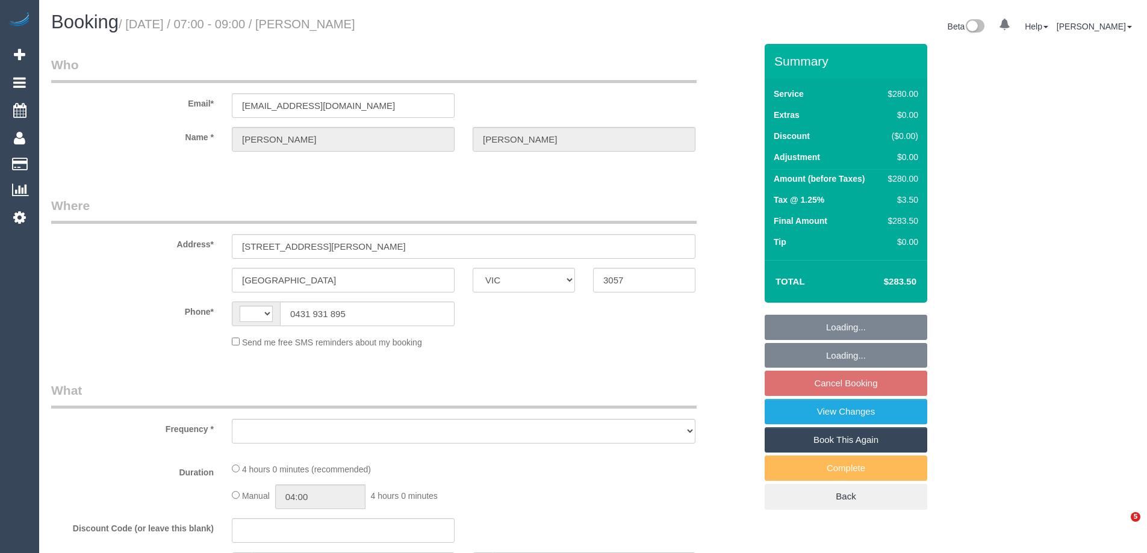
select select "VIC"
select select "string:AU"
select select "object:549"
select select "240"
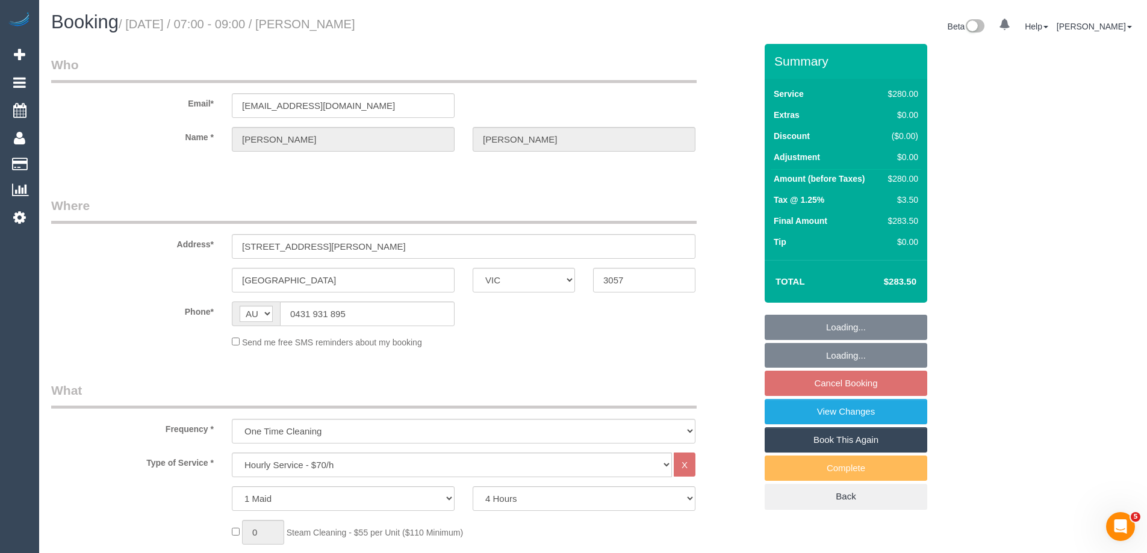
select select "string:stripe-pm_1PbdM32GScqysDRV38oOqW04"
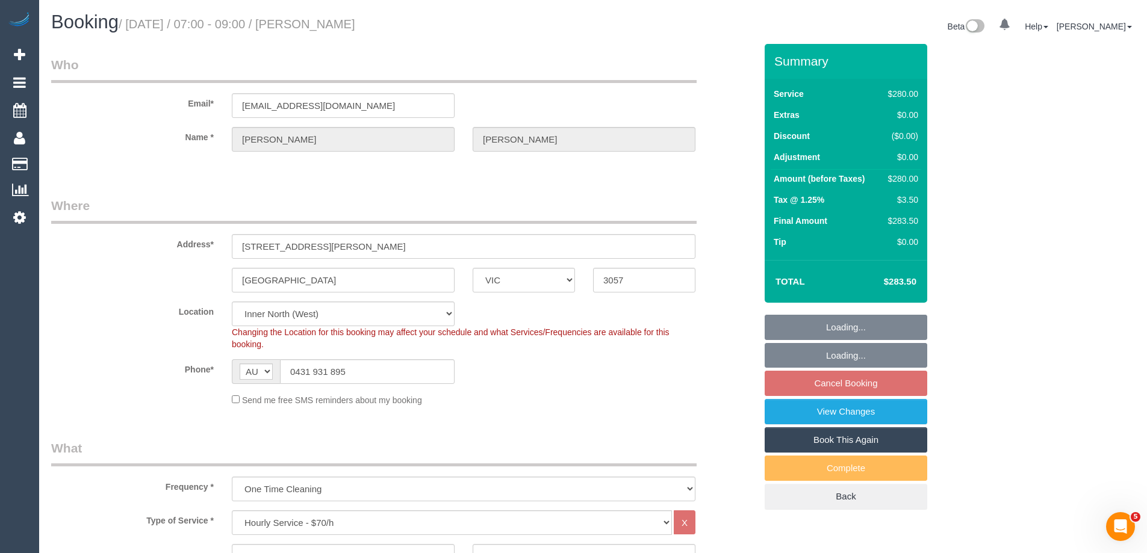
select select "number:28"
select select "number:14"
select select "number:21"
select select "number:22"
select select "object:1719"
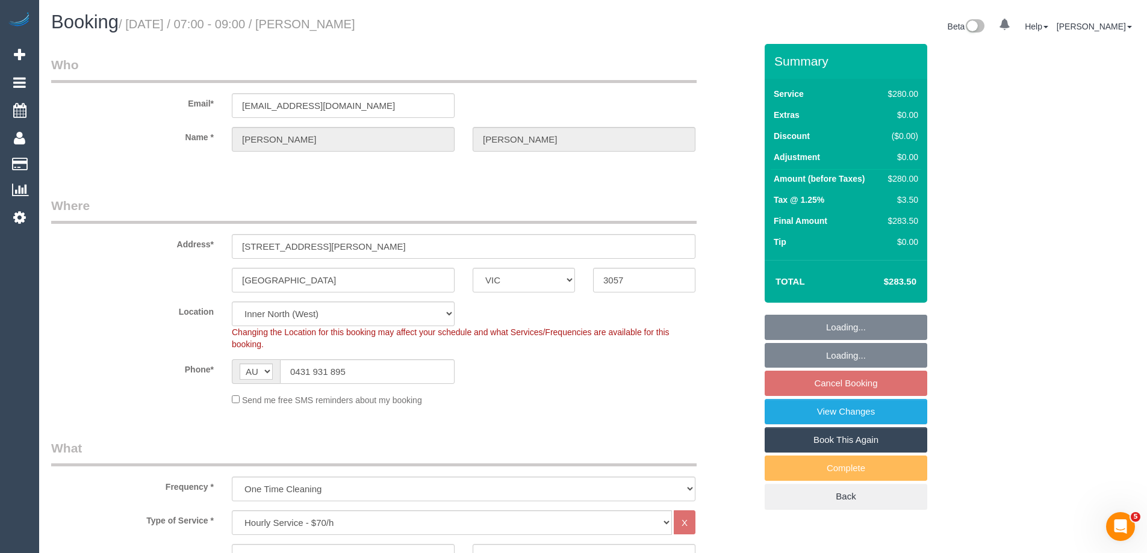
select select "spot1"
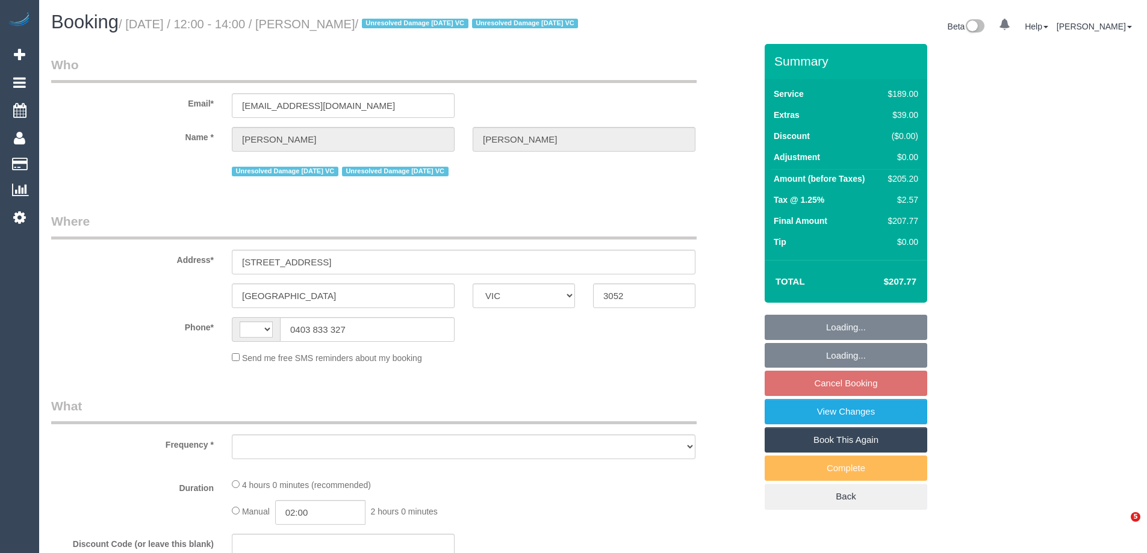
select select "VIC"
select select "string:AU"
select select "object:729"
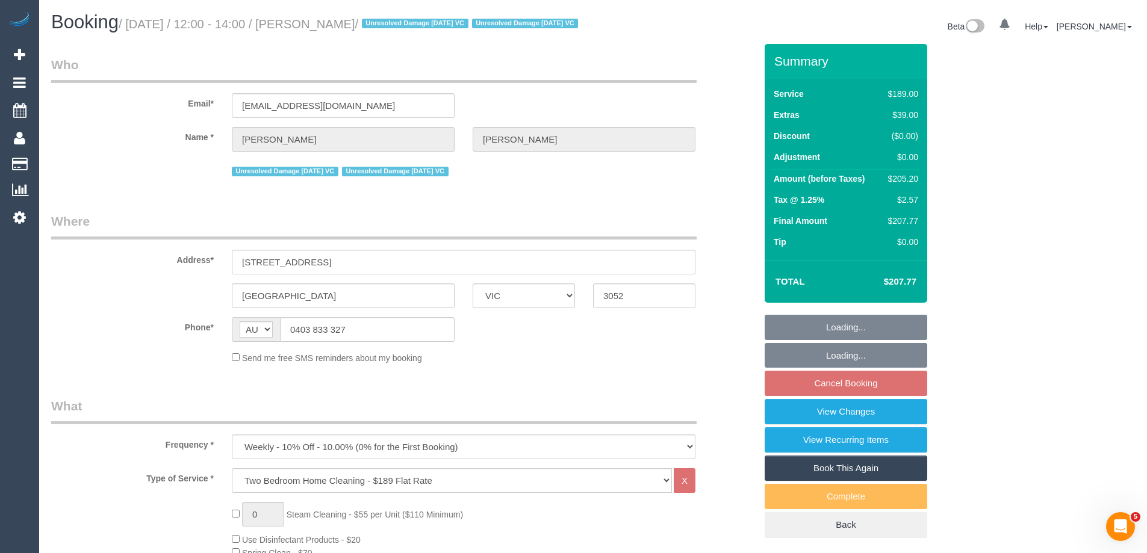
select select "string:stripe-pm_1PvTZw2GScqysDRVe0SddR0N"
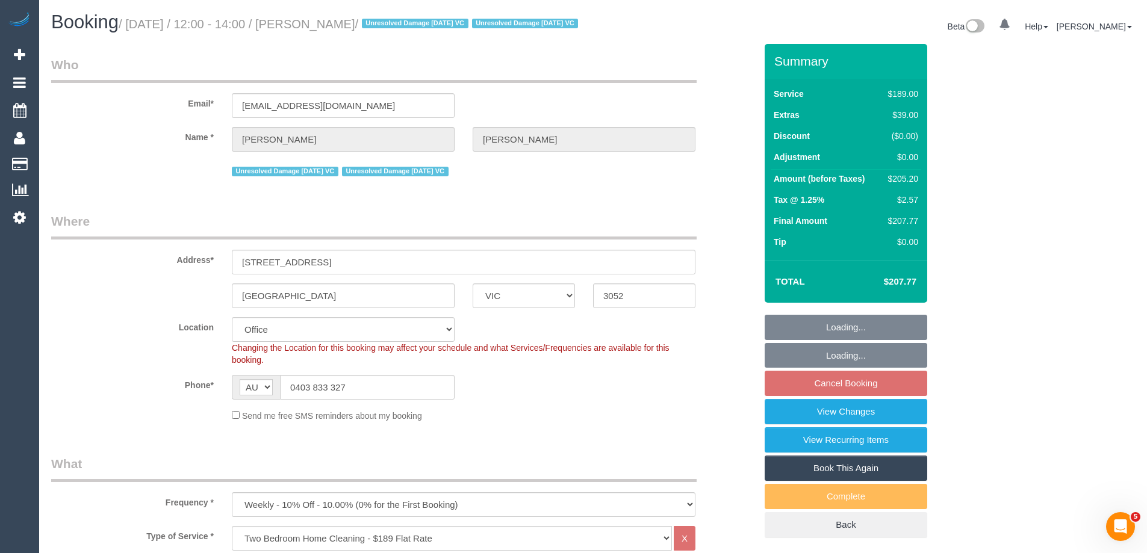
select select "number:29"
select select "number:14"
select select "number:21"
select select "number:36"
select select "number:34"
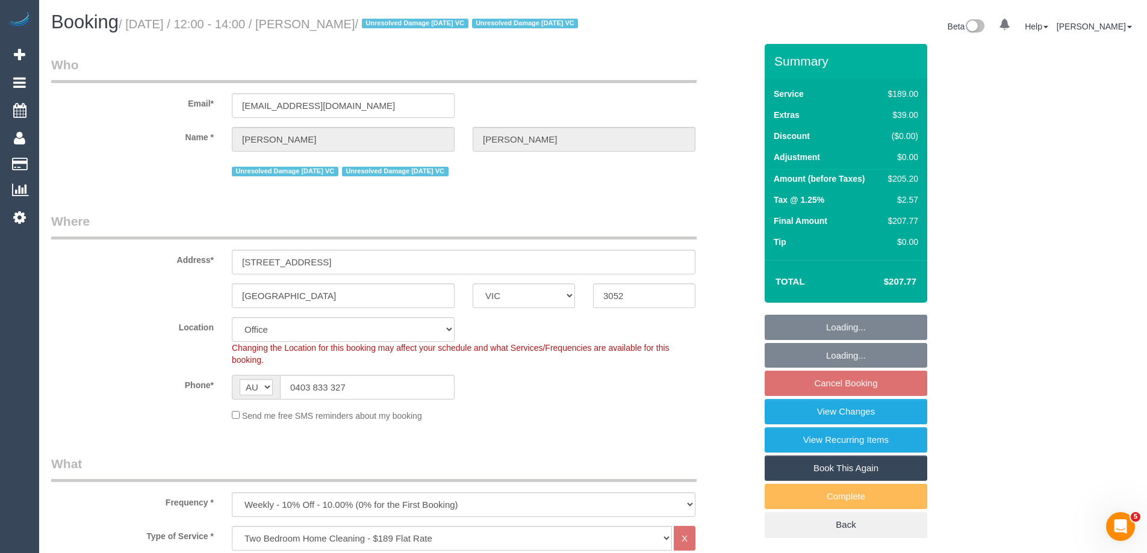
select select "number:13"
select select "object:882"
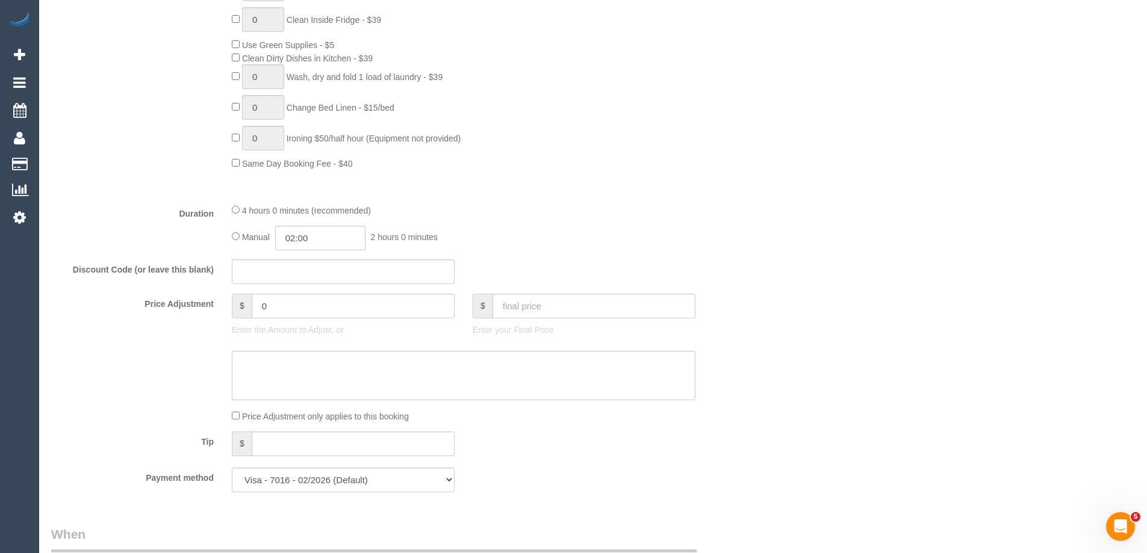
scroll to position [963, 0]
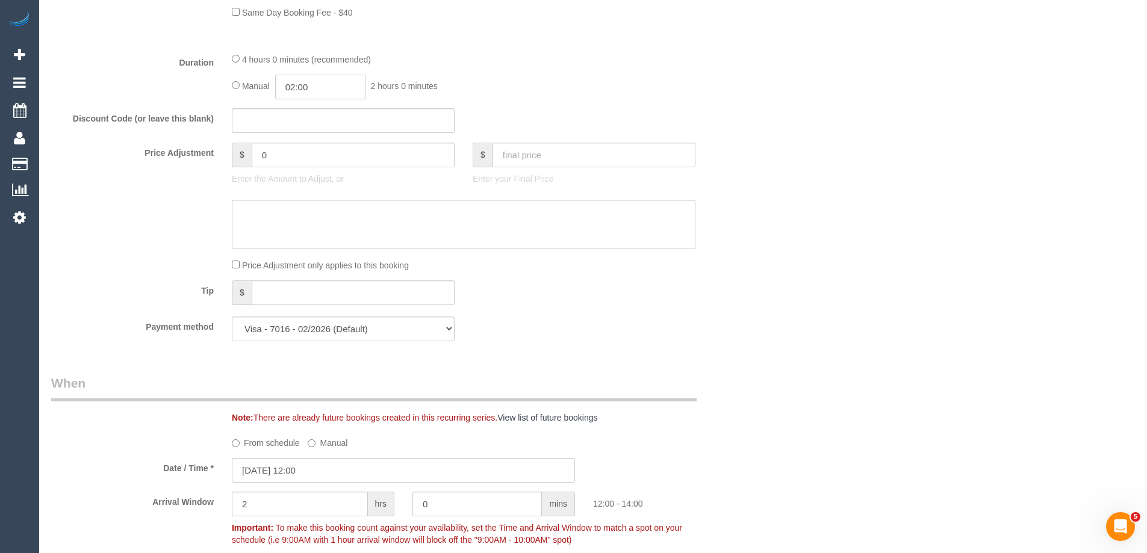
click at [319, 99] on input "02:00" at bounding box center [320, 87] width 90 height 25
type input "03:30"
click at [299, 182] on li "03:30" at bounding box center [307, 185] width 54 height 16
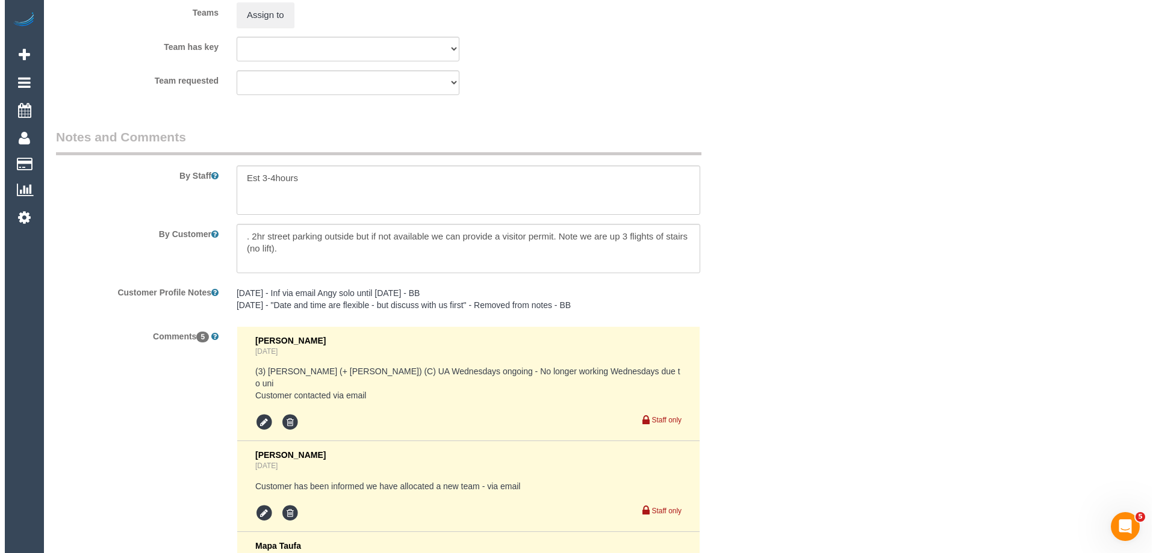
scroll to position [1927, 0]
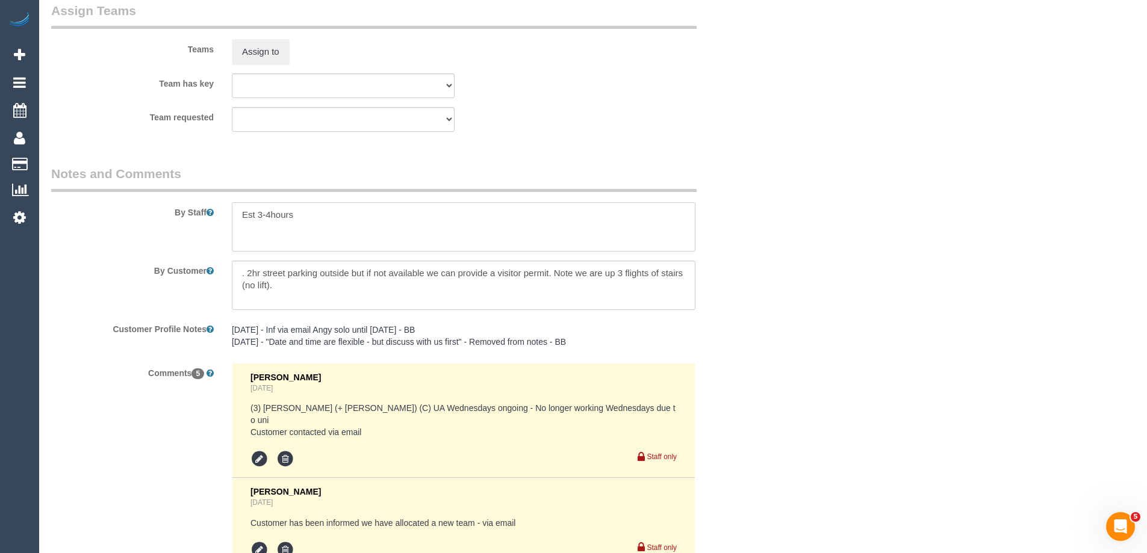
click at [268, 228] on textarea at bounding box center [464, 226] width 464 height 49
click at [290, 62] on div "Assign to" at bounding box center [343, 51] width 241 height 25
click at [269, 59] on button "Assign to" at bounding box center [261, 51] width 58 height 25
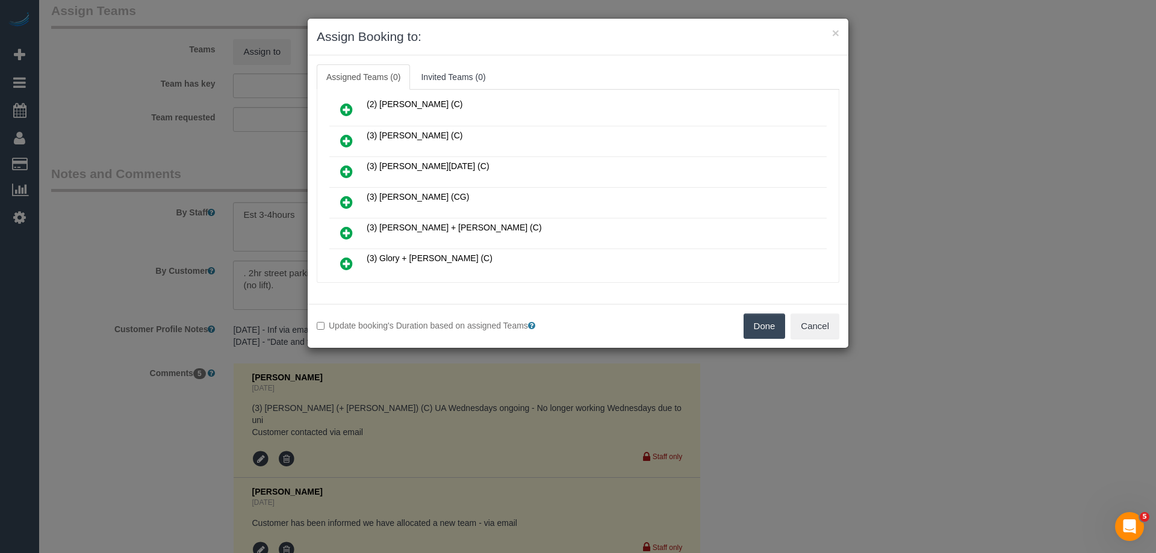
scroll to position [602, 0]
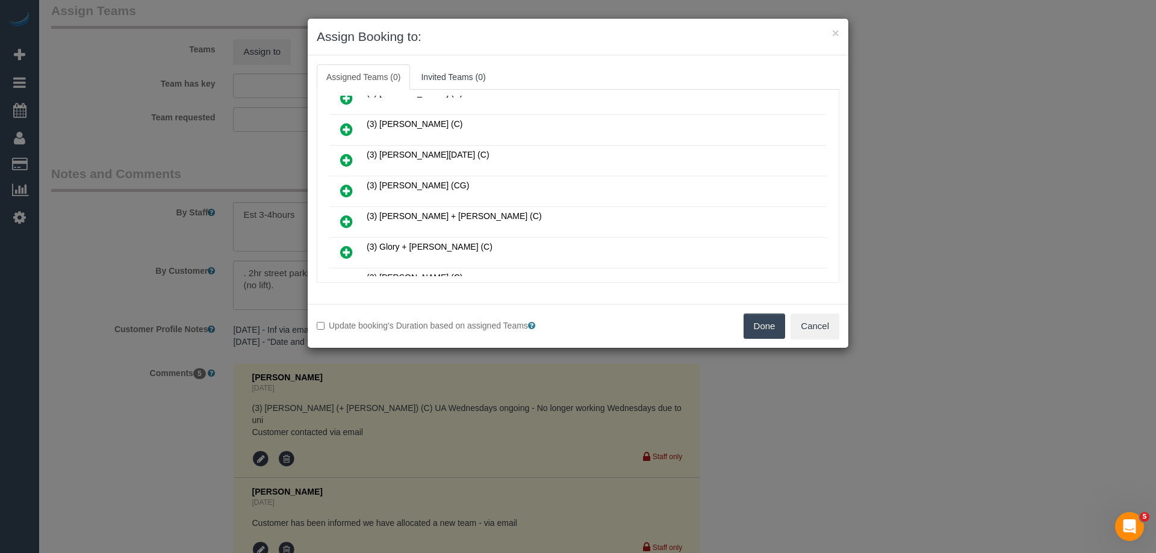
click at [343, 157] on icon at bounding box center [346, 160] width 13 height 14
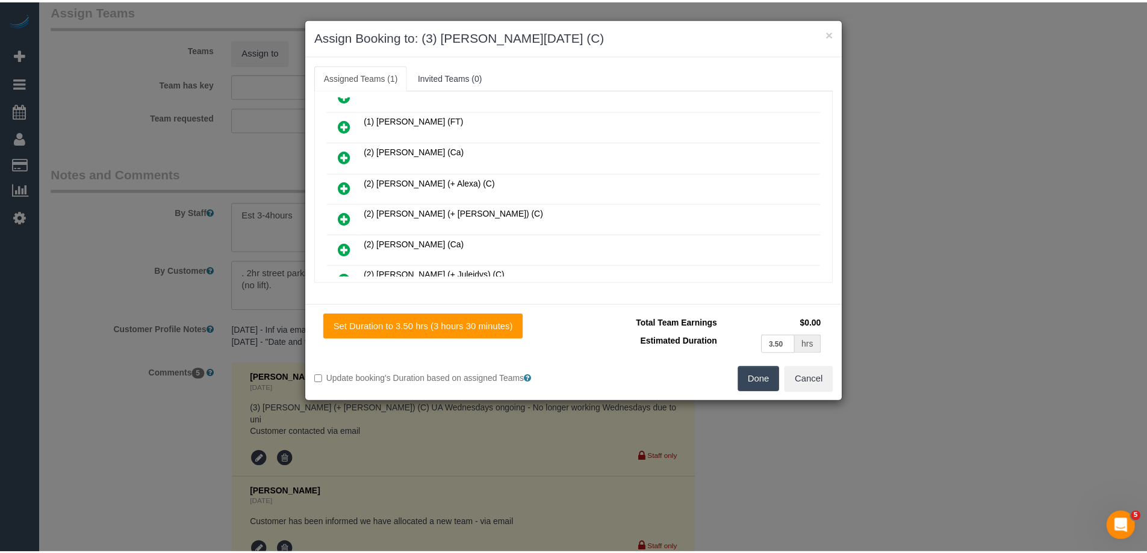
scroll to position [0, 0]
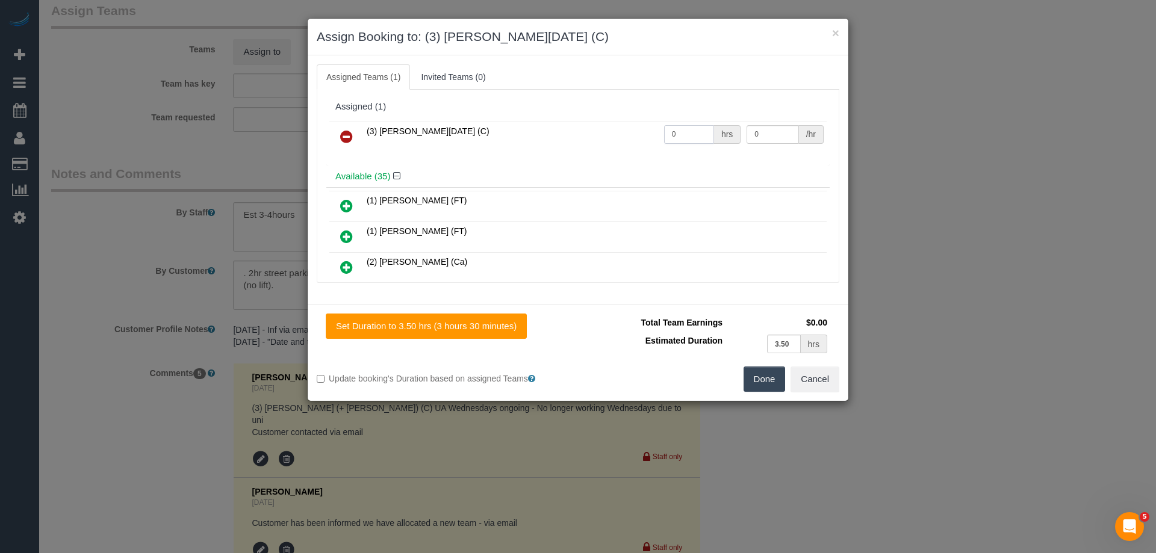
drag, startPoint x: 688, startPoint y: 130, endPoint x: 549, endPoint y: 129, distance: 138.5
click at [549, 129] on tr "(3) Antony Silvester (C) 0 hrs 0 /hr" at bounding box center [577, 137] width 497 height 31
type input "1"
drag, startPoint x: 768, startPoint y: 128, endPoint x: 647, endPoint y: 122, distance: 121.2
click at [647, 122] on tr "(3) Antony Silvester (C) 1 hrs 0 /hr" at bounding box center [577, 137] width 497 height 31
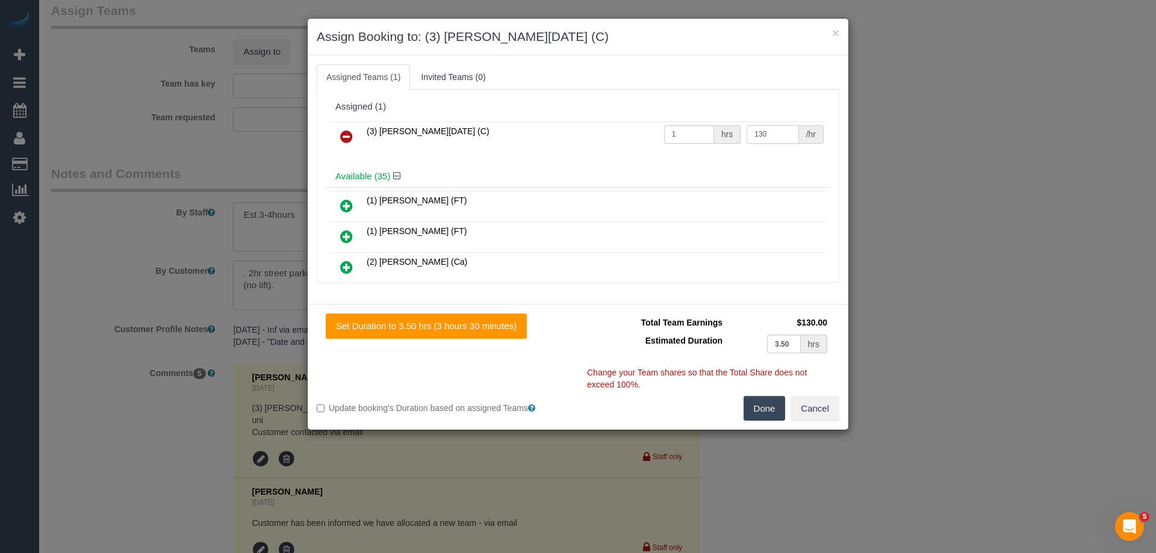
type input "130"
click at [758, 402] on button "Done" at bounding box center [765, 408] width 42 height 25
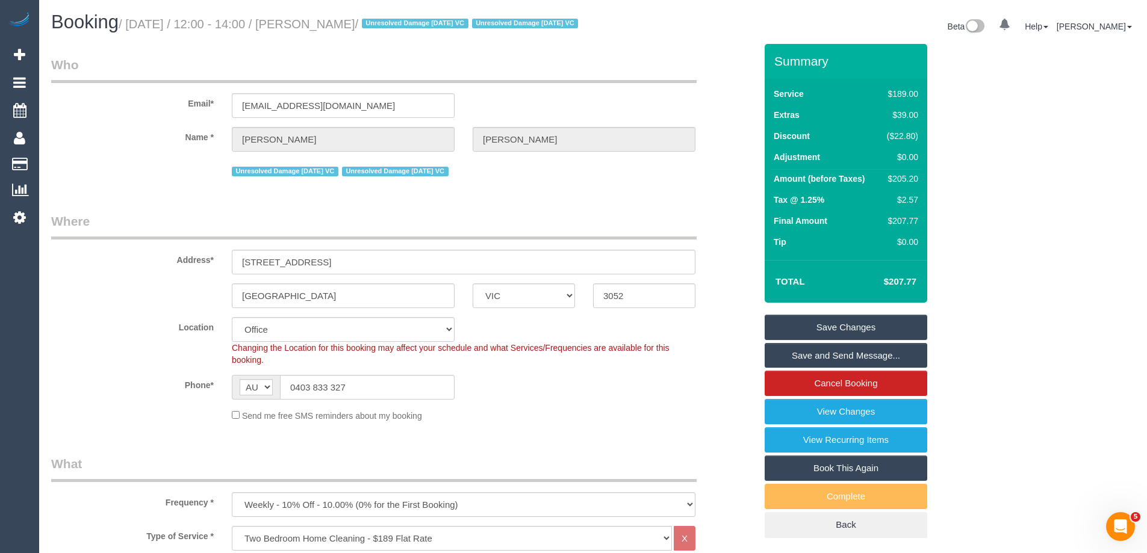
drag, startPoint x: 388, startPoint y: 22, endPoint x: 331, endPoint y: 15, distance: 57.6
click at [331, 15] on h1 "Booking / September 18, 2025 / 12:00 - 14:00 / Emily Holt / Unresolved Damage 0…" at bounding box center [317, 22] width 533 height 20
copy small "Emily Holt"
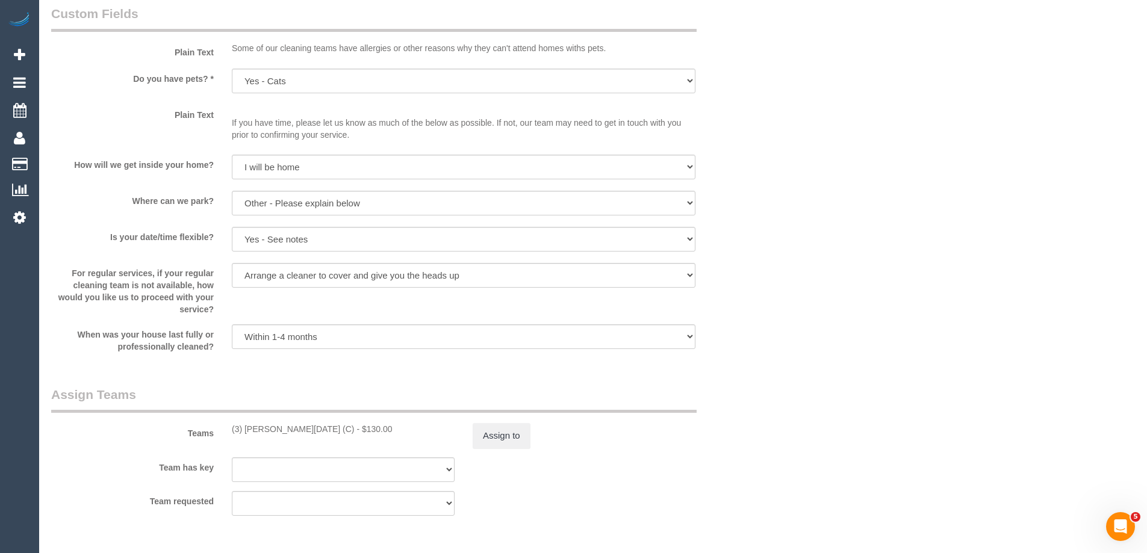
scroll to position [1746, 0]
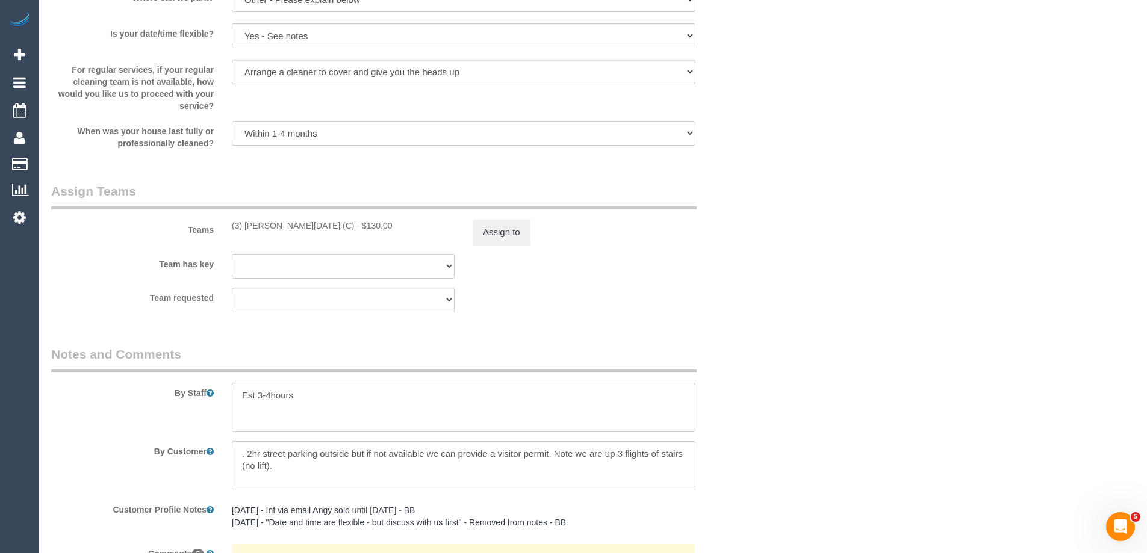
click at [235, 405] on textarea at bounding box center [464, 407] width 464 height 49
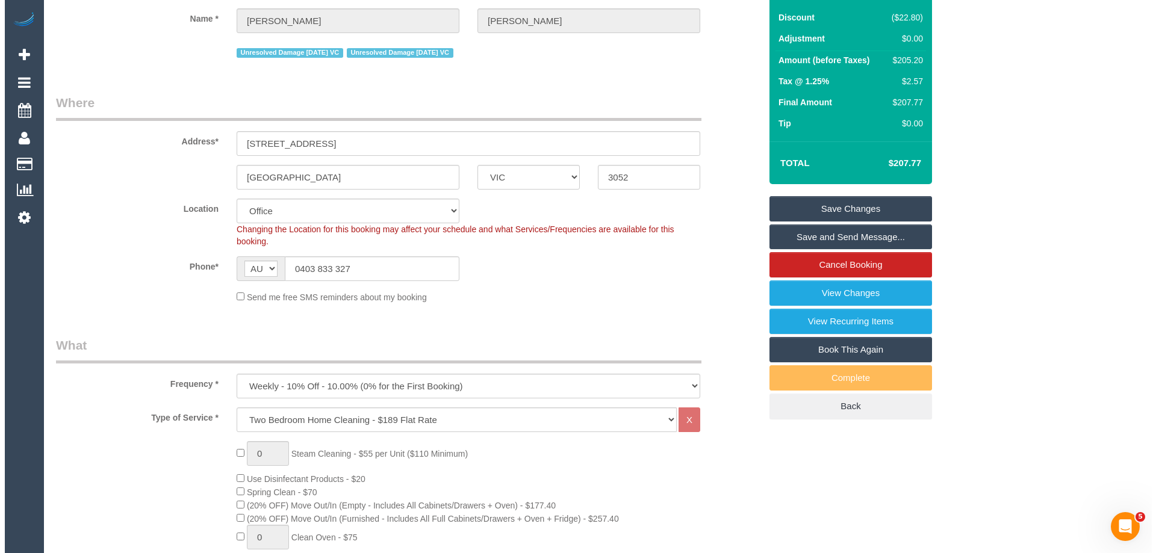
scroll to position [0, 0]
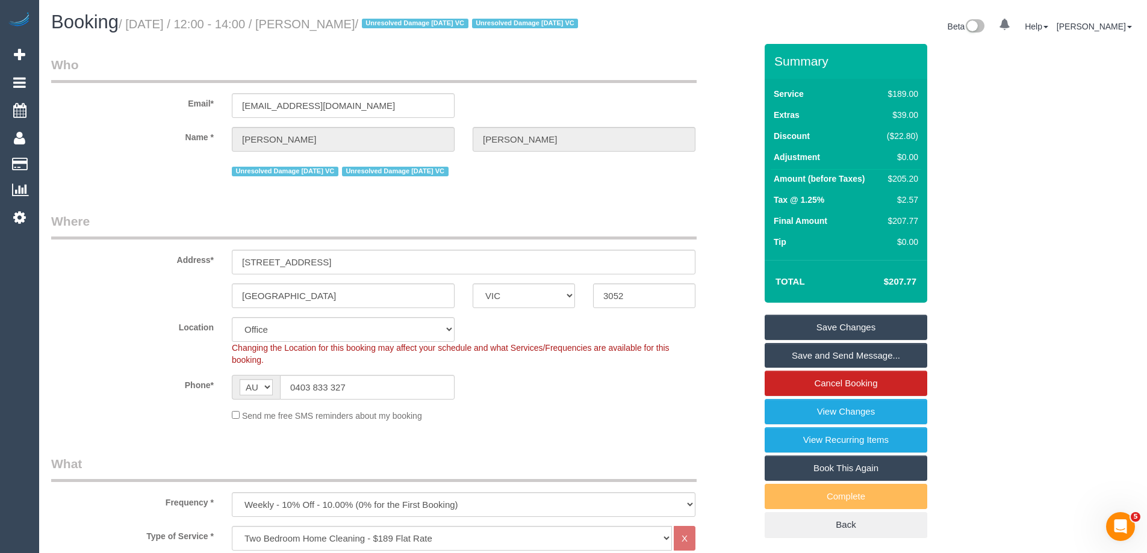
type textarea "*Cover* Est 3-4hours"
drag, startPoint x: 389, startPoint y: 23, endPoint x: 335, endPoint y: 23, distance: 53.6
click at [335, 23] on small "/ September 18, 2025 / 12:00 - 14:00 / Emily Holt / Unresolved Damage 02/10/24 …" at bounding box center [350, 23] width 463 height 13
copy small "Emily Holt"
click at [793, 340] on link "Save Changes" at bounding box center [846, 327] width 163 height 25
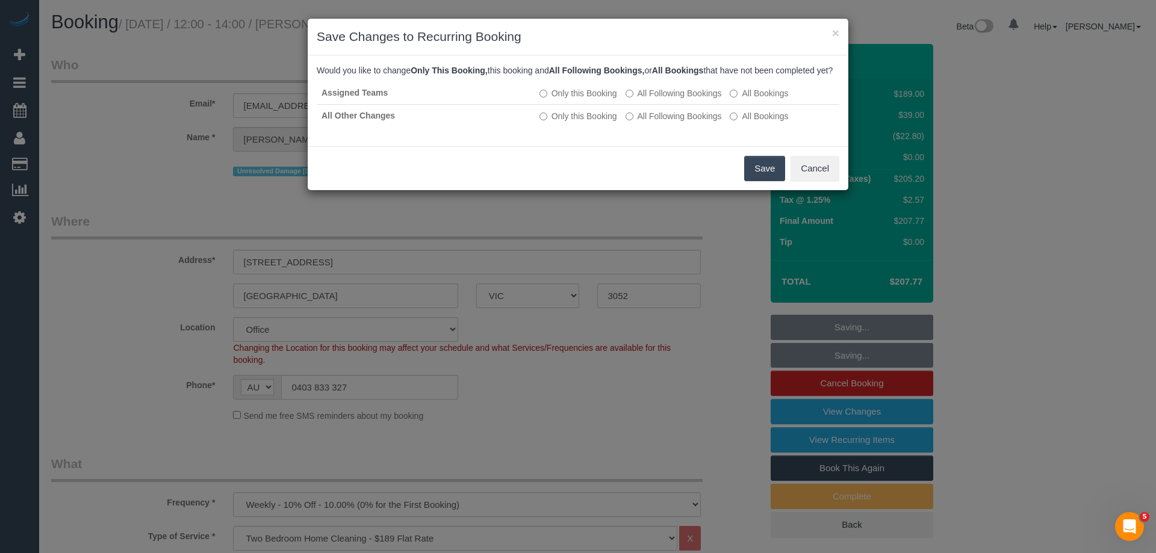
click at [763, 181] on button "Save" at bounding box center [764, 168] width 41 height 25
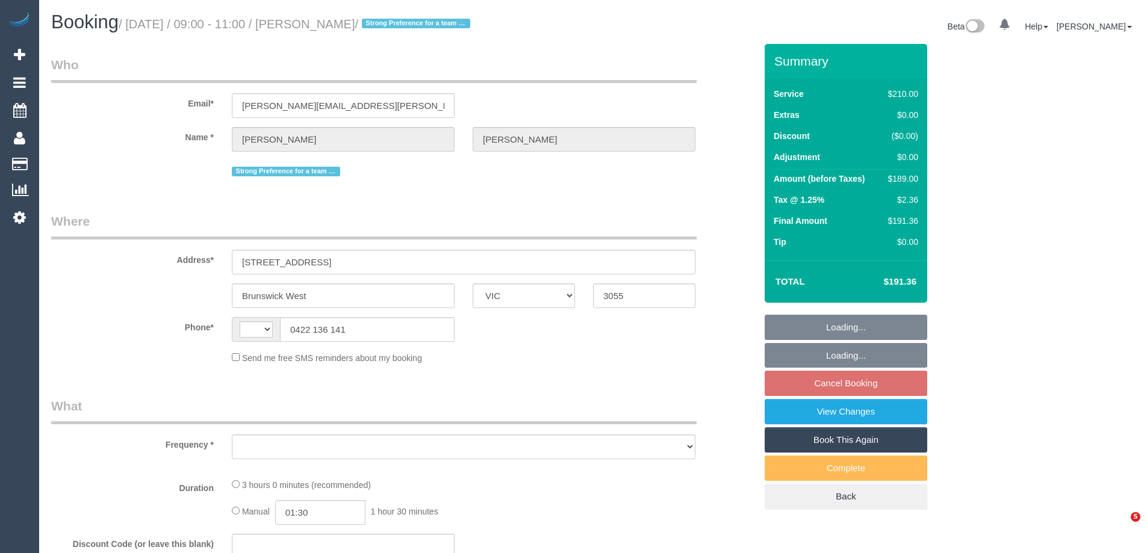
select select "VIC"
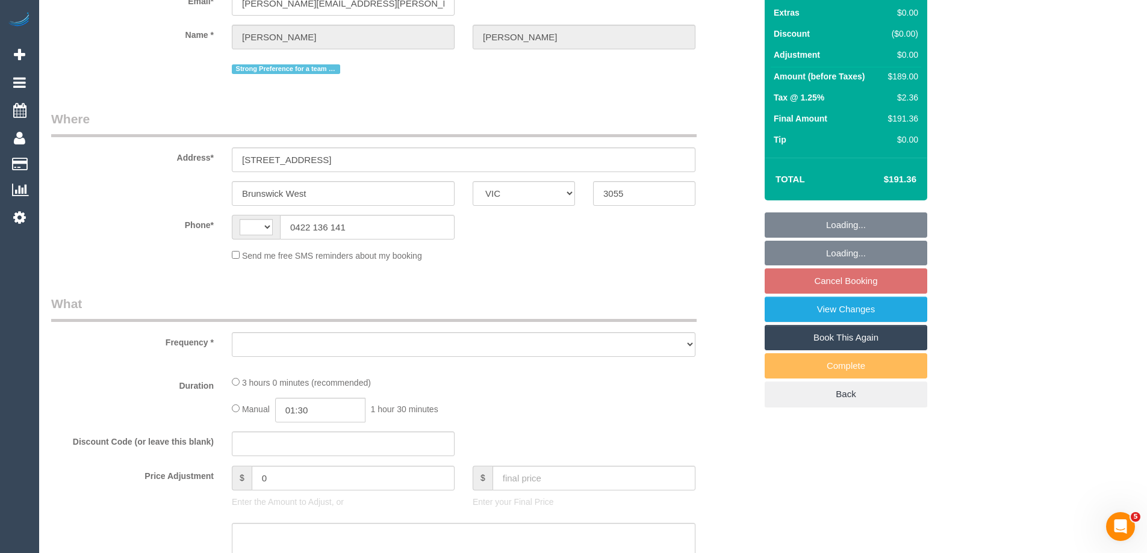
select select "string:AU"
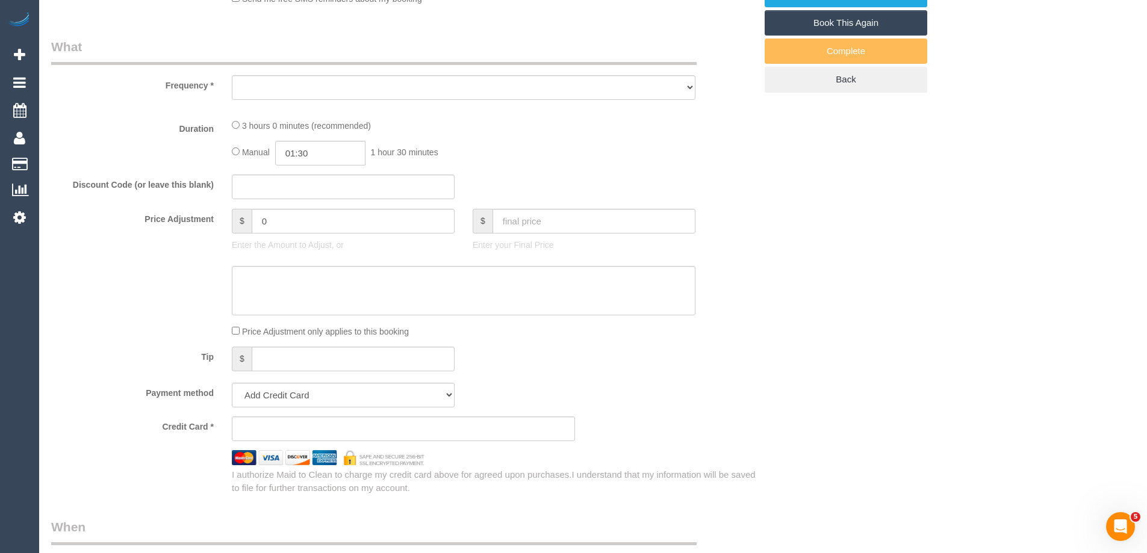
select select "object:554"
select select "string:stripe-pm_1NVQ7l2GScqysDRVEi2waHSR"
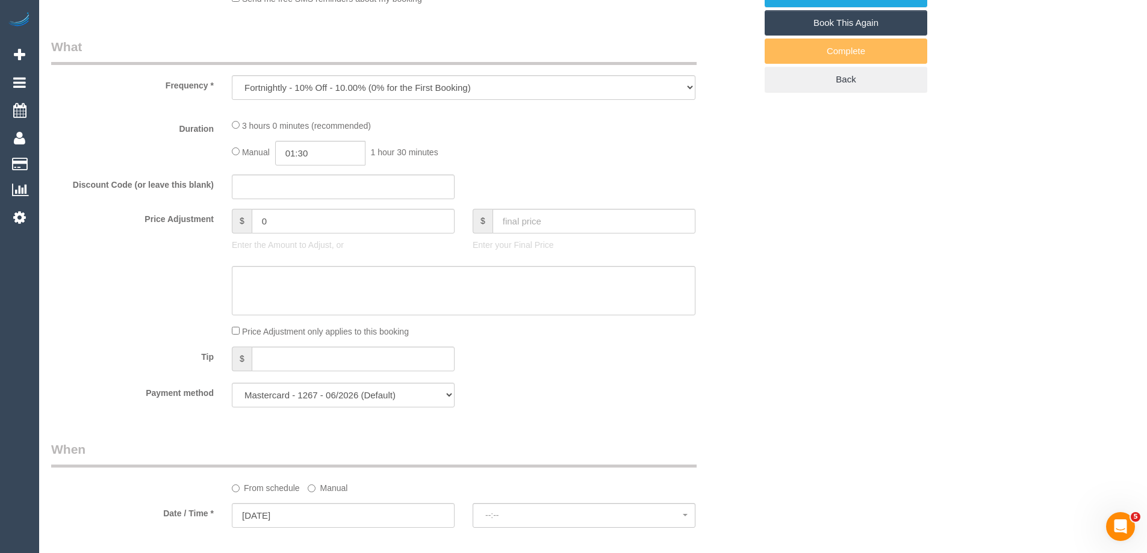
select select "object:1415"
select select "spot1"
select select "180"
select select "number:28"
select select "number:17"
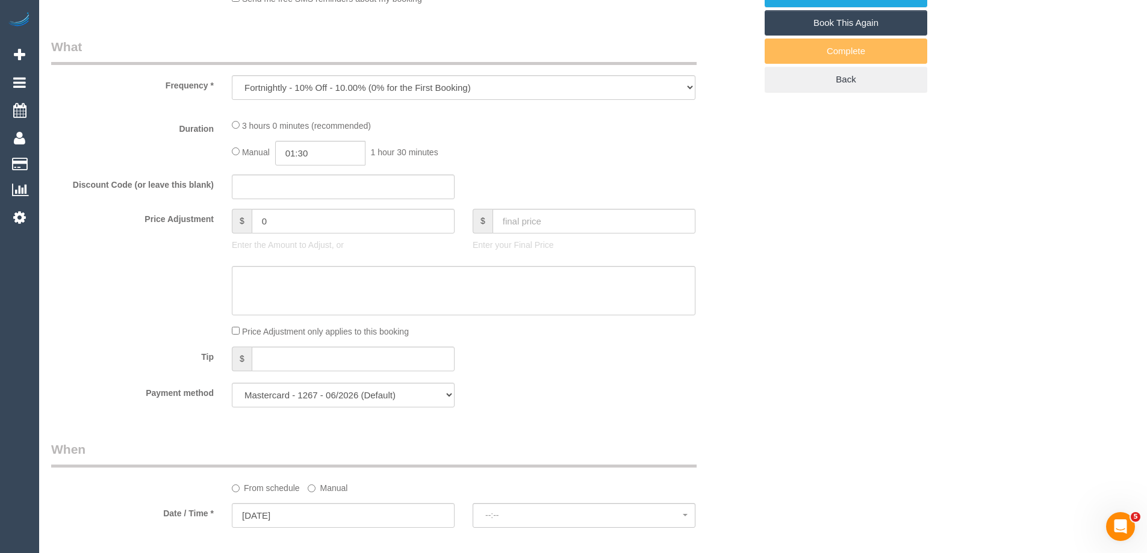
select select "number:19"
select select "number:22"
select select "number:34"
select select "number:13"
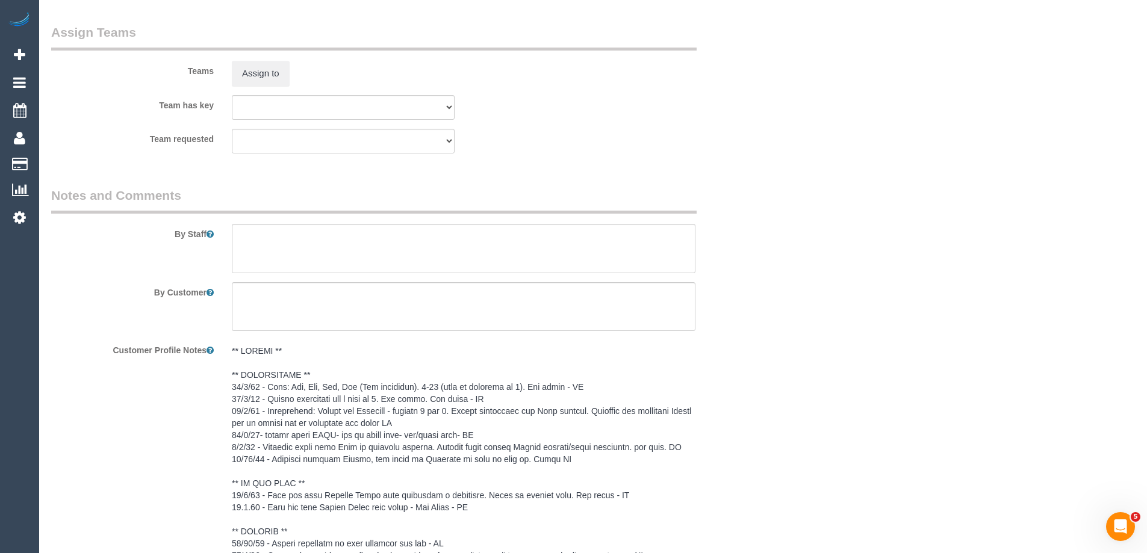
scroll to position [1620, 0]
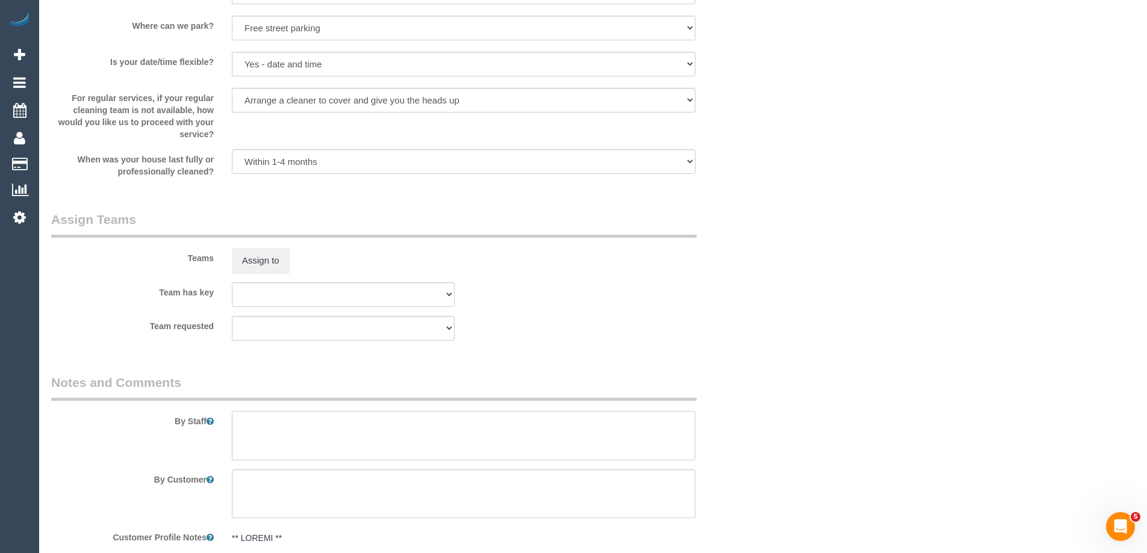
click at [249, 428] on textarea at bounding box center [464, 435] width 464 height 49
type textarea "*Cover*"
click at [270, 262] on button "Assign to" at bounding box center [261, 260] width 58 height 25
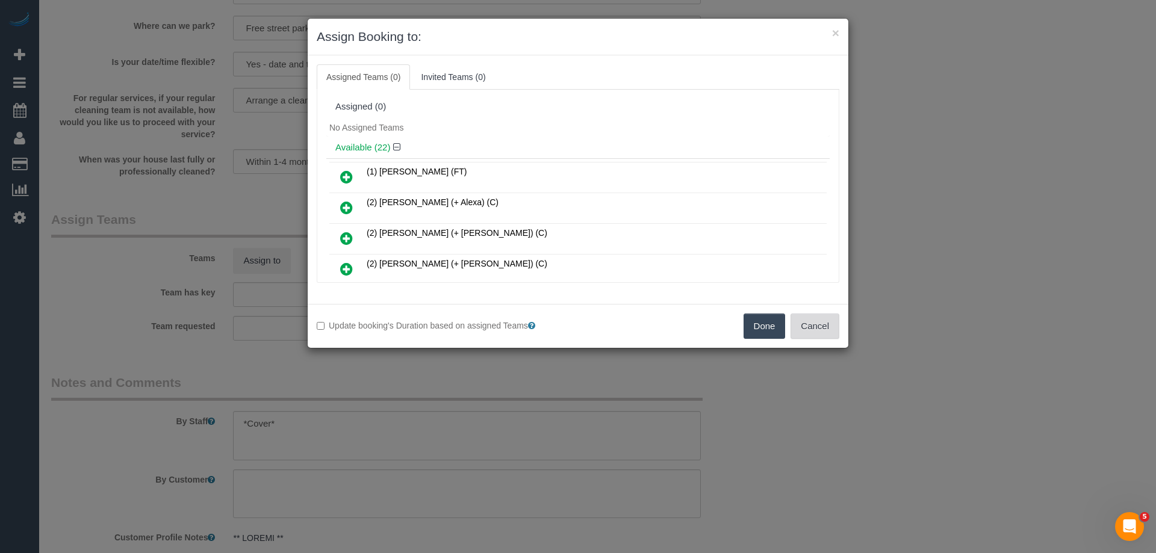
click at [824, 324] on button "Cancel" at bounding box center [814, 326] width 49 height 25
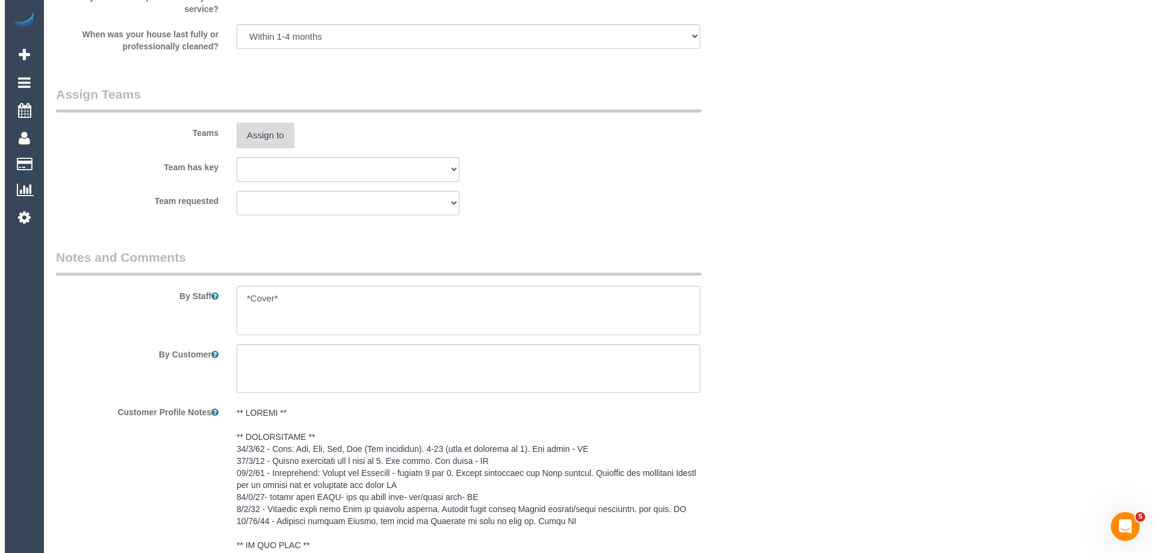
scroll to position [1746, 0]
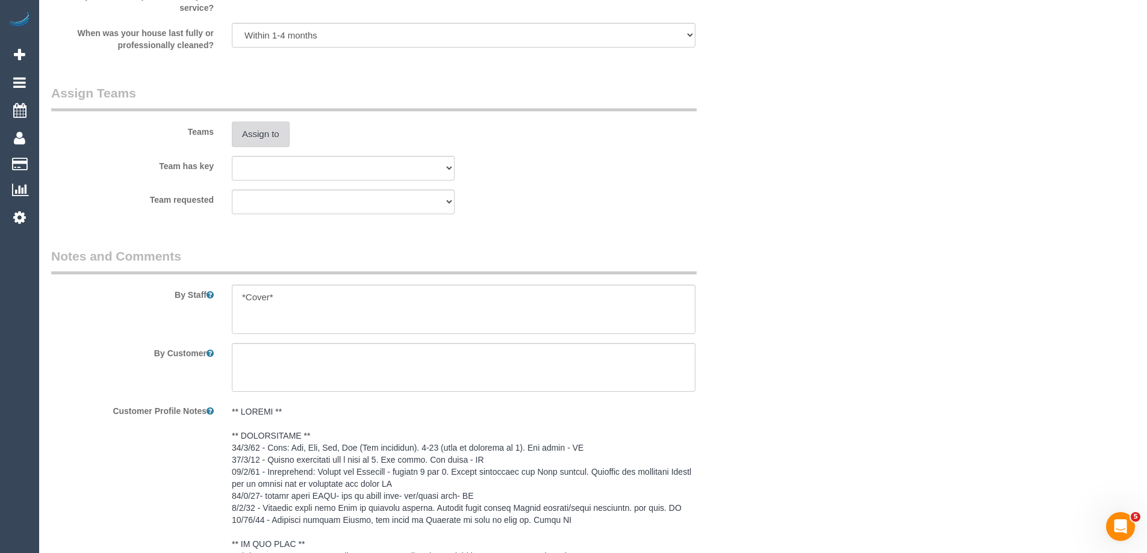
click at [246, 137] on button "Assign to" at bounding box center [261, 134] width 58 height 25
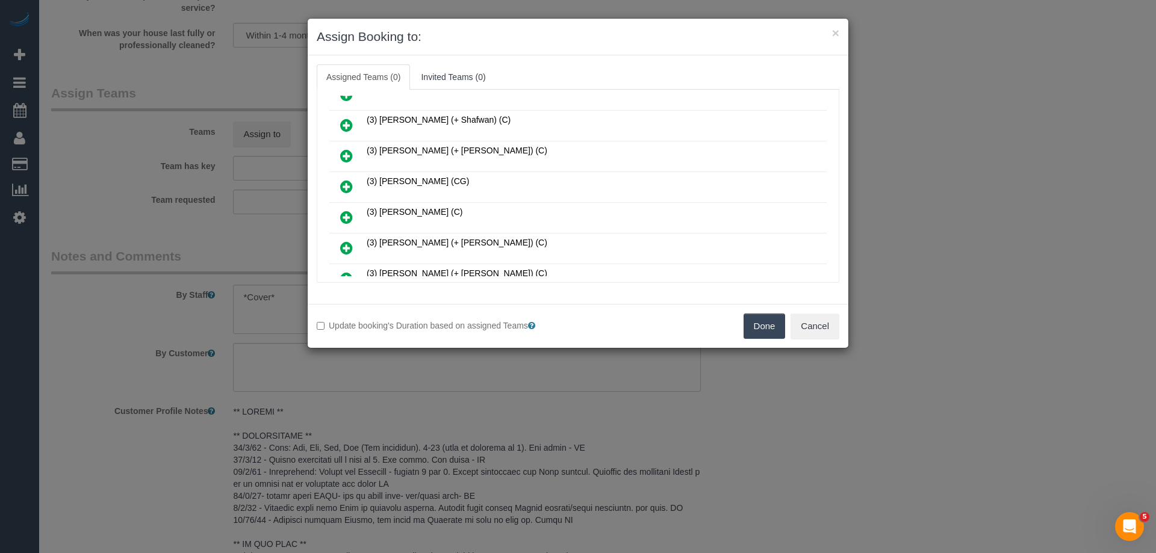
click at [349, 154] on icon at bounding box center [346, 156] width 13 height 14
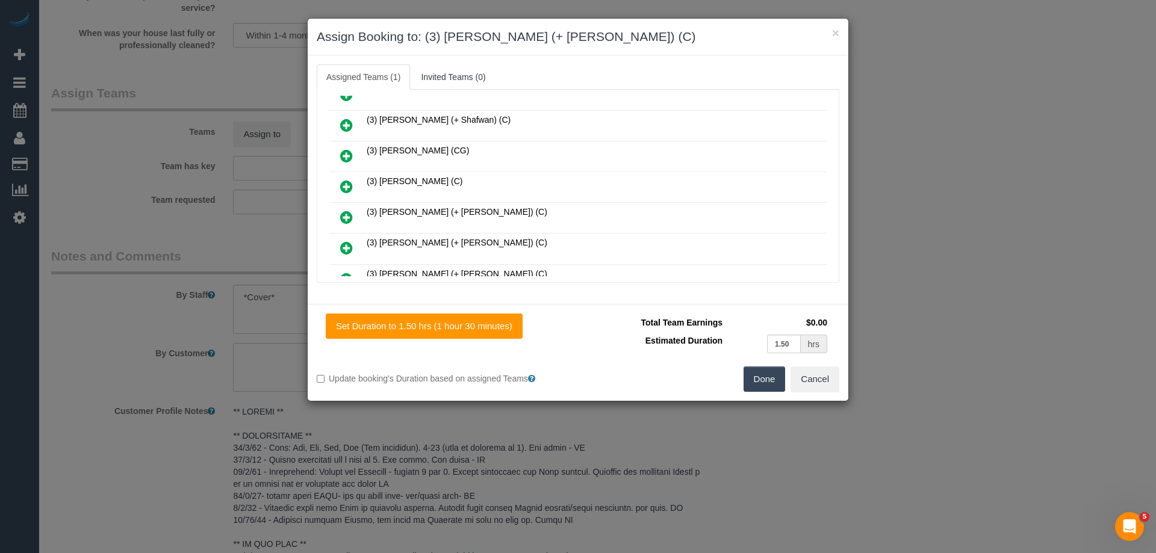
click at [350, 214] on icon at bounding box center [346, 217] width 13 height 14
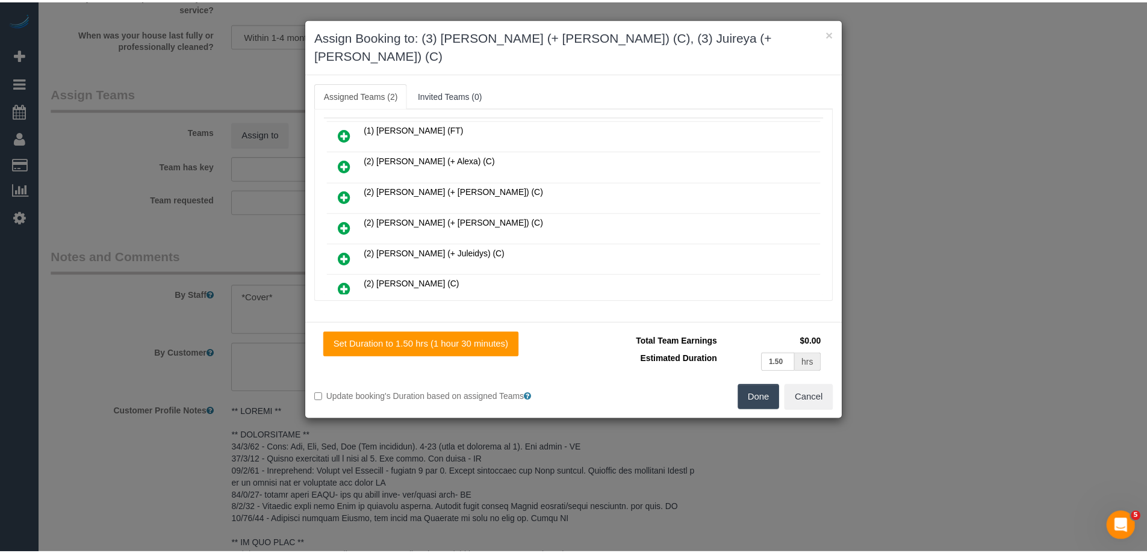
scroll to position [0, 0]
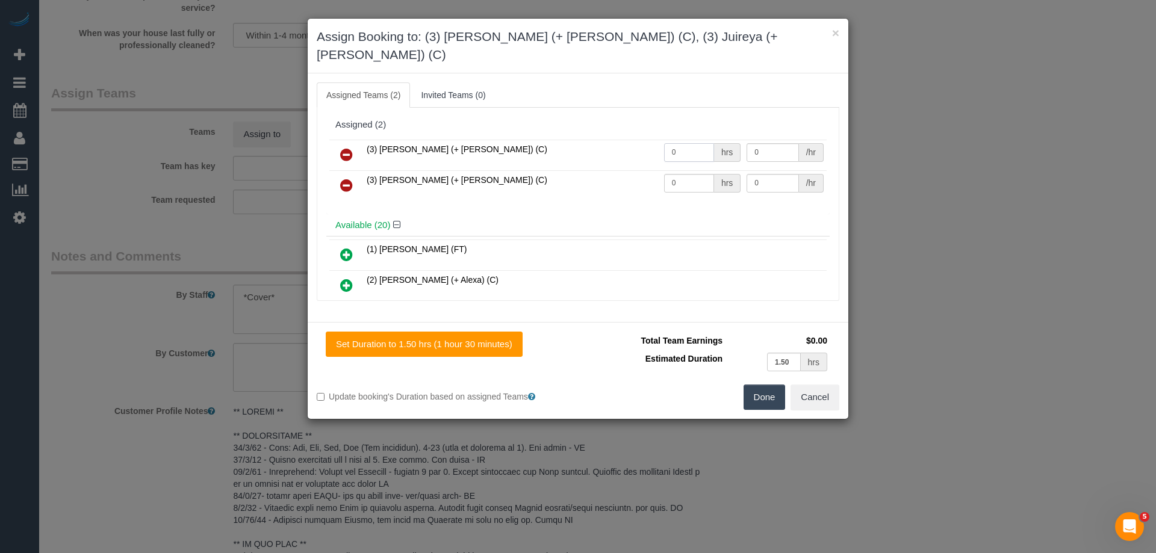
drag, startPoint x: 685, startPoint y: 135, endPoint x: 612, endPoint y: 128, distance: 73.3
click at [612, 140] on tr "(3) Gazi (+ Juireya) (C) 0 hrs 0 /hr" at bounding box center [577, 155] width 497 height 31
type input "1.5"
drag, startPoint x: 696, startPoint y: 163, endPoint x: 589, endPoint y: 155, distance: 106.8
click at [589, 170] on tr "(3) Juireya (+ Gazi) (C) 0 hrs 0 /hr" at bounding box center [577, 185] width 497 height 31
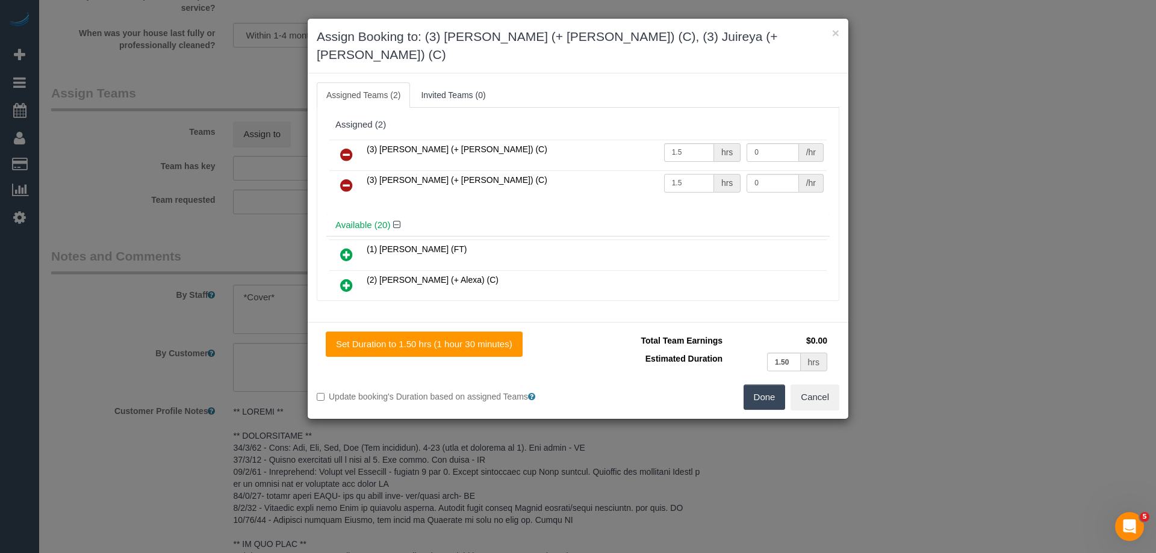
type input "1.5"
drag, startPoint x: 774, startPoint y: 158, endPoint x: 642, endPoint y: 154, distance: 131.9
click at [642, 170] on tr "(3) Juireya (+ Gazi) (C) 1.5 hrs 0 /hr" at bounding box center [577, 185] width 497 height 31
type input "35"
drag, startPoint x: 740, startPoint y: 132, endPoint x: 625, endPoint y: 132, distance: 115.0
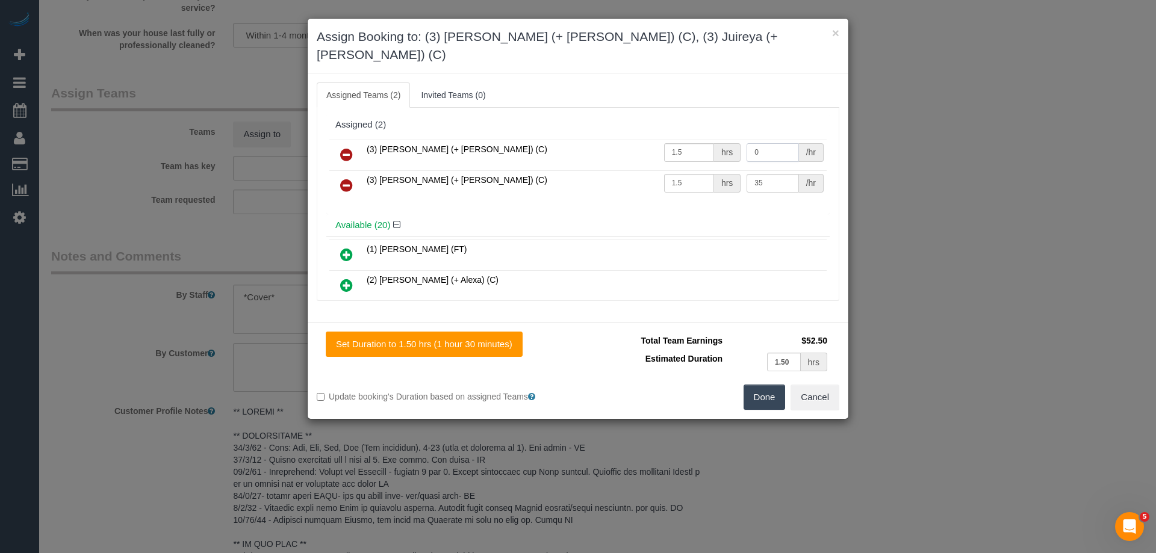
click at [678, 140] on tr "(3) Gazi (+ Juireya) (C) 1.5 hrs 0 /hr" at bounding box center [577, 155] width 497 height 31
type input "35"
click at [774, 385] on button "Done" at bounding box center [765, 397] width 42 height 25
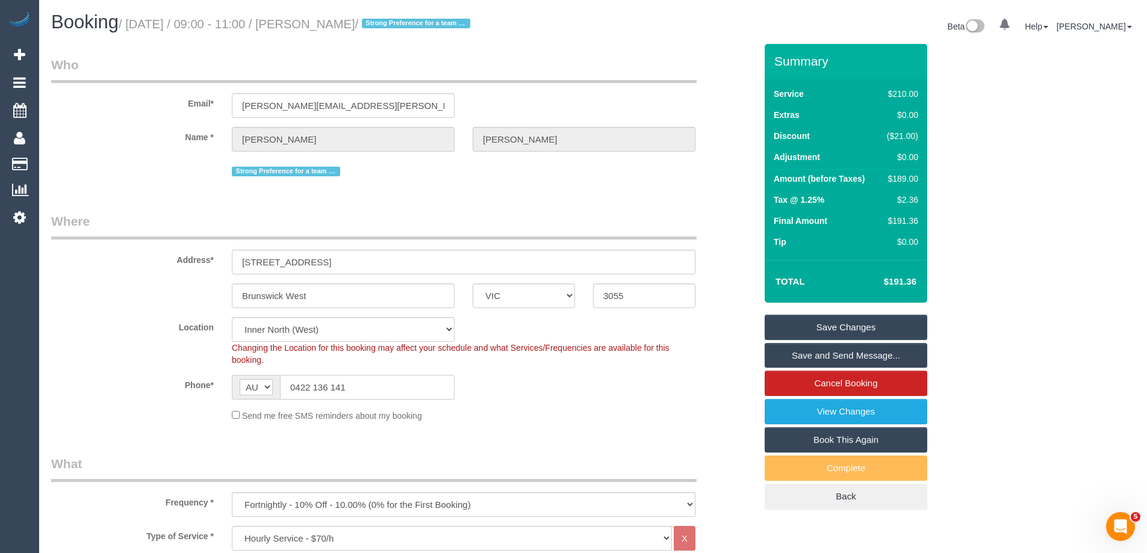
drag, startPoint x: 351, startPoint y: 384, endPoint x: 132, endPoint y: 369, distance: 219.1
click at [132, 370] on sui-booking-location "Location Office City East (North) East (South) Inner East Inner North (East) In…" at bounding box center [403, 369] width 704 height 105
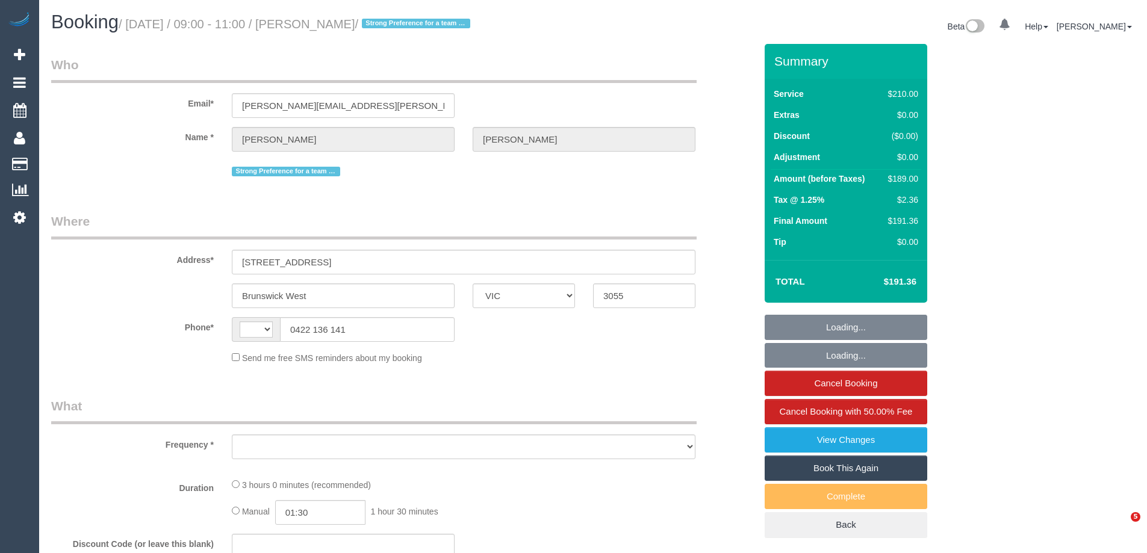
select select "VIC"
select select "string:AU"
select select "object:556"
select select "string:stripe-pm_1NVQ7l2GScqysDRVEi2waHSR"
select select "180"
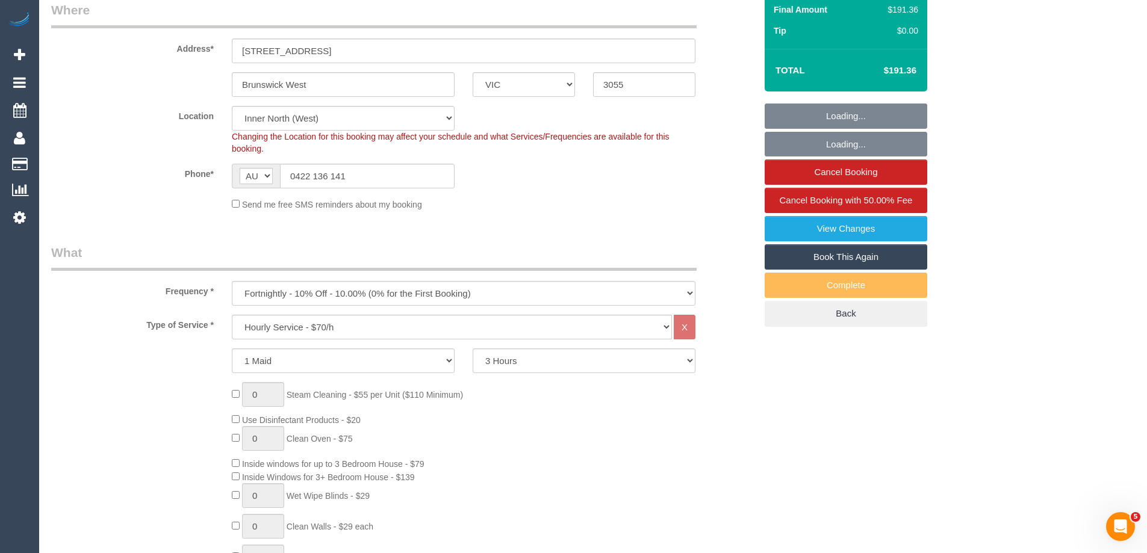
select select "number:28"
select select "number:17"
select select "number:19"
select select "number:22"
select select "number:34"
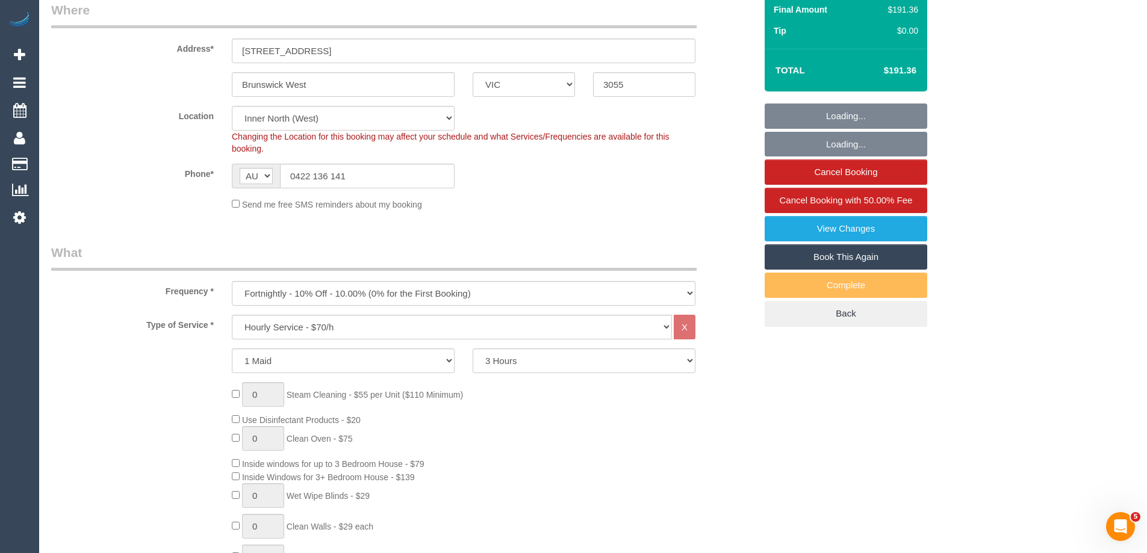
select select "number:13"
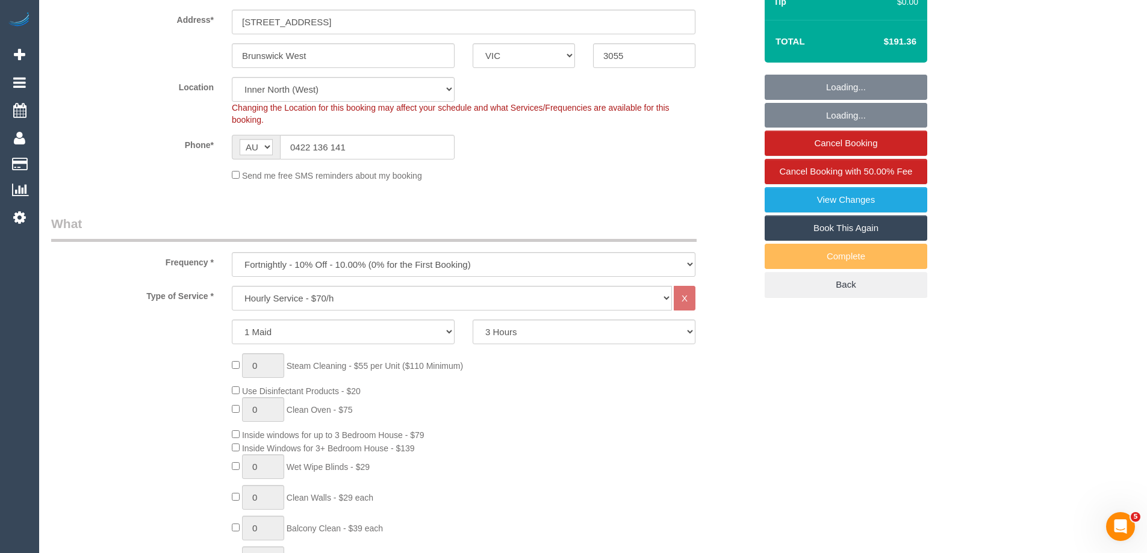
select select "object:877"
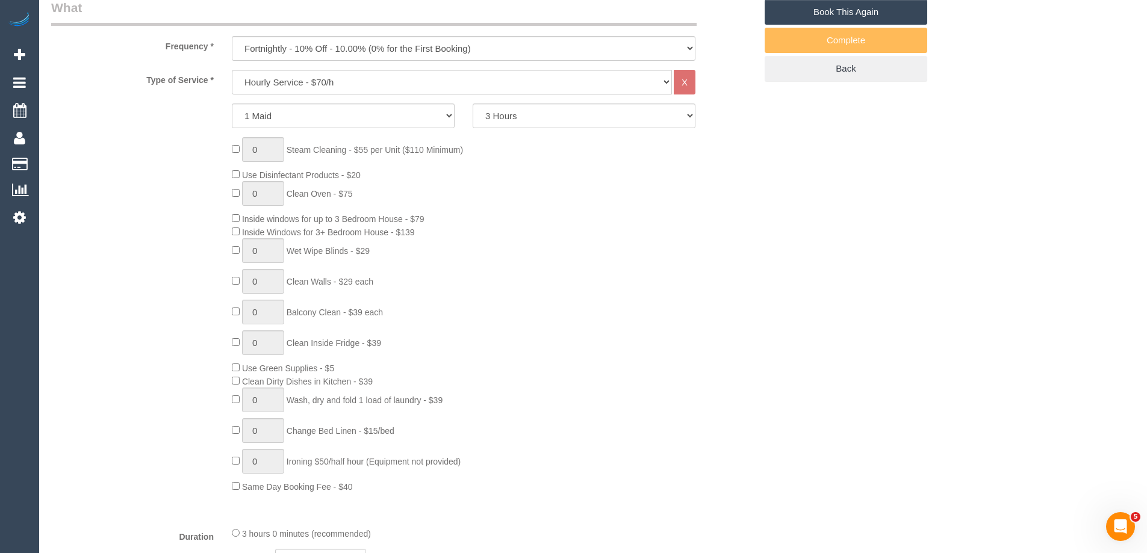
select select "spot1"
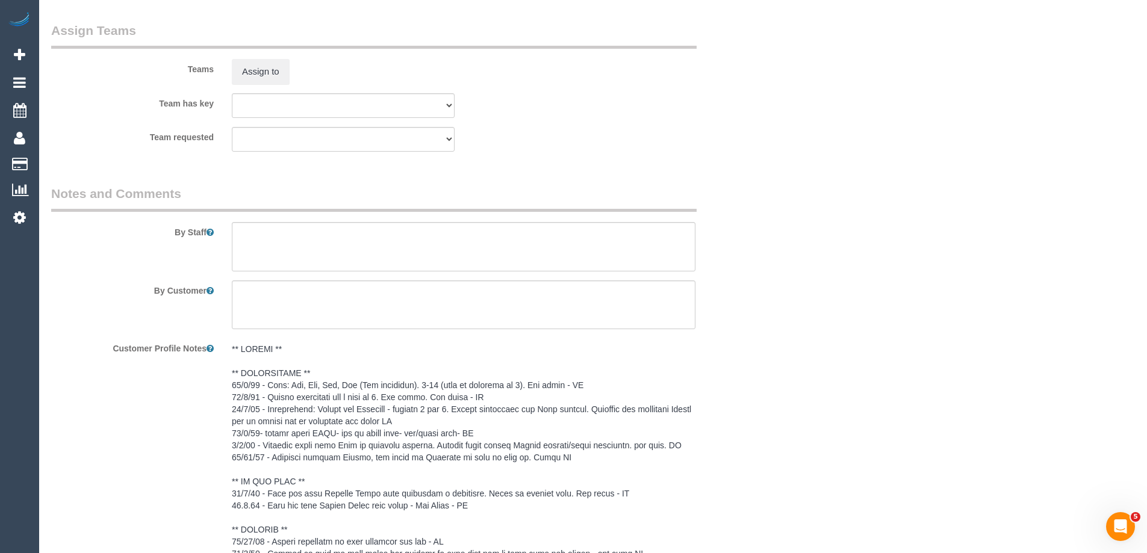
scroll to position [1626, 0]
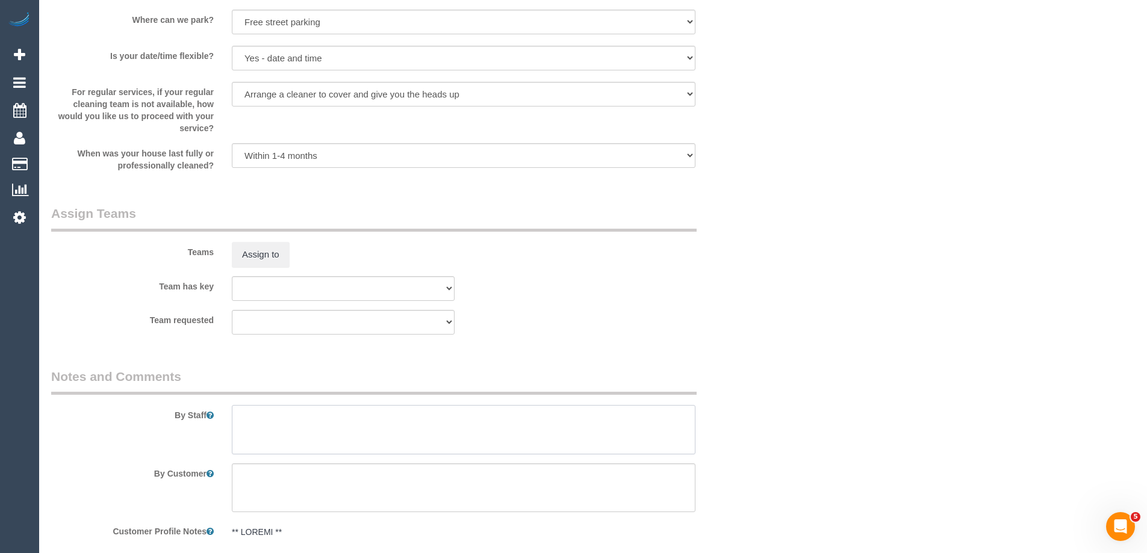
click at [272, 432] on textarea at bounding box center [464, 429] width 464 height 49
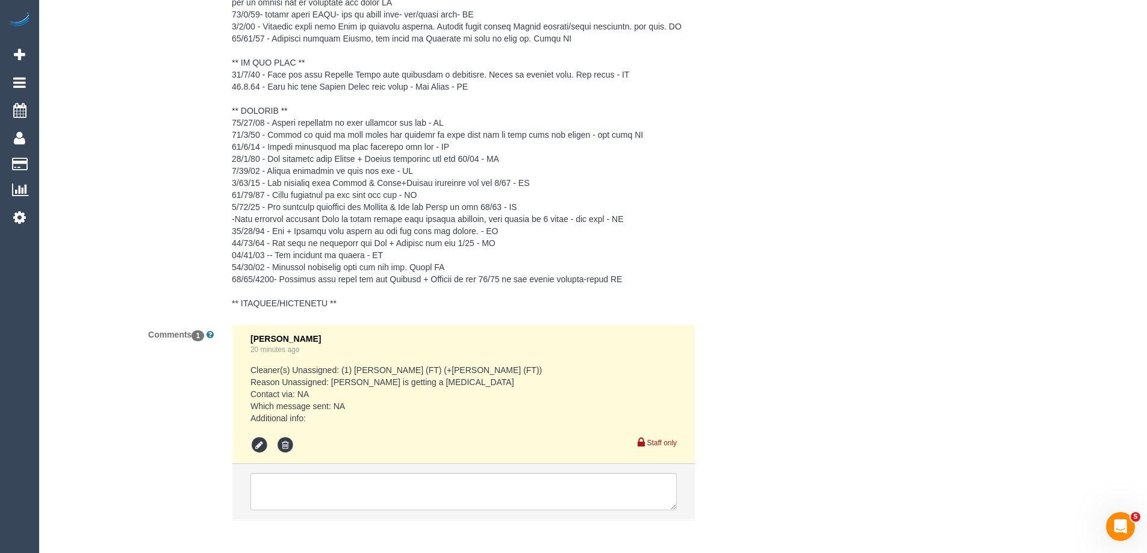
scroll to position [2282, 0]
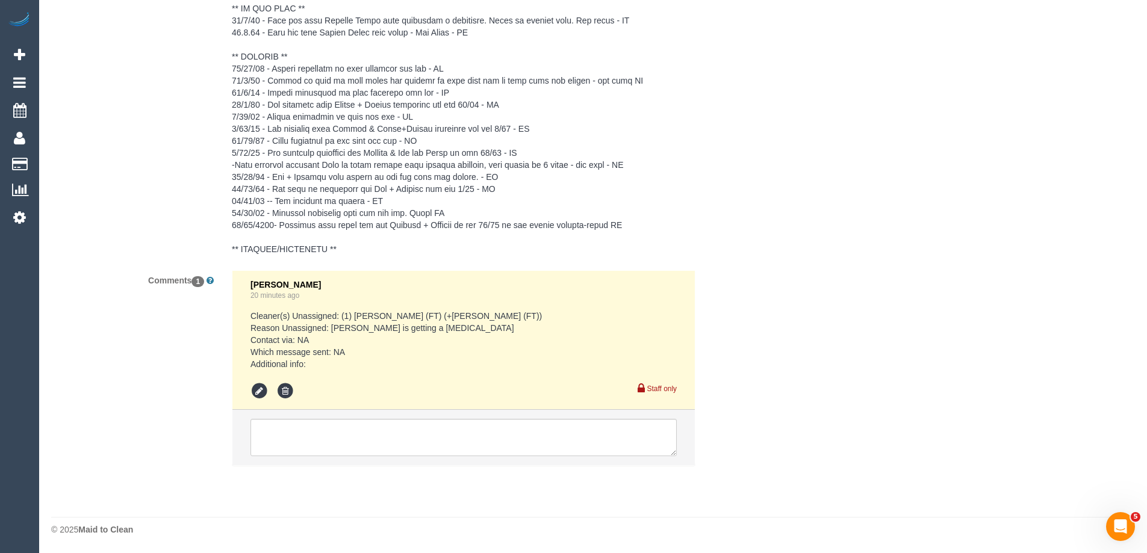
type textarea "*Cover*"
click at [272, 432] on textarea at bounding box center [463, 437] width 426 height 37
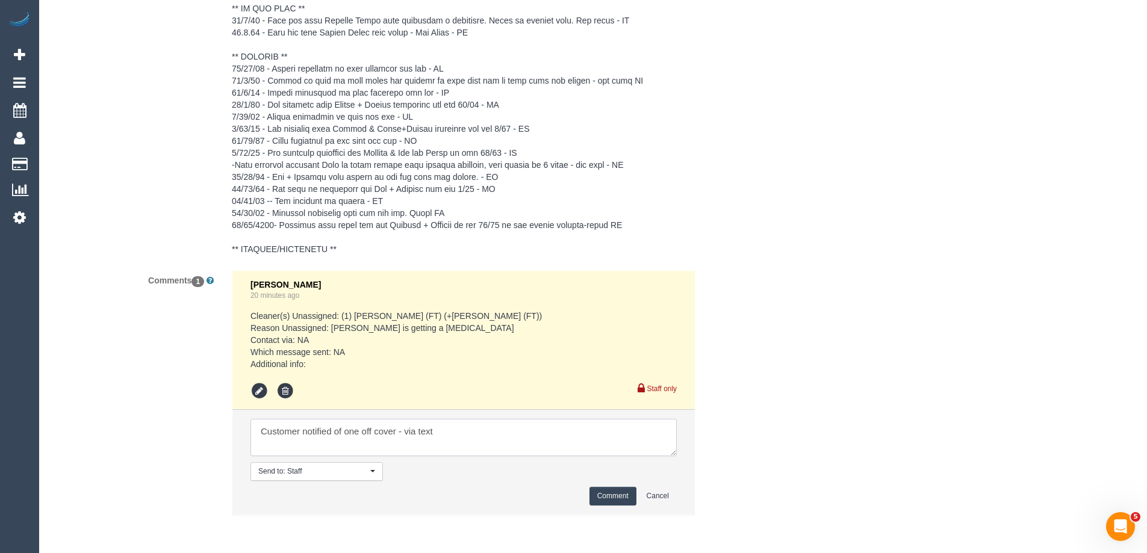
type textarea "Customer notified of one off cover - via text"
click at [610, 489] on button "Comment" at bounding box center [612, 496] width 47 height 19
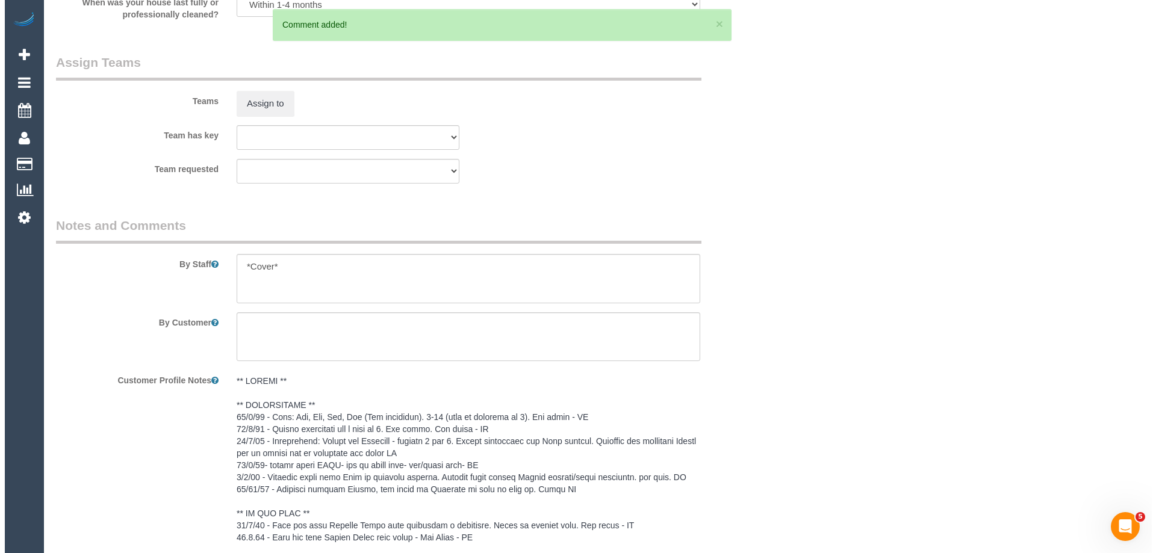
scroll to position [1740, 0]
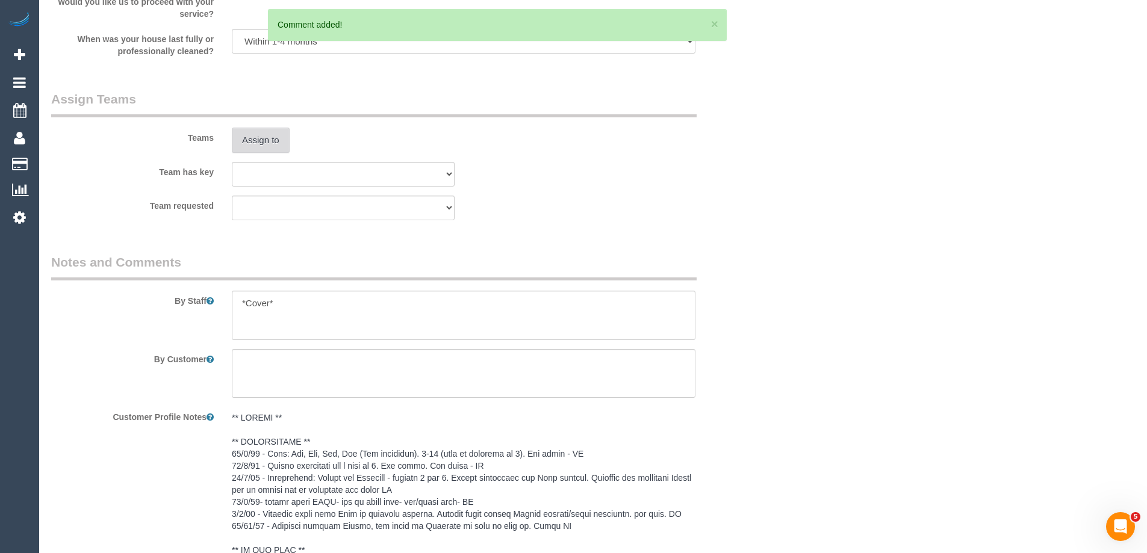
click at [266, 143] on button "Assign to" at bounding box center [261, 140] width 58 height 25
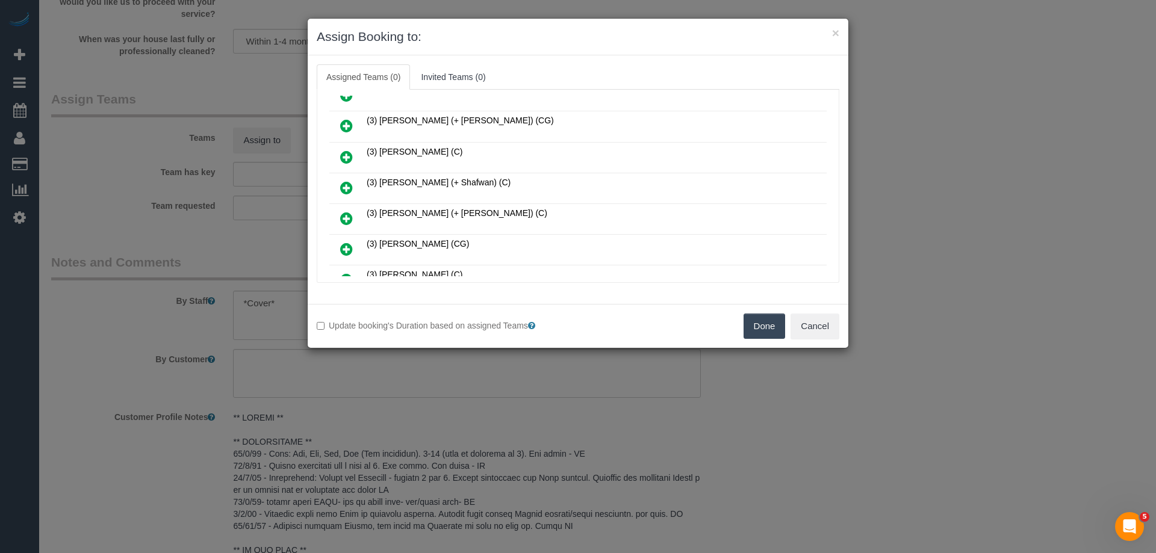
scroll to position [361, 0]
click at [340, 215] on icon at bounding box center [346, 216] width 13 height 14
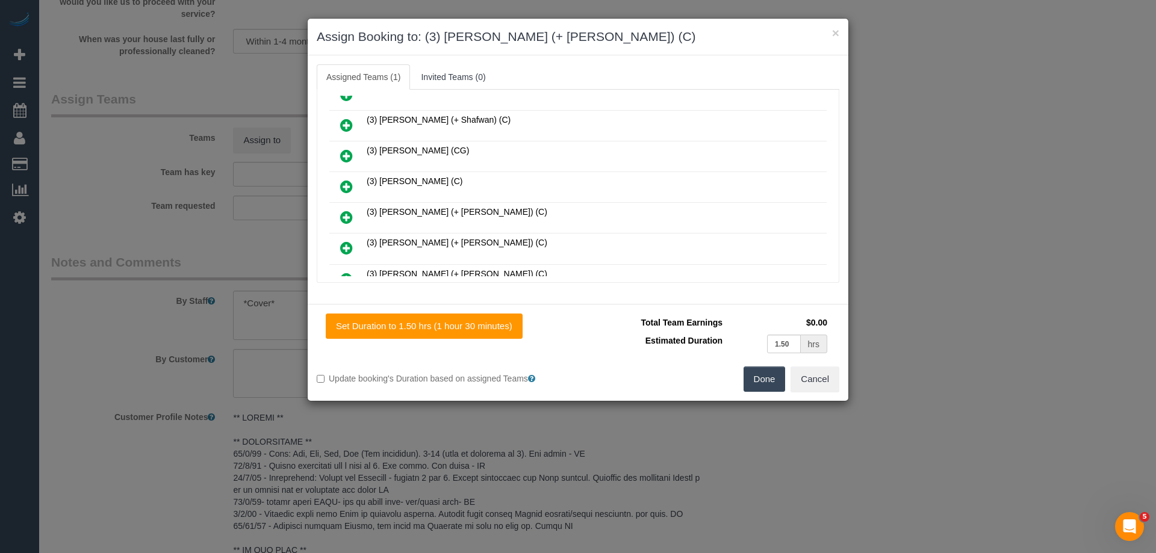
click at [350, 216] on icon at bounding box center [346, 217] width 13 height 14
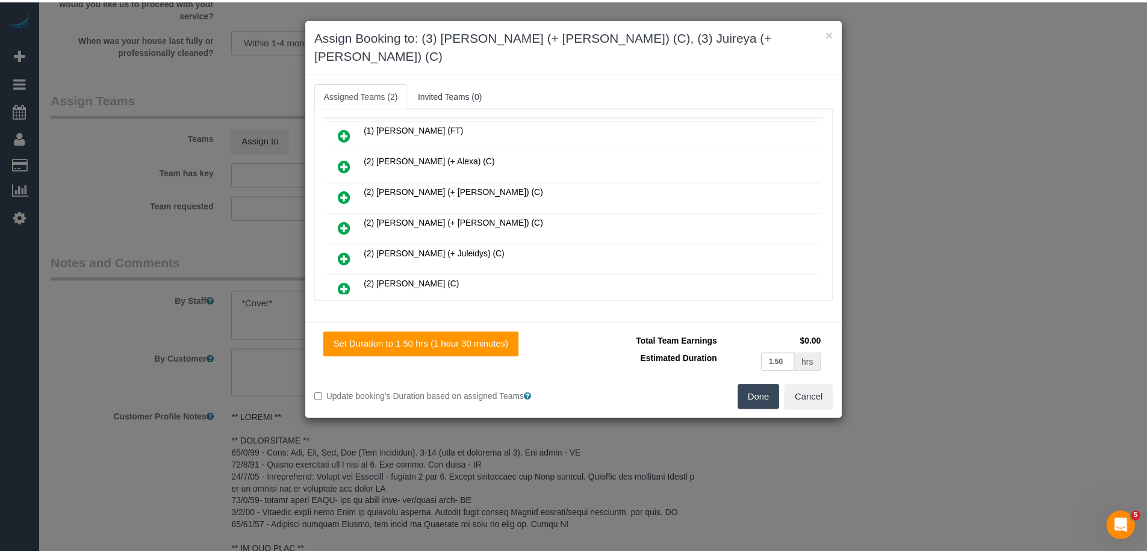
scroll to position [0, 0]
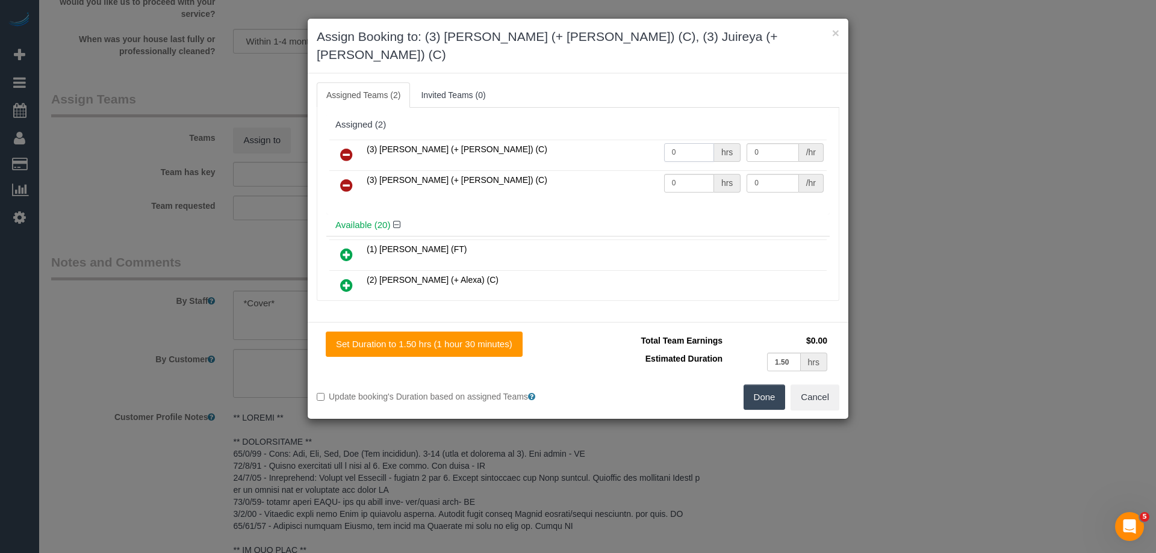
drag, startPoint x: 698, startPoint y: 135, endPoint x: 612, endPoint y: 118, distance: 87.7
click at [619, 137] on div "(3) Gazi (+ Juireya) (C) 0 hrs 0 /hr (3) Juireya (+ Gazi) (C) 0 hrs 0 /hr" at bounding box center [577, 176] width 503 height 78
type input "1.5"
drag, startPoint x: 687, startPoint y: 161, endPoint x: 610, endPoint y: 151, distance: 77.1
click at [612, 151] on tbody "(3) Gazi (+ Juireya) (C) 1.5 hrs 0 /hr (3) Juireya (+ Gazi) (C) 0 hrs 0 /hr" at bounding box center [577, 170] width 497 height 61
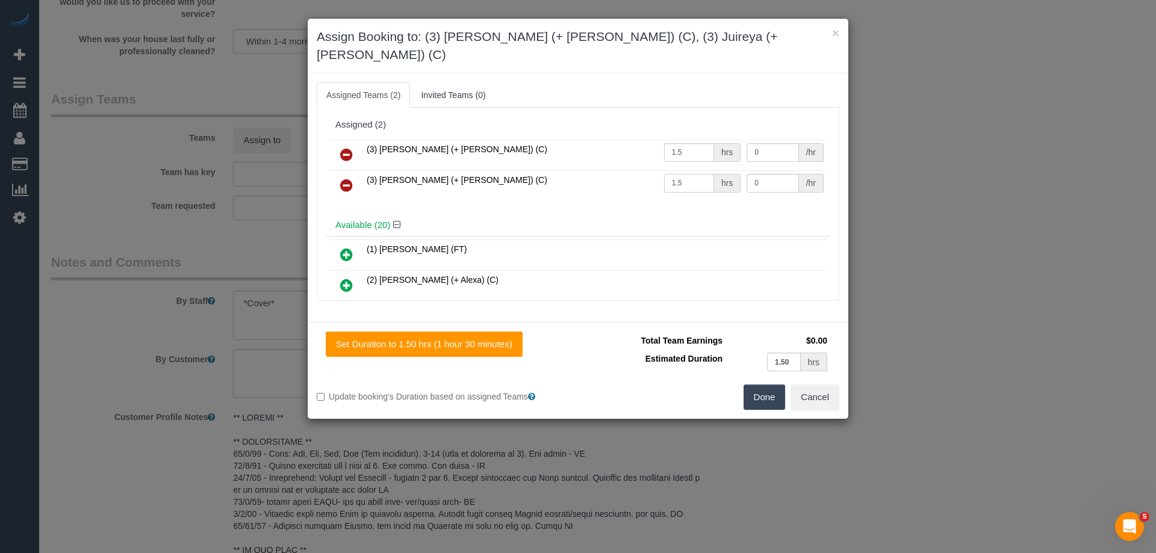
type input "1.5"
drag, startPoint x: 771, startPoint y: 162, endPoint x: 654, endPoint y: 148, distance: 118.3
click at [711, 170] on tr "(3) Juireya (+ Gazi) (C) 1.5 hrs 0 /hr" at bounding box center [577, 185] width 497 height 31
type input "35"
drag, startPoint x: 775, startPoint y: 133, endPoint x: 663, endPoint y: 130, distance: 111.4
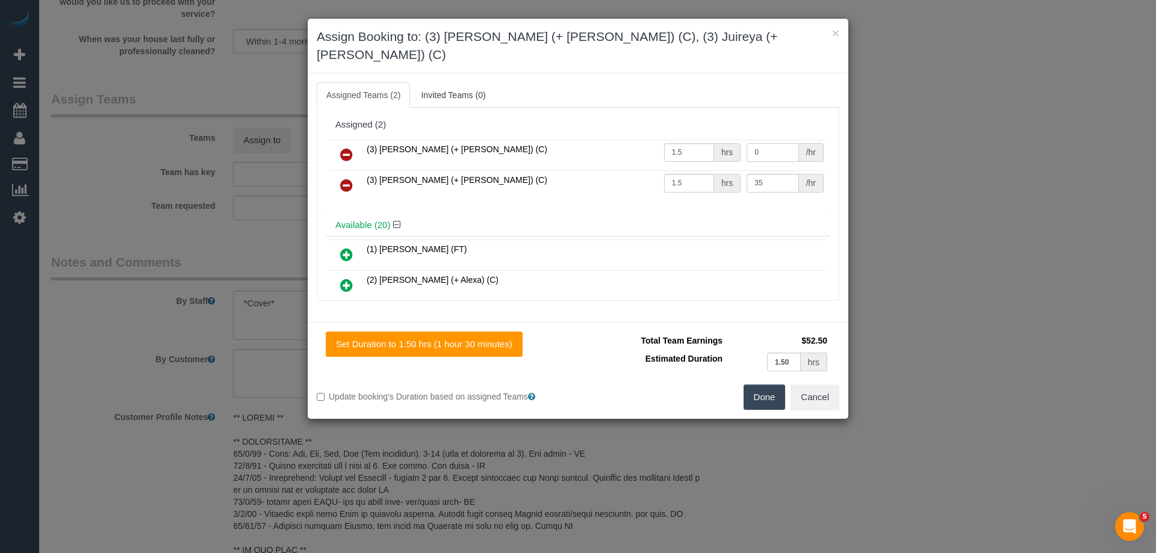
click at [670, 140] on tr "(3) Gazi (+ Juireya) (C) 1.5 hrs 0 /hr" at bounding box center [577, 155] width 497 height 31
type input "35"
click at [760, 385] on button "Done" at bounding box center [765, 397] width 42 height 25
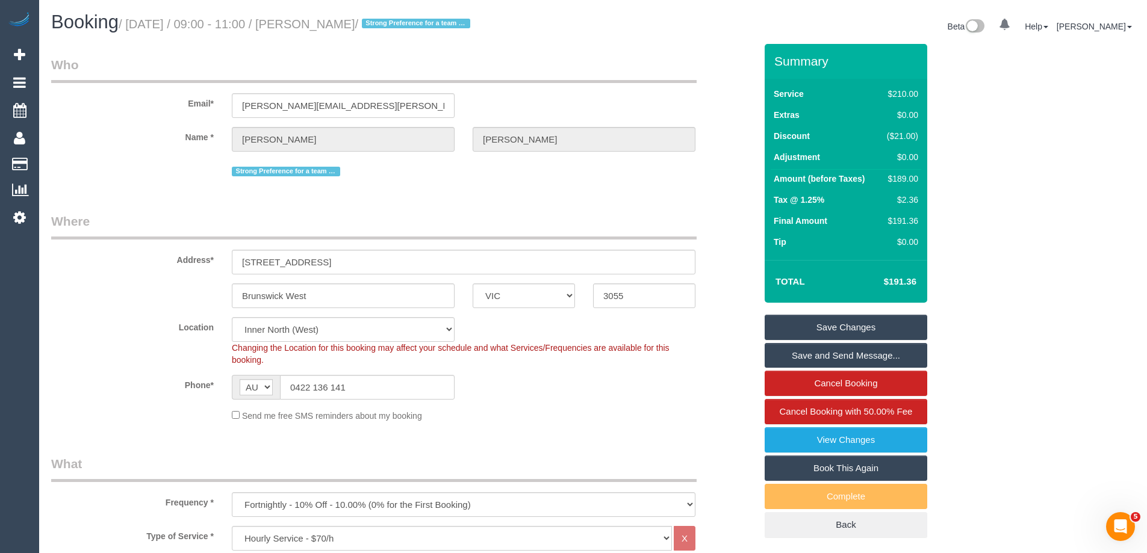
drag, startPoint x: 409, startPoint y: 23, endPoint x: 332, endPoint y: 19, distance: 77.7
click at [332, 19] on small "/ September 18, 2025 / 09:00 - 11:00 / Tanya Davison / Strong Preference for a …" at bounding box center [296, 23] width 355 height 13
copy small "Tanya Davison"
click at [782, 326] on link "Save Changes" at bounding box center [846, 327] width 163 height 25
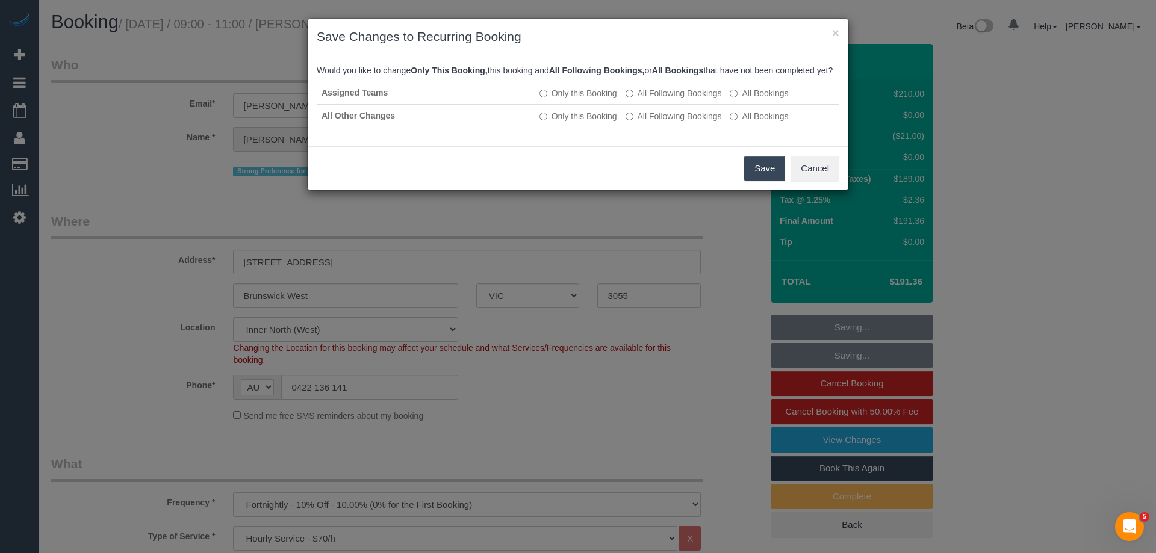
click at [757, 181] on button "Save" at bounding box center [764, 168] width 41 height 25
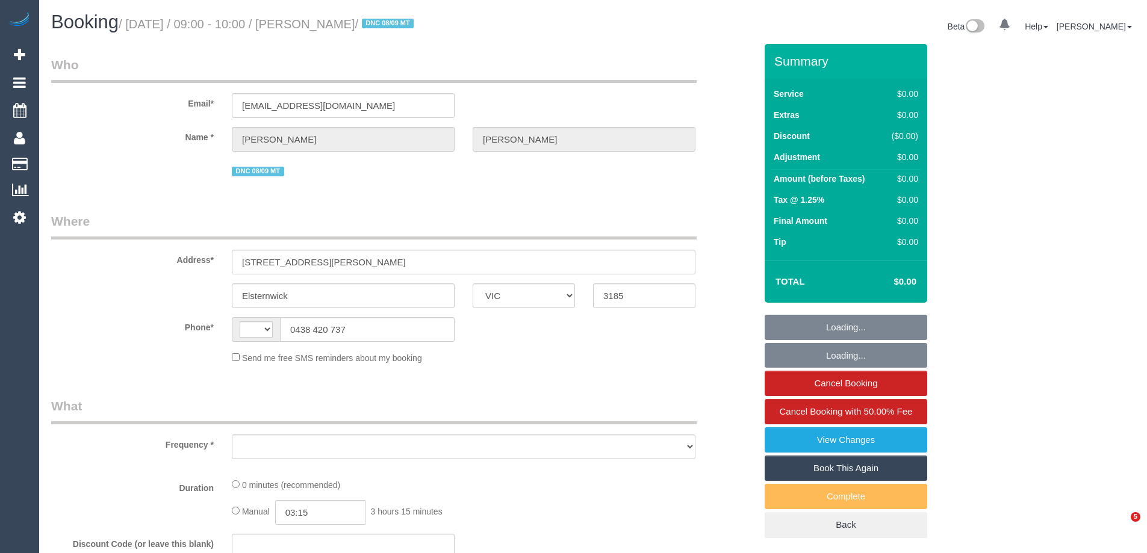
select select "VIC"
select select "string:AU"
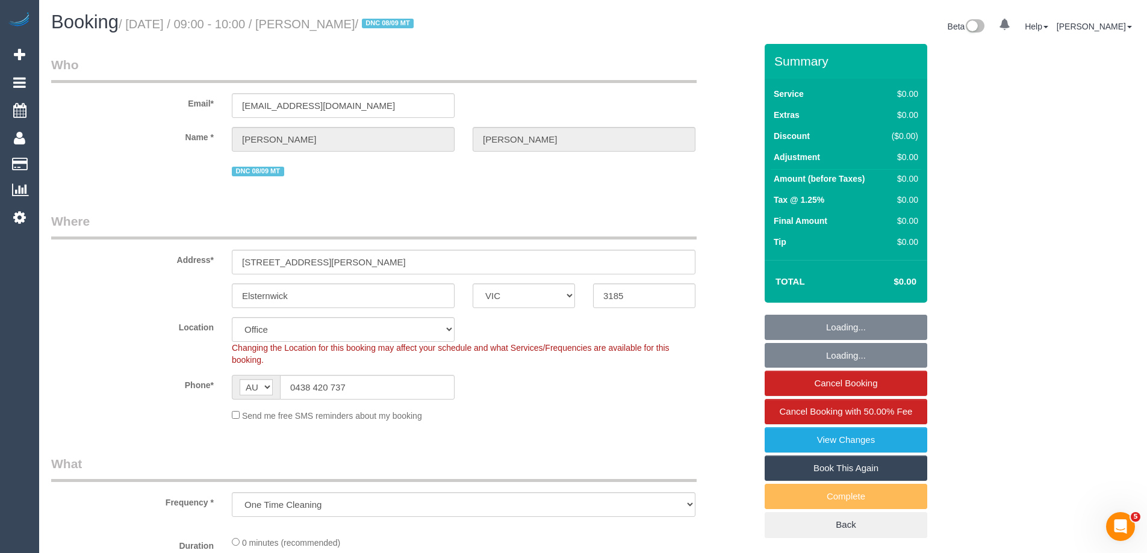
select select "object:709"
select select "string:stripe-pm_1Rzc9W2GScqysDRVMRLXkcVN"
select select "number:28"
select select "number:17"
select select "number:18"
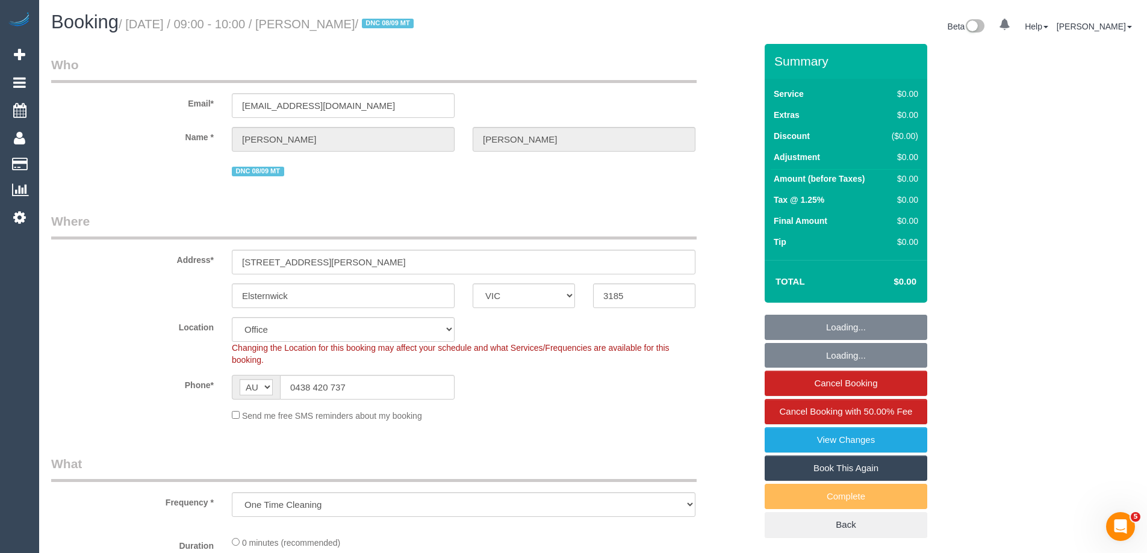
select select "number:24"
select select "number:34"
select select "number:26"
